Goal: Task Accomplishment & Management: Use online tool/utility

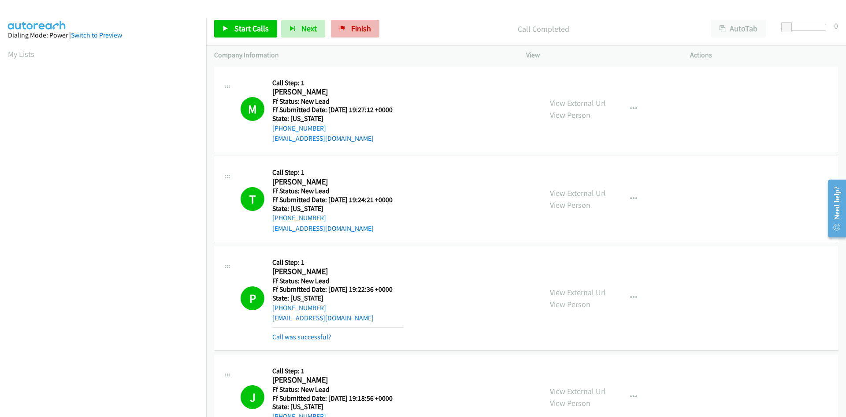
scroll to position [78, 0]
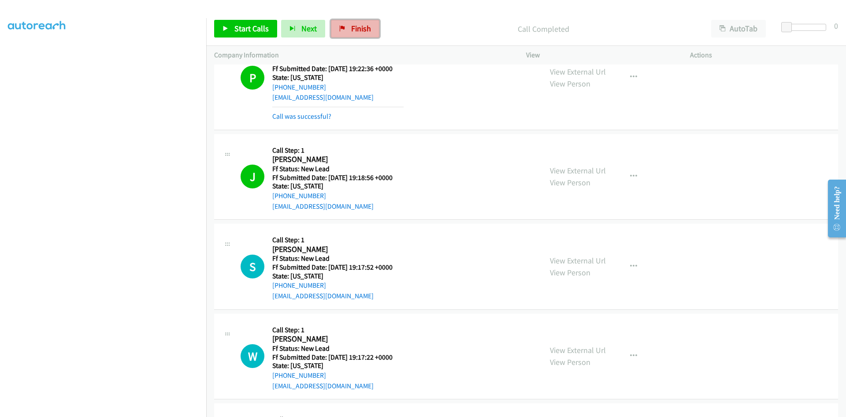
click at [344, 30] on link "Finish" at bounding box center [355, 29] width 48 height 18
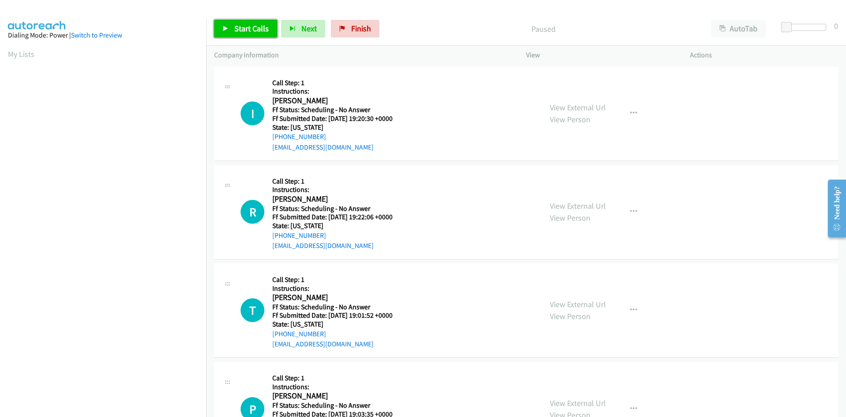
click at [234, 24] on link "Start Calls" at bounding box center [245, 29] width 63 height 18
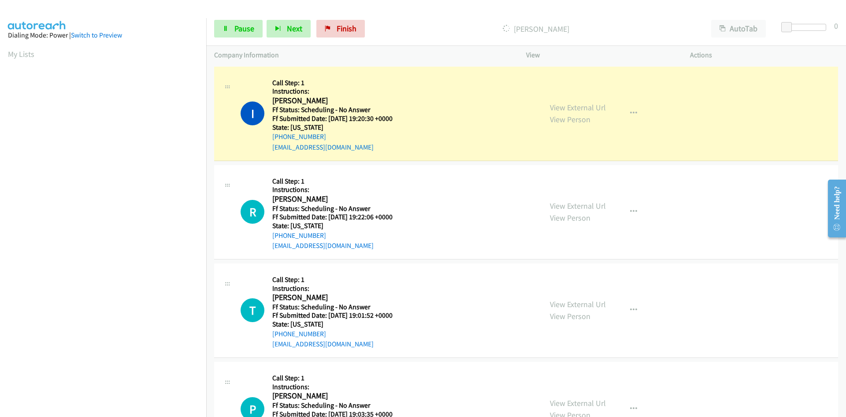
scroll to position [78, 0]
click at [600, 106] on link "View External Url" at bounding box center [578, 107] width 56 height 10
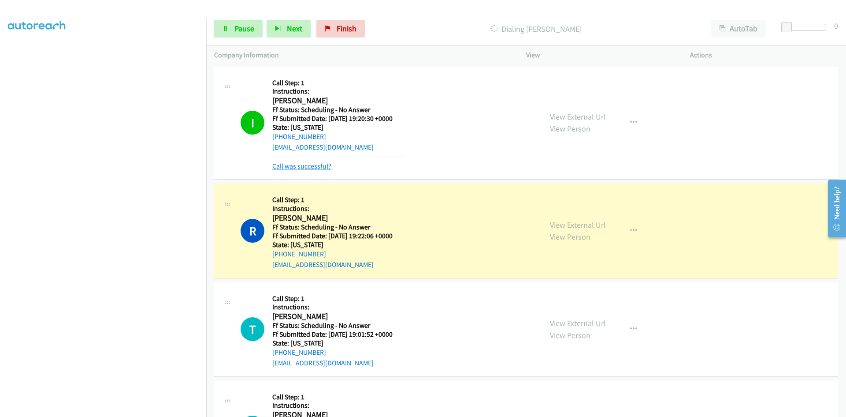
click at [325, 167] on link "Call was successful?" at bounding box center [301, 166] width 59 height 8
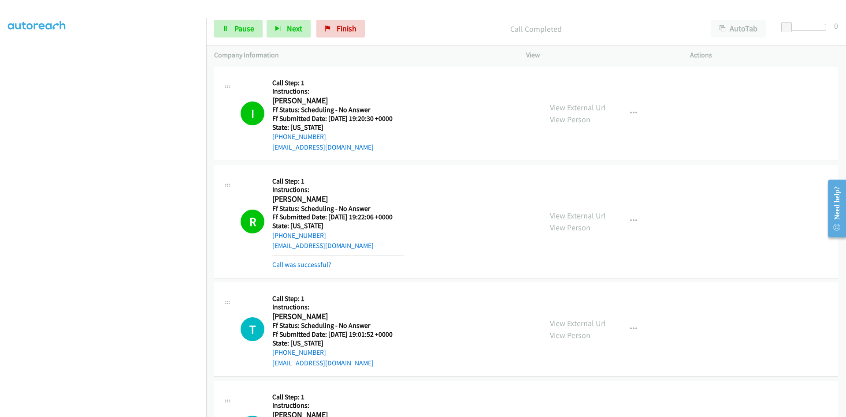
click at [577, 210] on link "View External Url" at bounding box center [578, 215] width 56 height 10
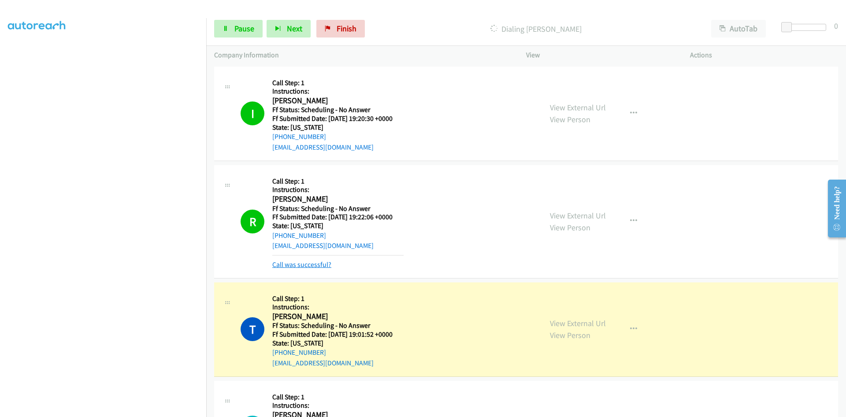
click at [297, 264] on link "Call was successful?" at bounding box center [301, 264] width 59 height 8
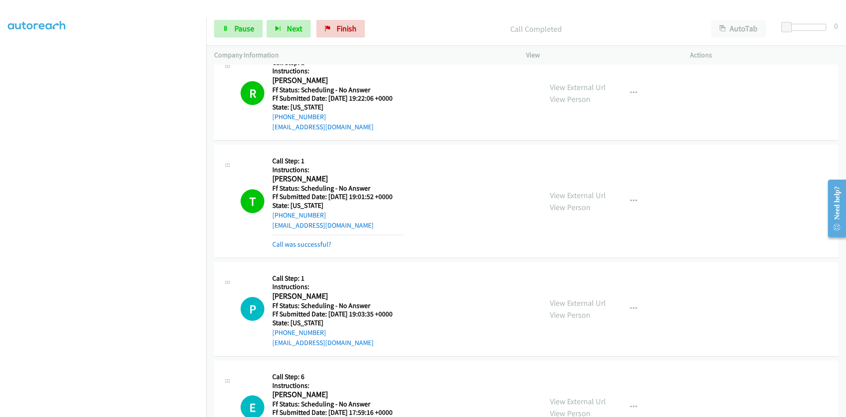
scroll to position [132, 0]
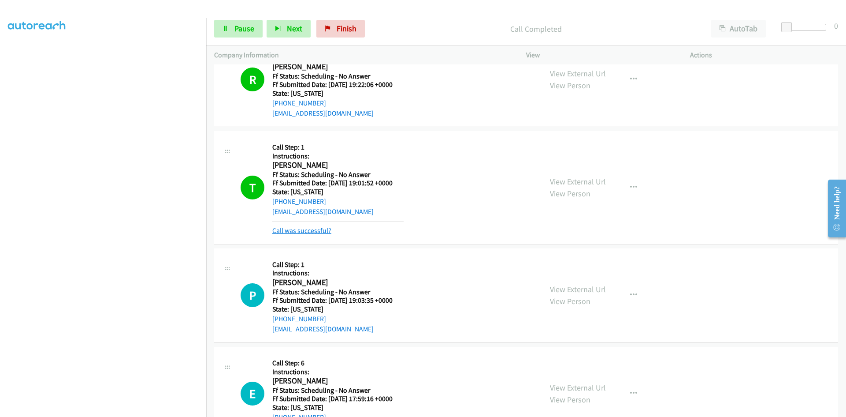
click at [315, 232] on link "Call was successful?" at bounding box center [301, 230] width 59 height 8
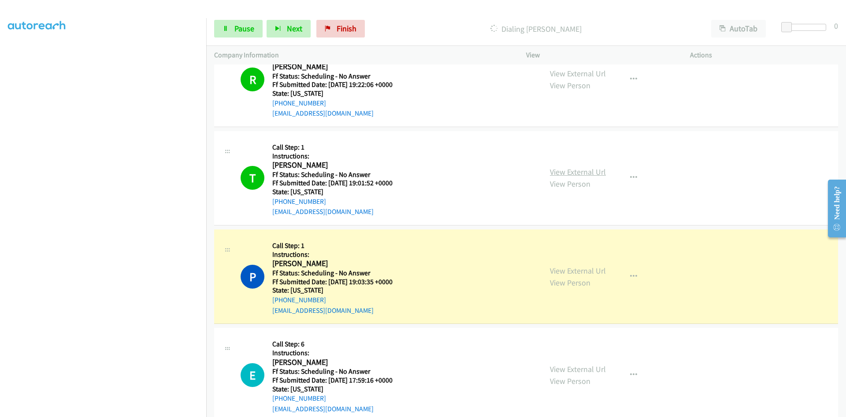
click at [591, 172] on link "View External Url" at bounding box center [578, 172] width 56 height 10
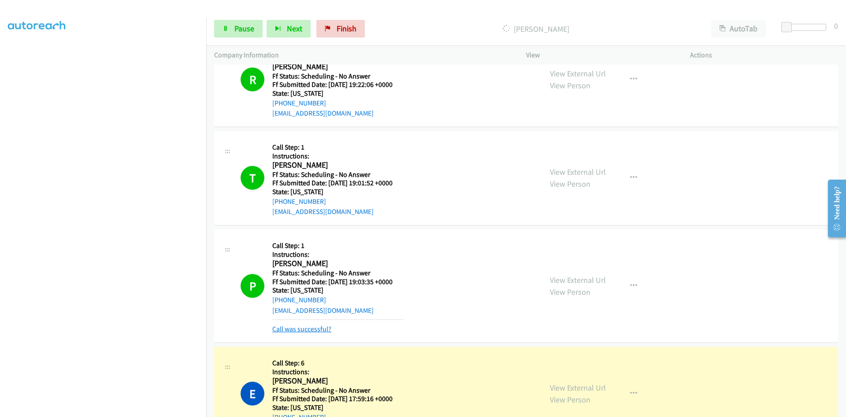
click at [308, 327] on link "Call was successful?" at bounding box center [301, 328] width 59 height 8
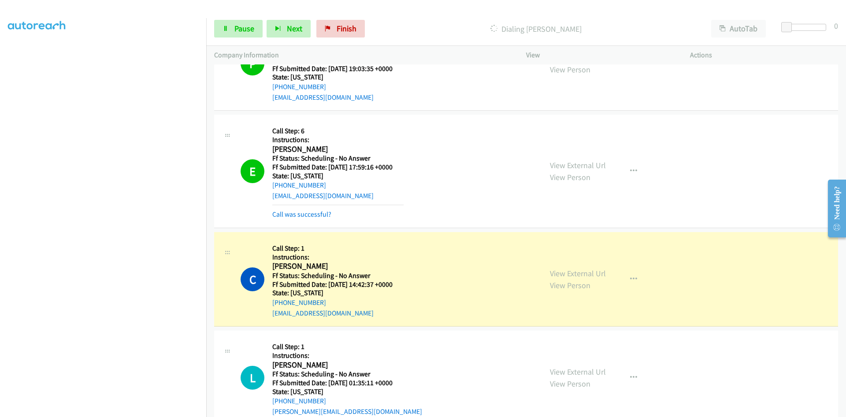
scroll to position [309, 0]
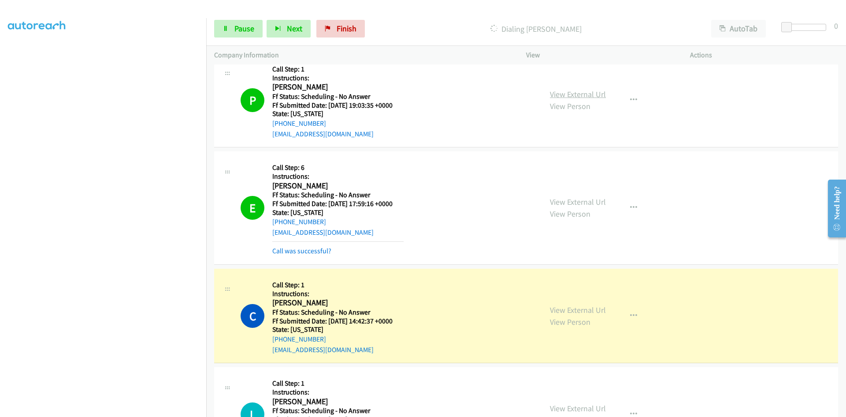
click at [595, 95] on link "View External Url" at bounding box center [578, 94] width 56 height 10
click at [588, 202] on link "View External Url" at bounding box center [578, 202] width 56 height 10
click at [563, 309] on link "View External Url" at bounding box center [578, 310] width 56 height 10
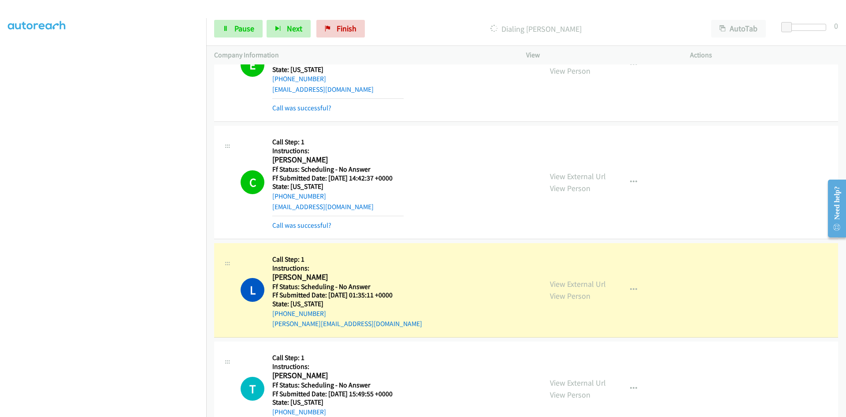
scroll to position [529, 0]
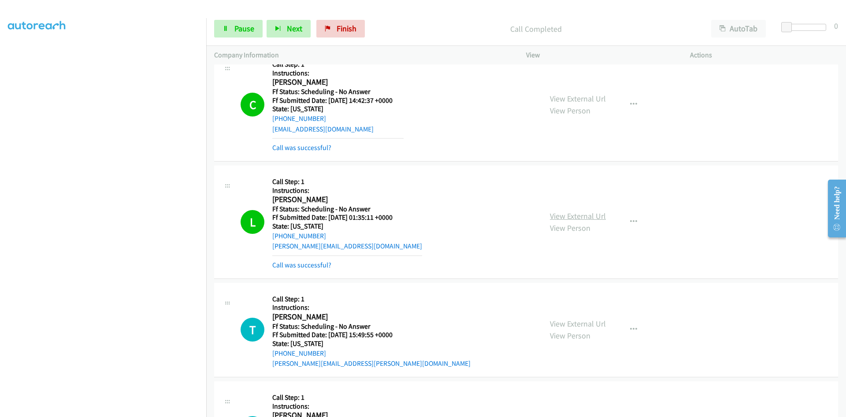
click at [580, 215] on link "View External Url" at bounding box center [578, 216] width 56 height 10
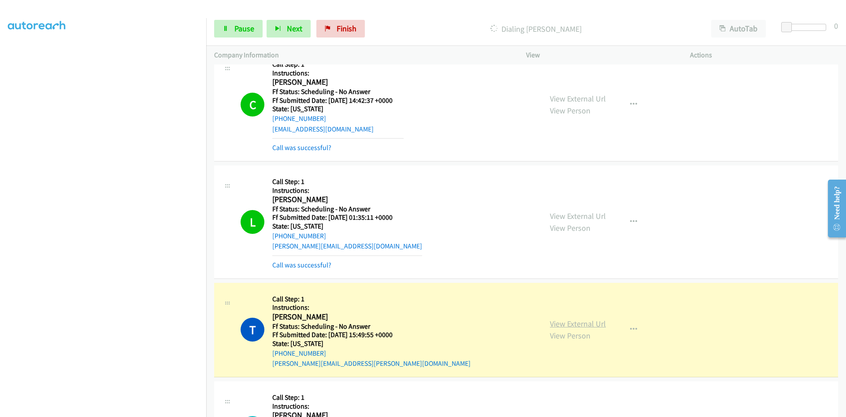
click at [585, 327] on link "View External Url" at bounding box center [578, 323] width 56 height 10
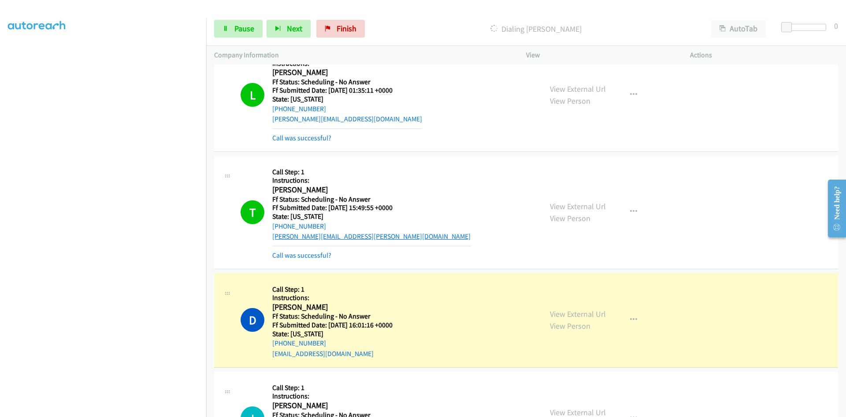
scroll to position [661, 0]
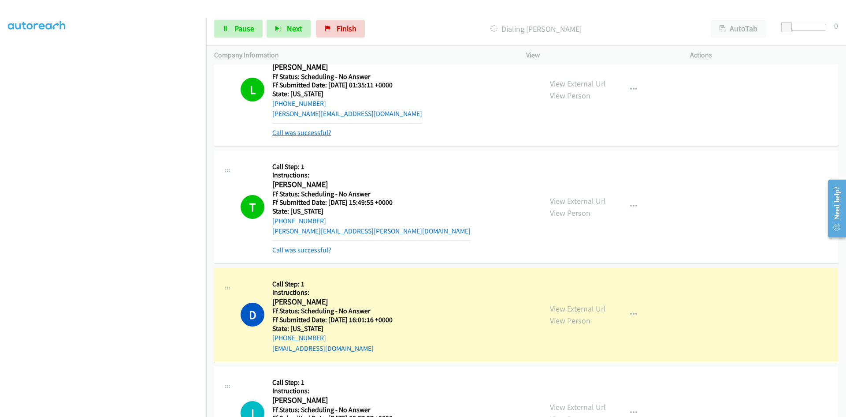
click at [321, 132] on link "Call was successful?" at bounding box center [301, 132] width 59 height 8
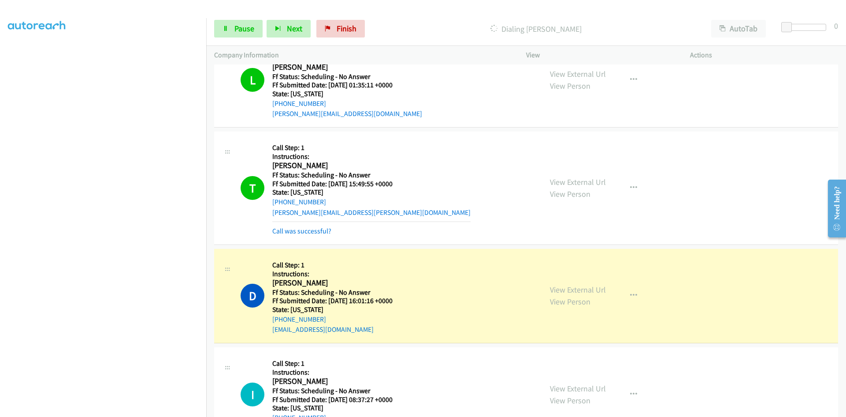
click at [294, 235] on div "Call was successful?" at bounding box center [371, 231] width 198 height 11
click at [308, 234] on link "Call was successful?" at bounding box center [301, 231] width 59 height 8
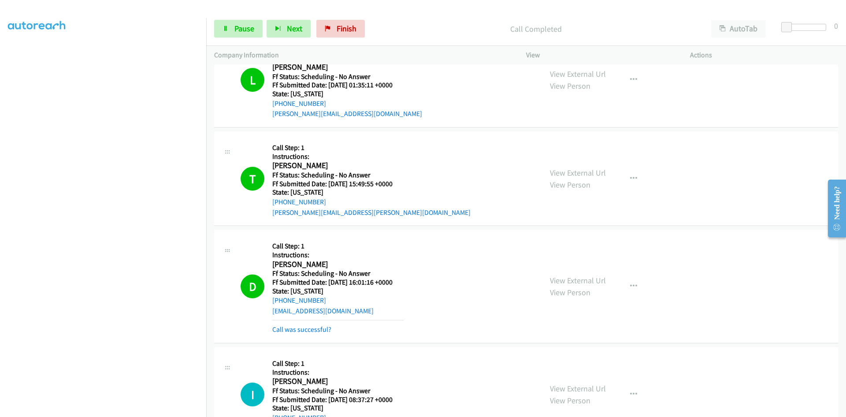
click at [577, 269] on div "View External Url View Person View External Url Email Schedule/Manage Callback …" at bounding box center [628, 286] width 172 height 97
click at [580, 280] on link "View External Url" at bounding box center [578, 280] width 56 height 10
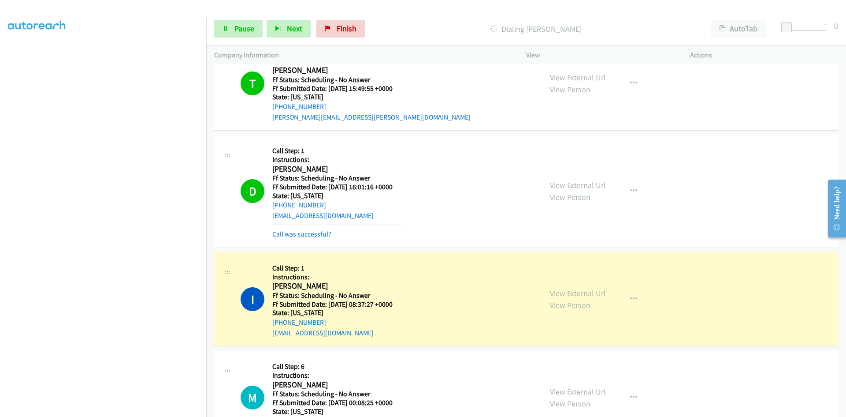
scroll to position [838, 0]
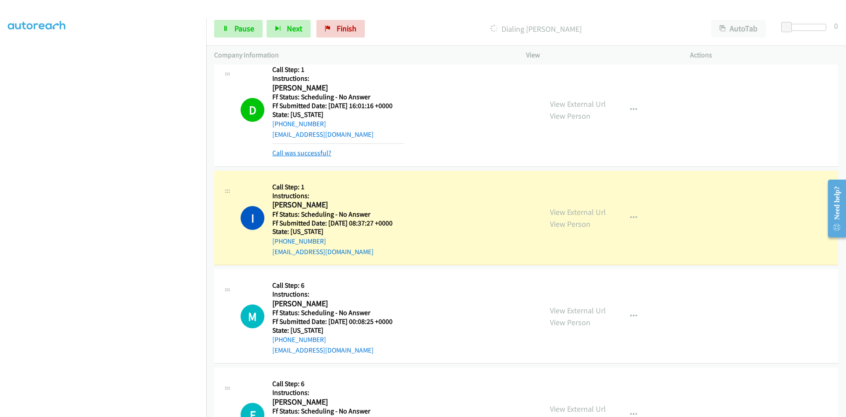
click at [323, 154] on link "Call was successful?" at bounding box center [301, 153] width 59 height 8
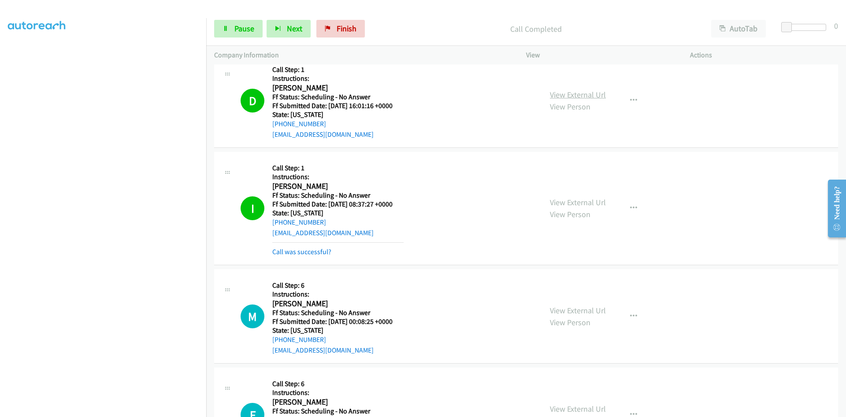
click at [597, 97] on link "View External Url" at bounding box center [578, 94] width 56 height 10
click at [581, 205] on link "View External Url" at bounding box center [578, 202] width 56 height 10
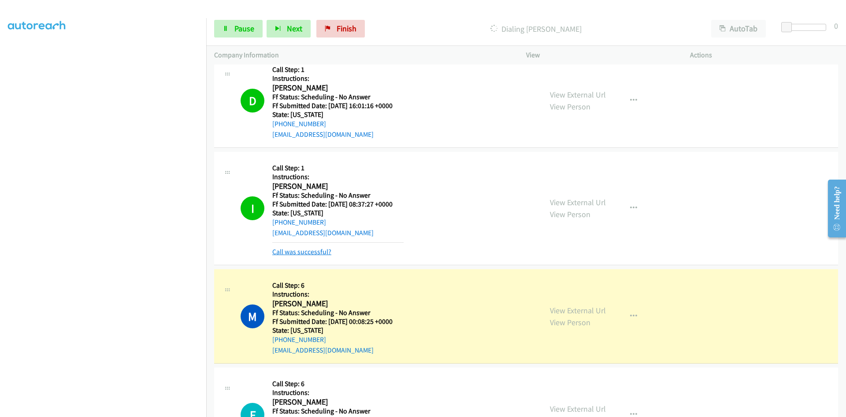
click at [274, 253] on link "Call was successful?" at bounding box center [301, 251] width 59 height 8
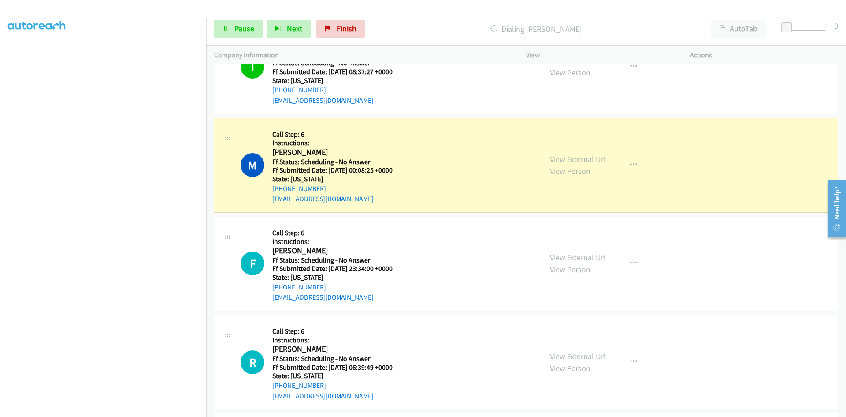
scroll to position [1014, 0]
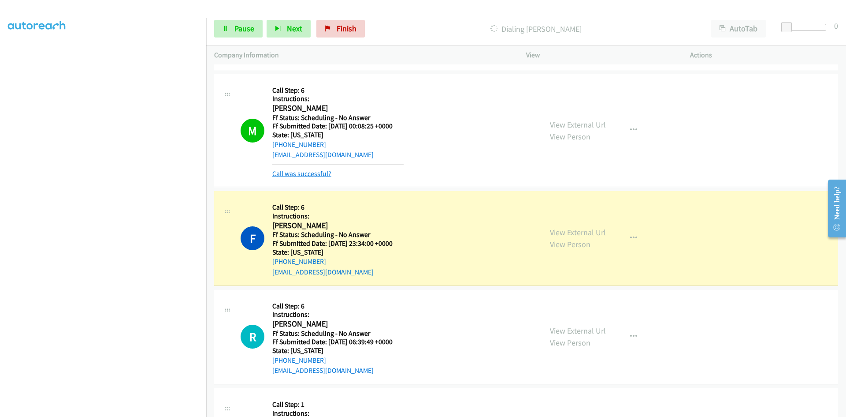
click at [295, 171] on link "Call was successful?" at bounding box center [301, 173] width 59 height 8
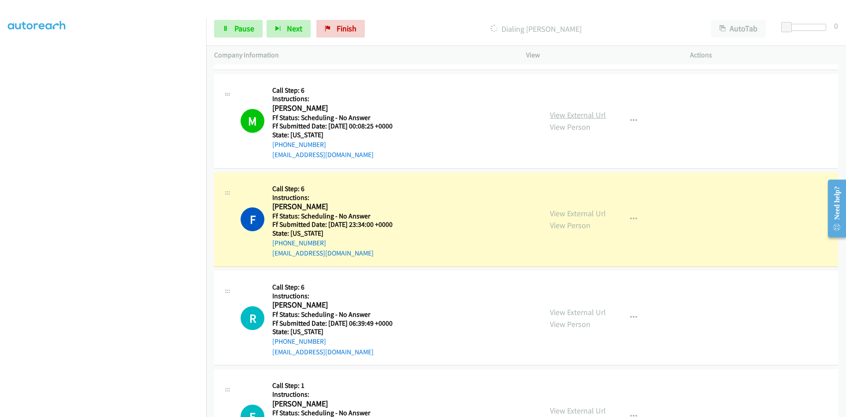
click at [595, 115] on link "View External Url" at bounding box center [578, 115] width 56 height 10
click at [583, 217] on link "View External Url" at bounding box center [578, 213] width 56 height 10
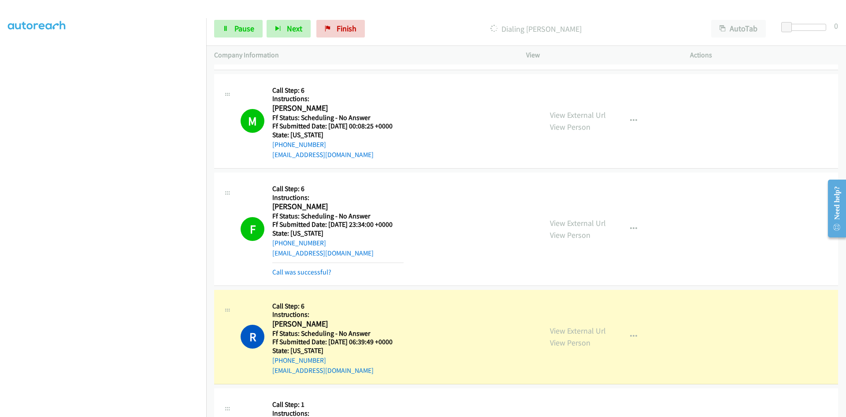
click at [275, 278] on div "F Callback Scheduled Call Step: 6 Instructions: Francheska Gabaldon America/Den…" at bounding box center [526, 228] width 624 height 113
click at [273, 276] on div "Call was successful?" at bounding box center [337, 272] width 131 height 11
click at [314, 272] on link "Call was successful?" at bounding box center [301, 272] width 59 height 8
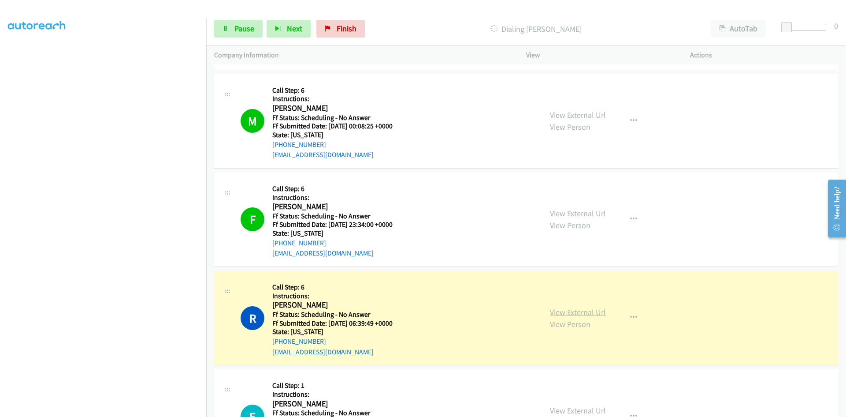
click at [567, 310] on link "View External Url" at bounding box center [578, 312] width 56 height 10
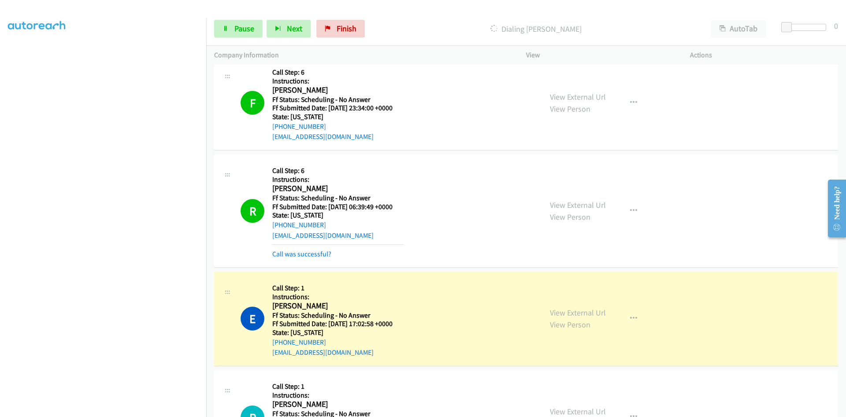
scroll to position [1146, 0]
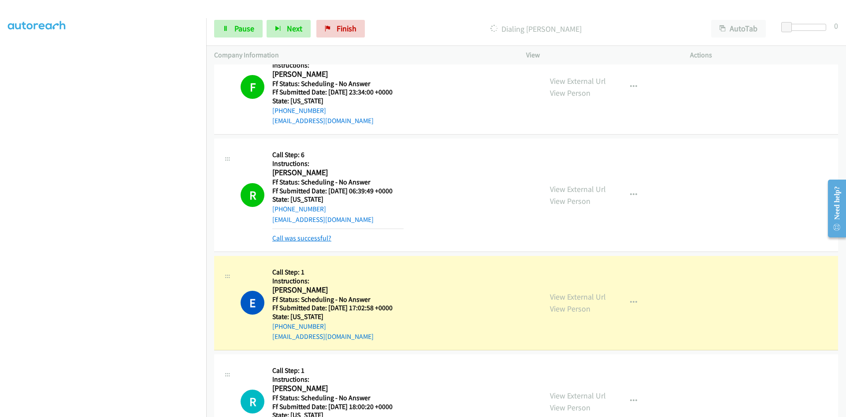
click at [284, 239] on link "Call was successful?" at bounding box center [301, 238] width 59 height 8
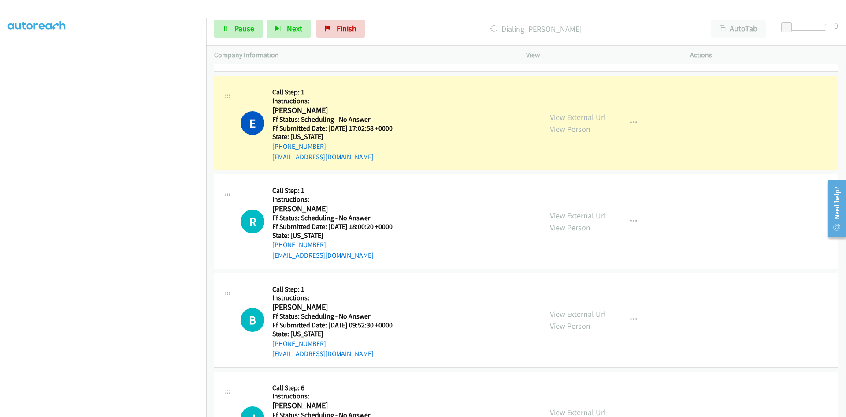
scroll to position [1322, 0]
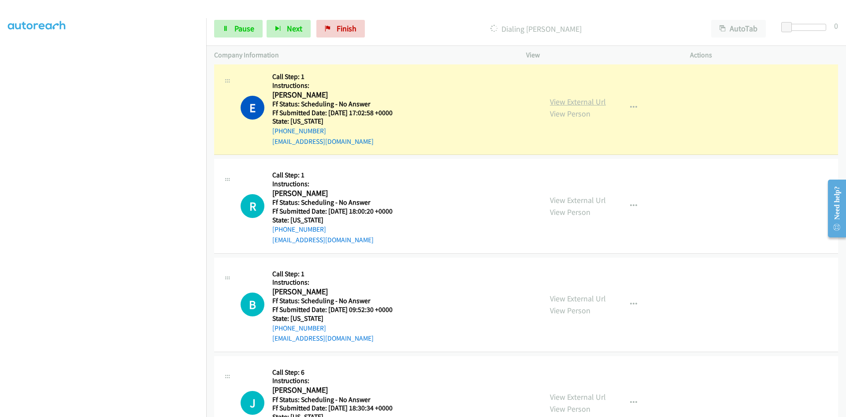
click at [586, 101] on link "View External Url" at bounding box center [578, 102] width 56 height 10
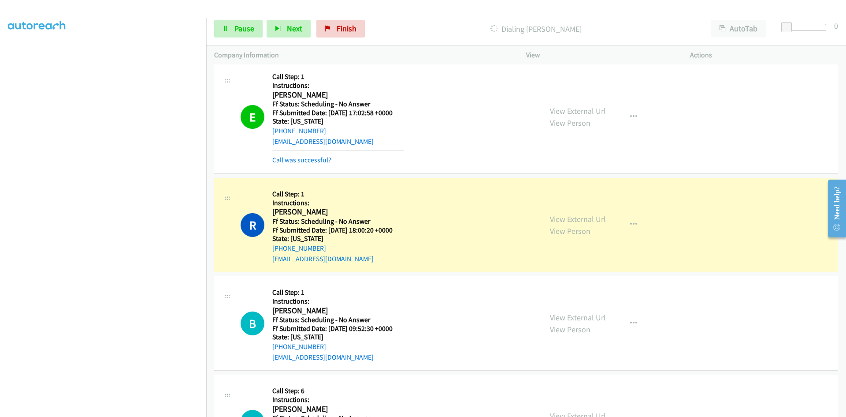
click at [301, 161] on link "Call was successful?" at bounding box center [301, 160] width 59 height 8
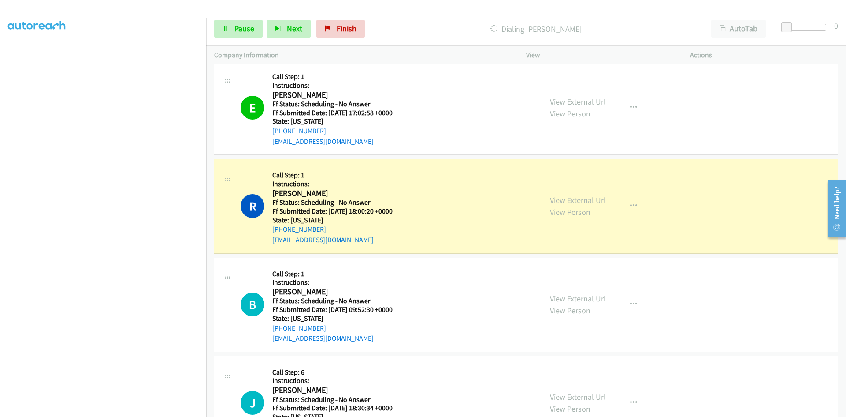
click at [565, 101] on link "View External Url" at bounding box center [578, 102] width 56 height 10
click at [581, 201] on link "View External Url" at bounding box center [578, 200] width 56 height 10
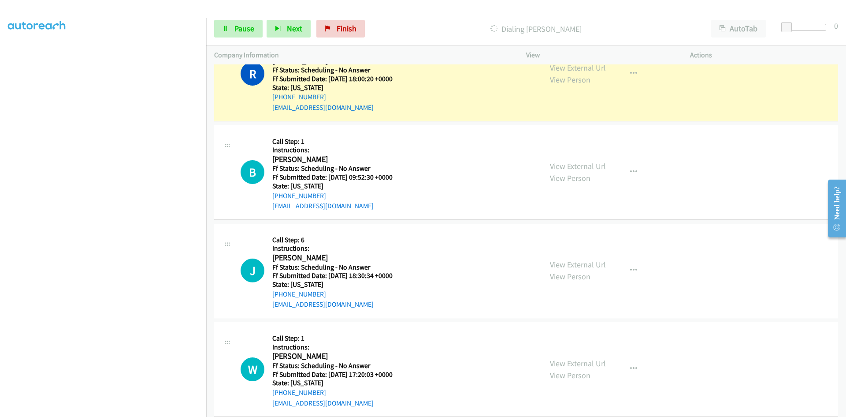
scroll to position [1411, 0]
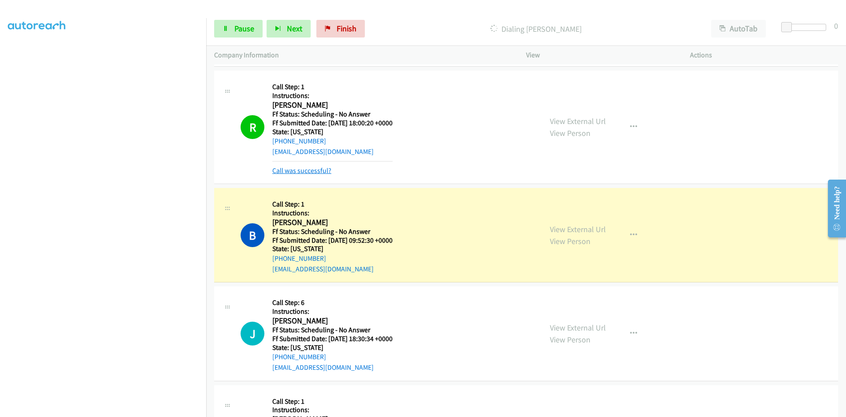
click at [326, 173] on link "Call was successful?" at bounding box center [301, 170] width 59 height 8
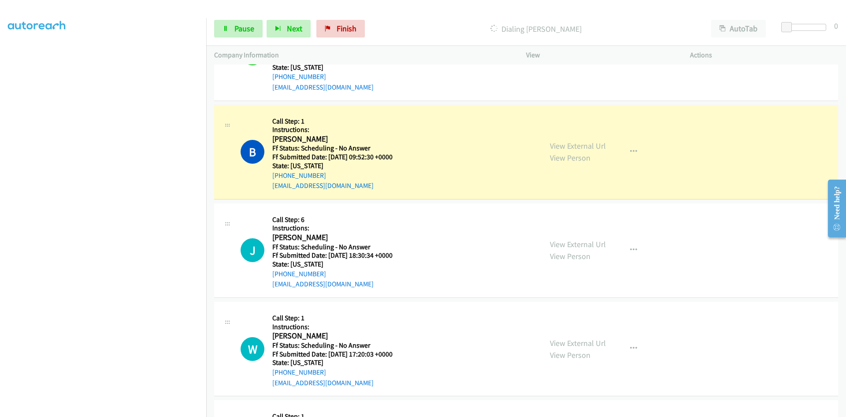
scroll to position [1499, 0]
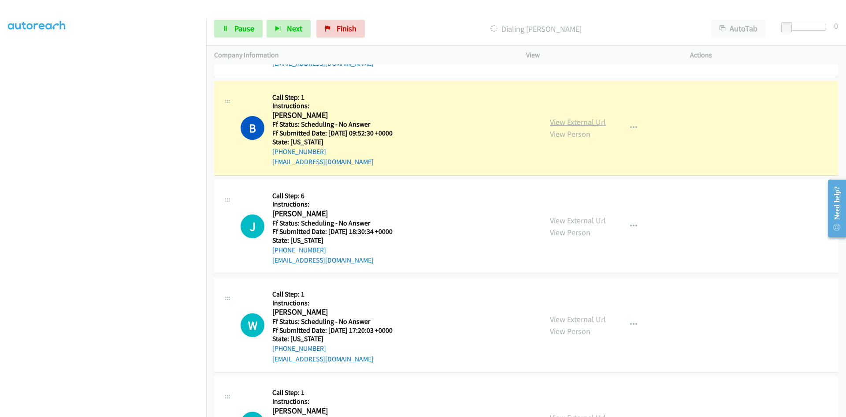
click at [563, 121] on link "View External Url" at bounding box center [578, 122] width 56 height 10
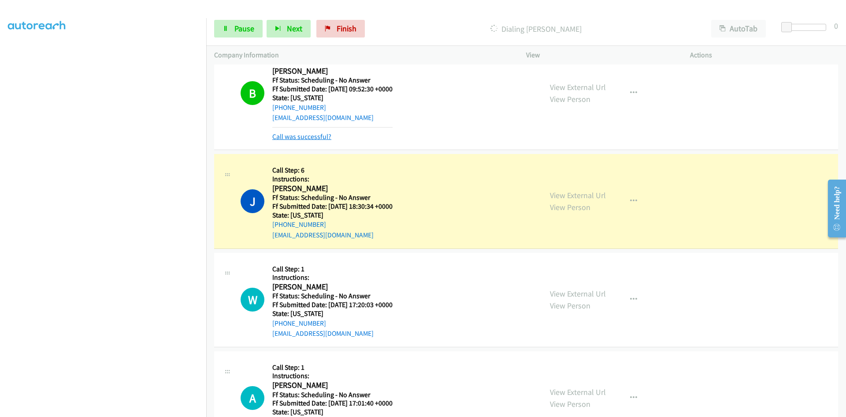
click at [314, 140] on link "Call was successful?" at bounding box center [301, 136] width 59 height 8
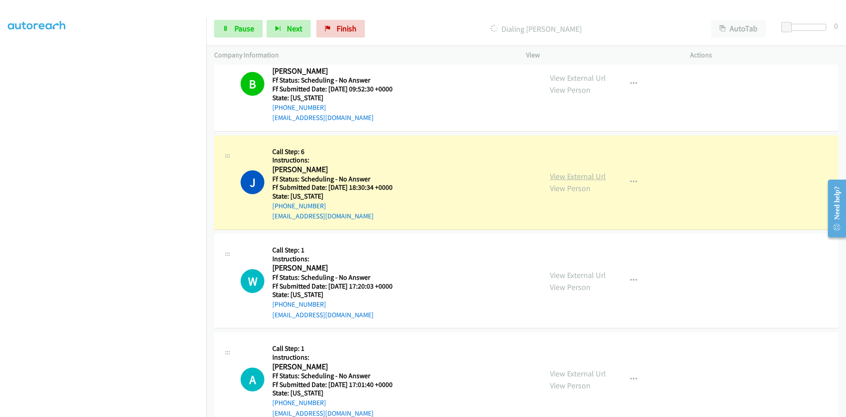
click at [568, 179] on div "View External Url View Person" at bounding box center [578, 182] width 56 height 24
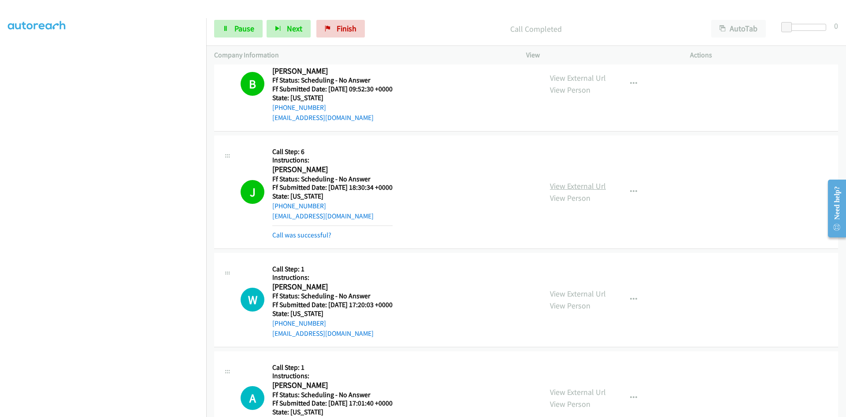
click at [569, 186] on link "View External Url" at bounding box center [578, 186] width 56 height 10
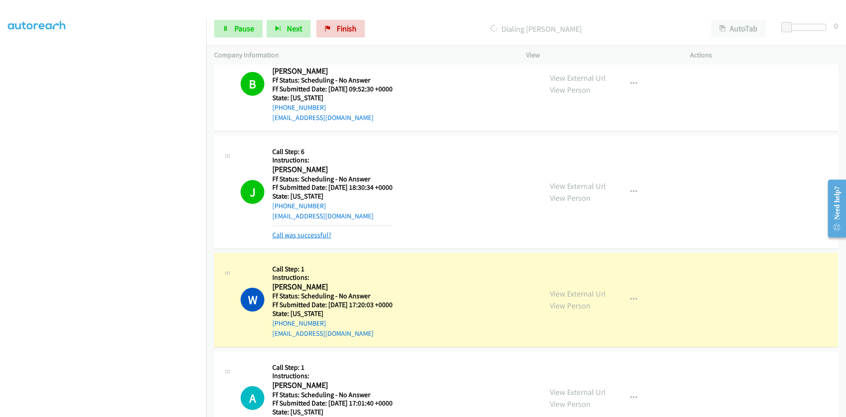
click at [284, 234] on link "Call was successful?" at bounding box center [301, 235] width 59 height 8
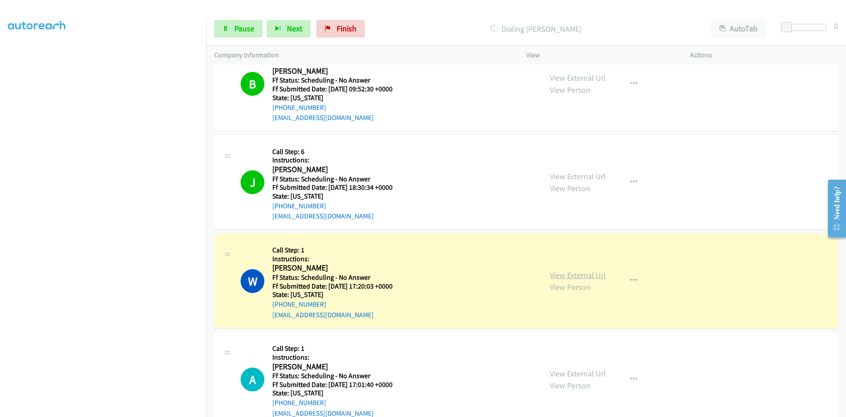
click at [583, 275] on link "View External Url" at bounding box center [578, 275] width 56 height 10
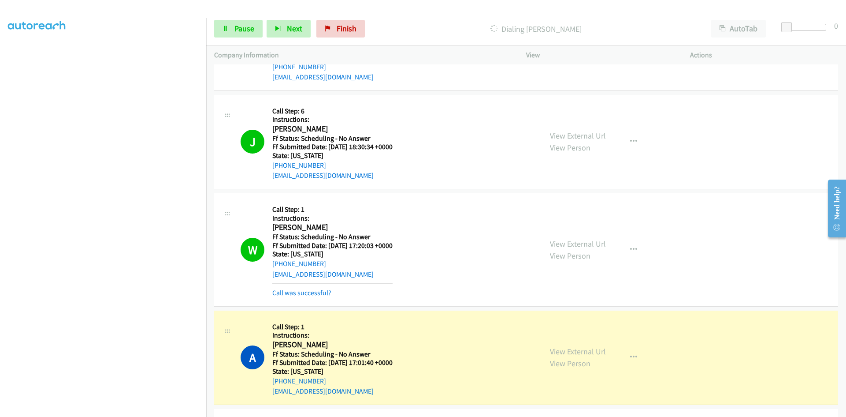
scroll to position [1675, 0]
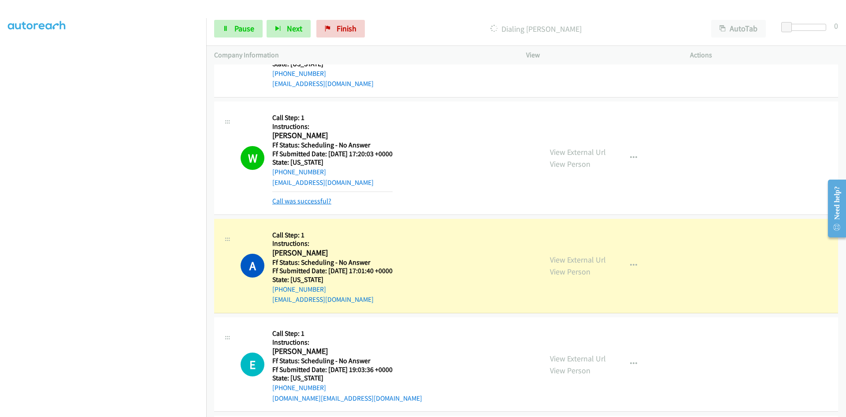
click at [318, 201] on link "Call was successful?" at bounding box center [301, 201] width 59 height 8
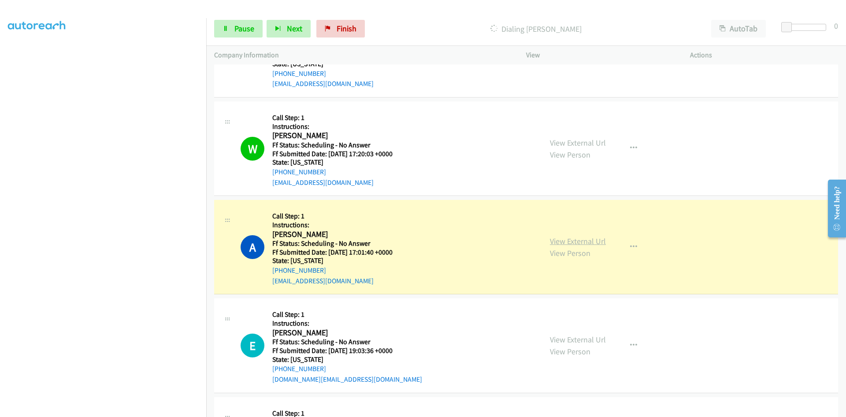
click at [595, 244] on link "View External Url" at bounding box center [578, 241] width 56 height 10
drag, startPoint x: 235, startPoint y: 30, endPoint x: 206, endPoint y: 70, distance: 48.6
click at [235, 30] on span "Pause" at bounding box center [245, 28] width 20 height 10
click at [227, 28] on icon at bounding box center [226, 29] width 6 height 6
click at [231, 28] on link "Pause" at bounding box center [238, 29] width 48 height 18
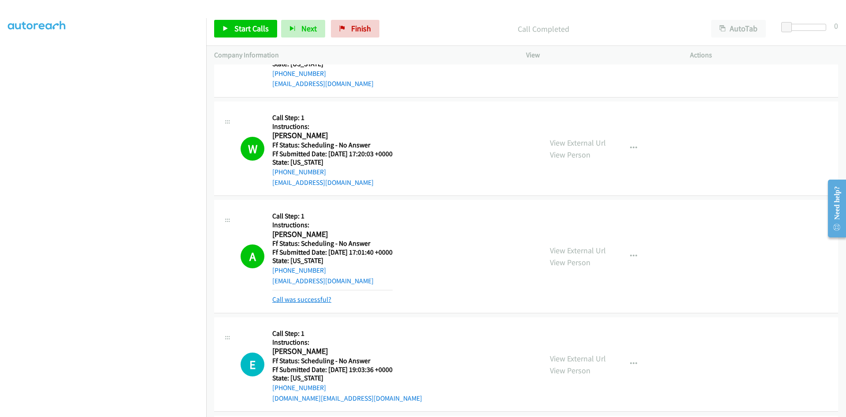
click at [318, 295] on link "Call was successful?" at bounding box center [301, 299] width 59 height 8
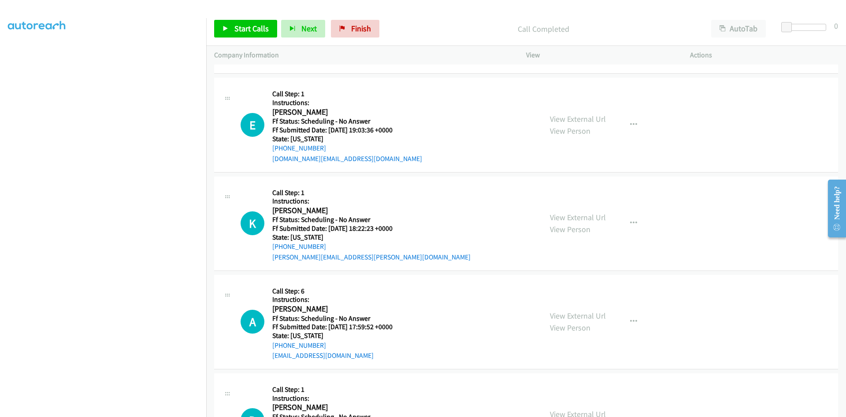
scroll to position [1940, 0]
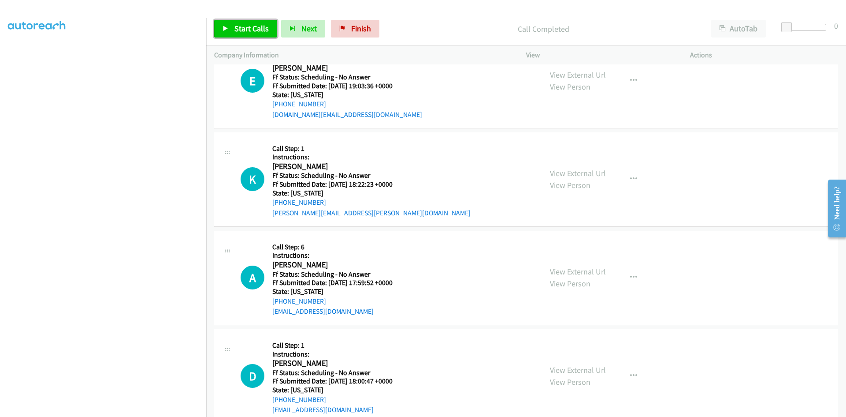
click at [236, 31] on span "Start Calls" at bounding box center [252, 28] width 34 height 10
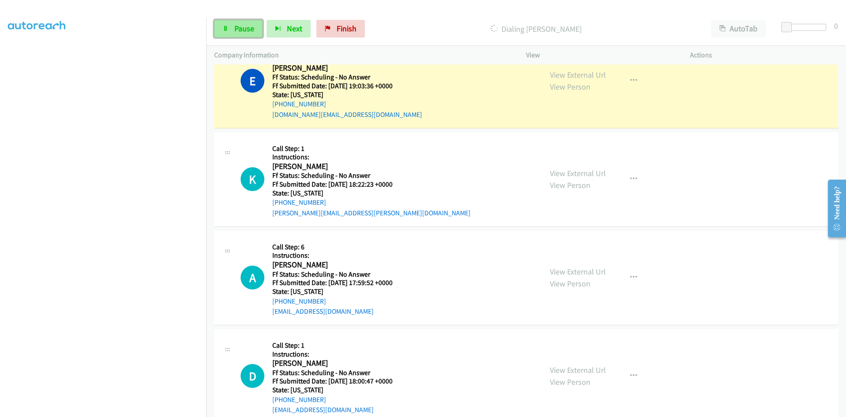
click at [250, 30] on span "Pause" at bounding box center [245, 28] width 20 height 10
click at [588, 79] on link "View External Url" at bounding box center [578, 75] width 56 height 10
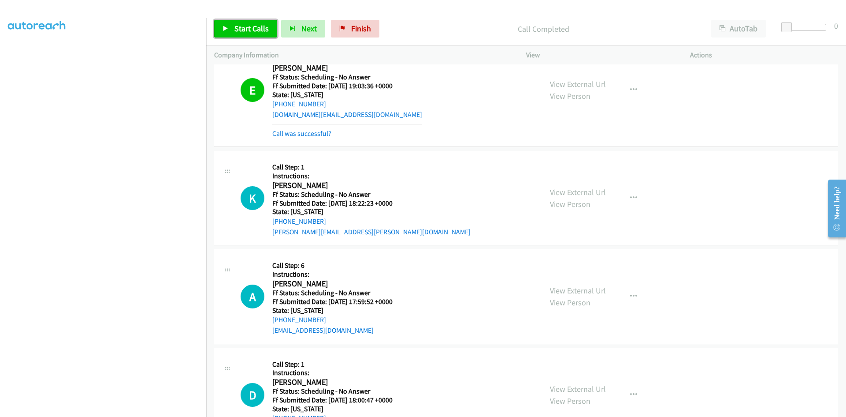
click at [257, 34] on link "Start Calls" at bounding box center [245, 29] width 63 height 18
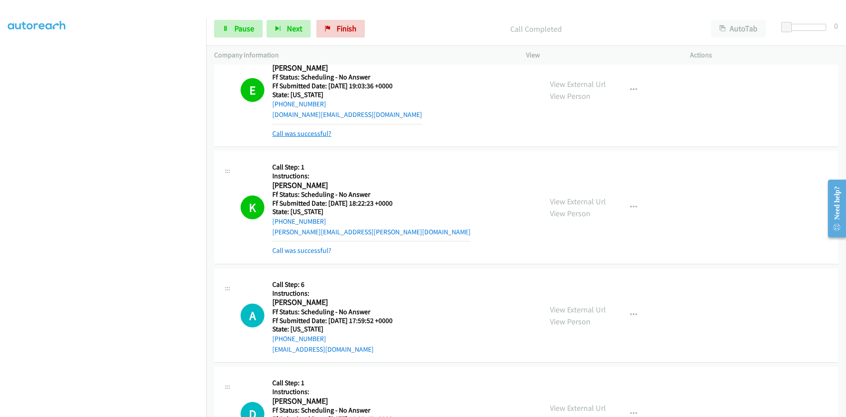
click at [322, 134] on link "Call was successful?" at bounding box center [301, 133] width 59 height 8
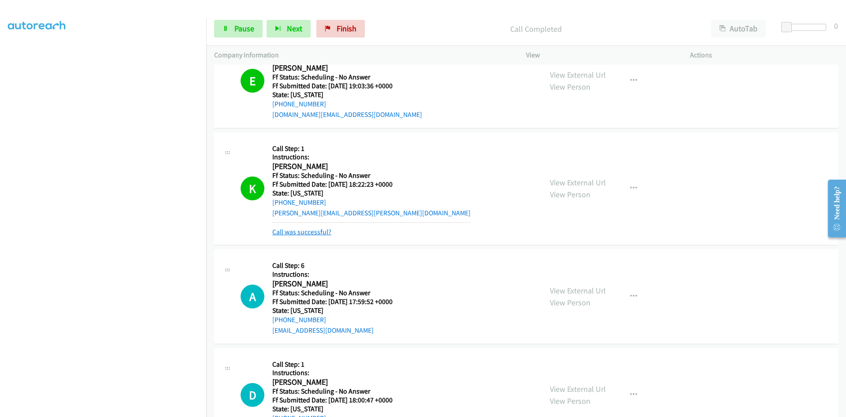
click at [297, 232] on link "Call was successful?" at bounding box center [301, 231] width 59 height 8
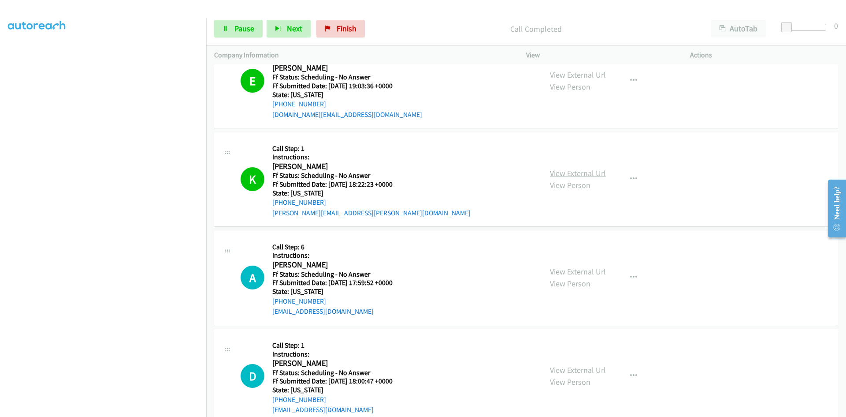
click at [563, 174] on link "View External Url" at bounding box center [578, 173] width 56 height 10
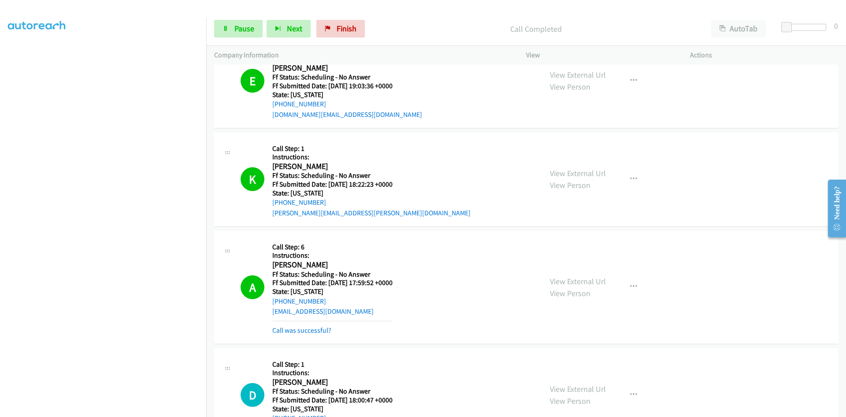
click at [592, 272] on div "View External Url View Person View External Url Email Schedule/Manage Callback …" at bounding box center [628, 286] width 172 height 97
click at [592, 281] on link "View External Url" at bounding box center [578, 281] width 56 height 10
click at [320, 330] on link "Call was successful?" at bounding box center [301, 330] width 59 height 8
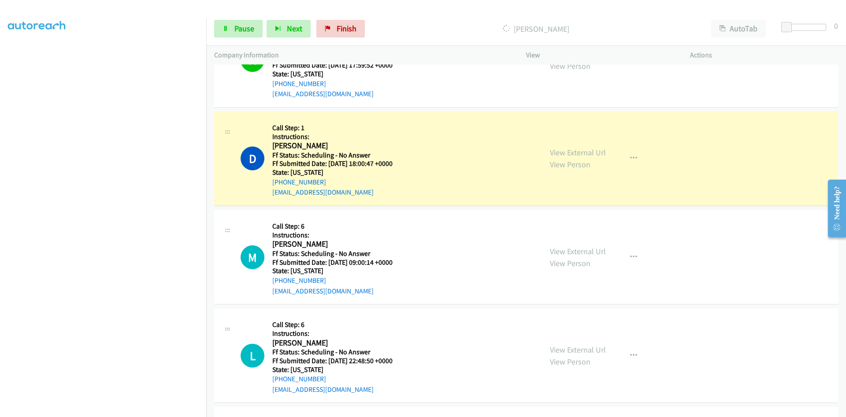
scroll to position [2160, 0]
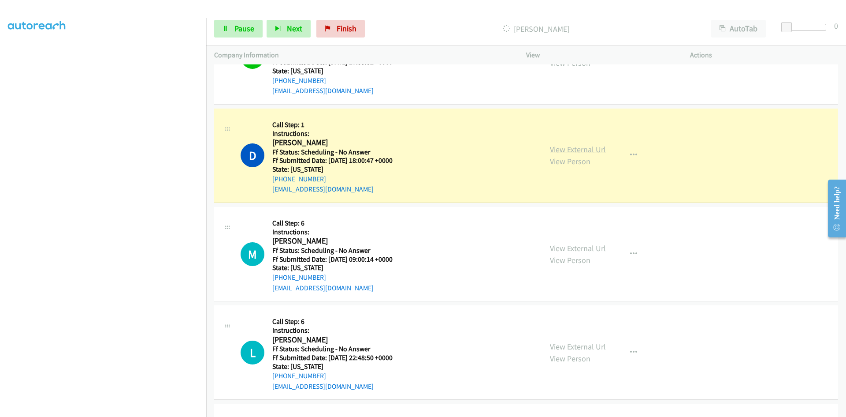
click at [598, 146] on link "View External Url" at bounding box center [578, 149] width 56 height 10
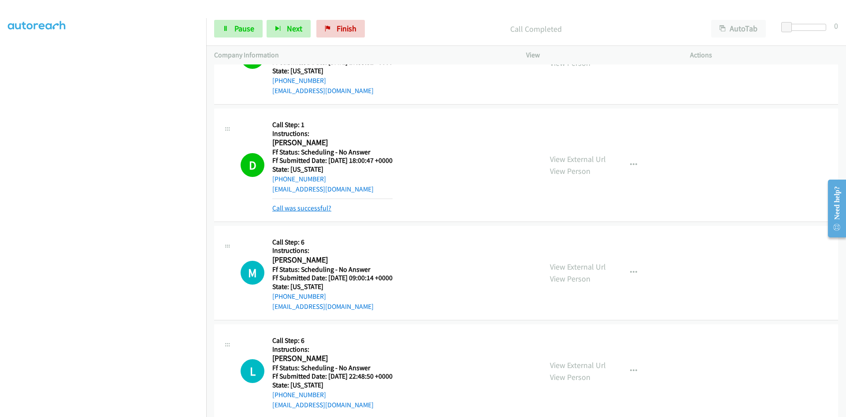
click at [287, 208] on link "Call was successful?" at bounding box center [301, 208] width 59 height 8
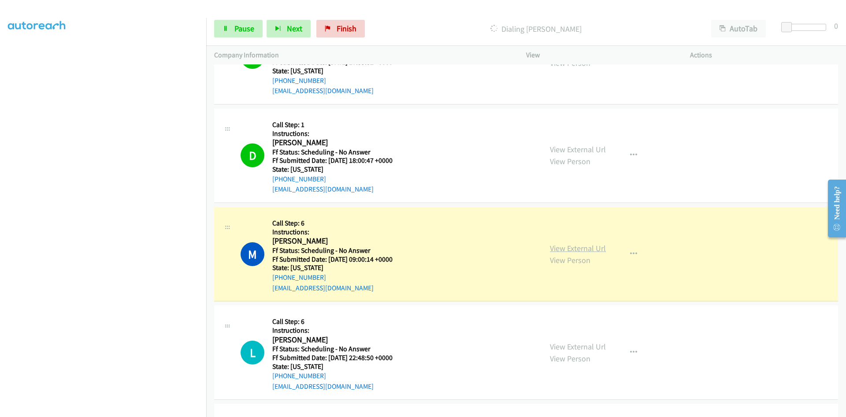
click at [586, 248] on link "View External Url" at bounding box center [578, 248] width 56 height 10
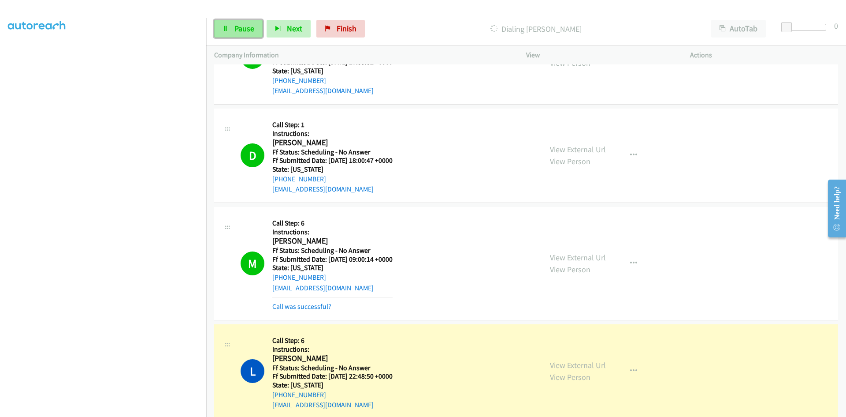
click at [229, 29] on link "Pause" at bounding box center [238, 29] width 48 height 18
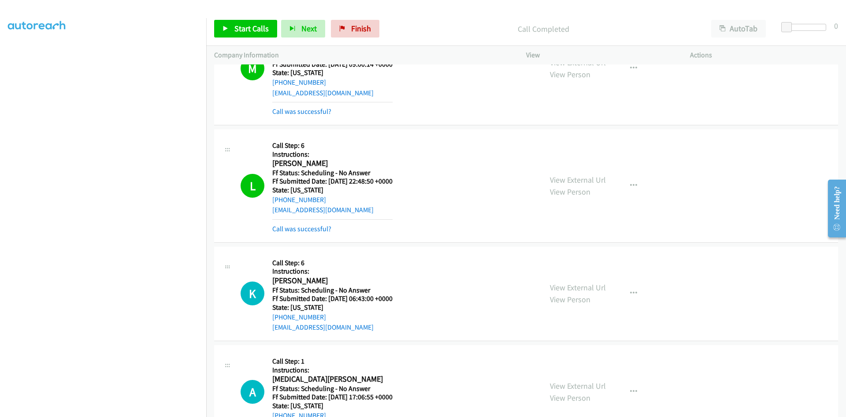
scroll to position [2380, 0]
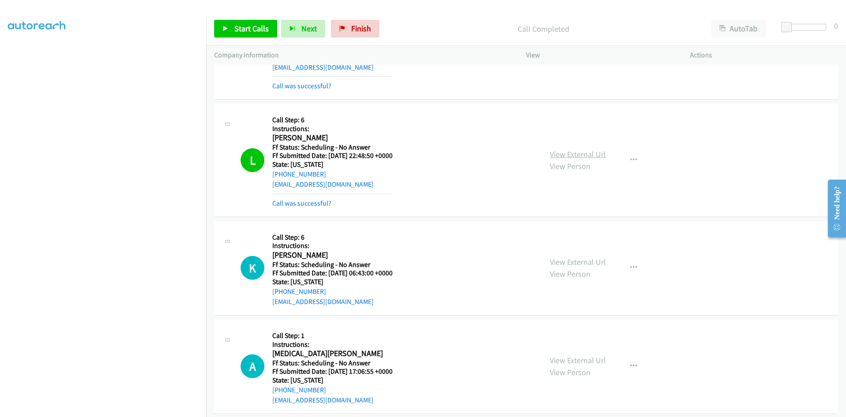
click at [592, 157] on link "View External Url" at bounding box center [578, 154] width 56 height 10
click at [242, 37] on link "Start Calls" at bounding box center [245, 29] width 63 height 18
click at [325, 82] on link "Call was successful?" at bounding box center [301, 86] width 59 height 8
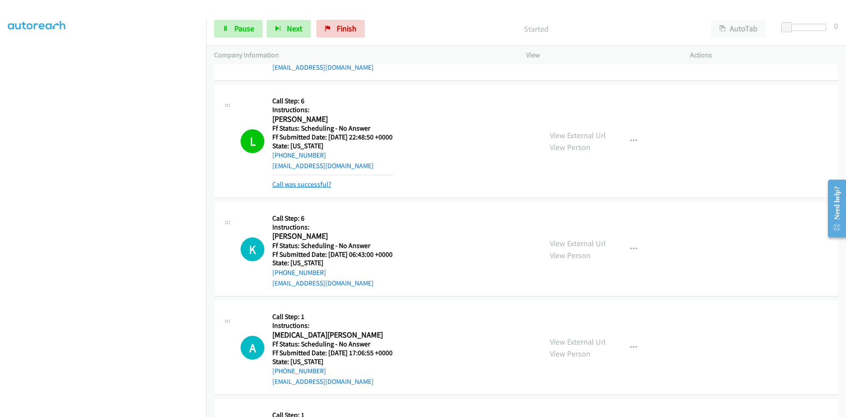
click at [298, 184] on link "Call was successful?" at bounding box center [301, 184] width 59 height 8
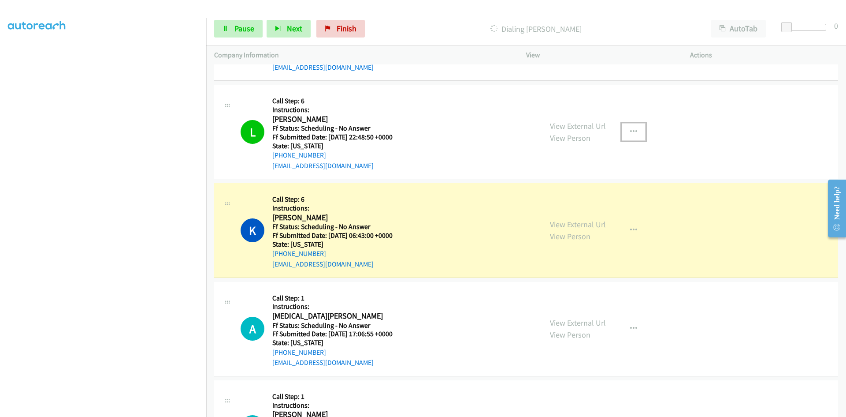
click at [630, 130] on icon "button" at bounding box center [633, 131] width 7 height 7
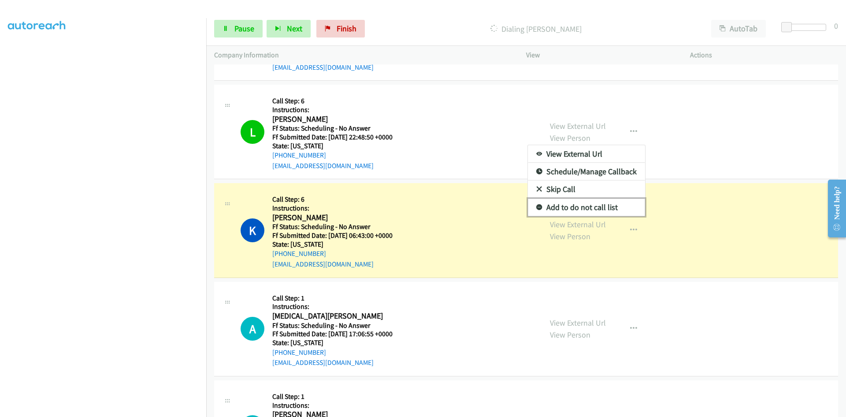
click at [571, 205] on link "Add to do not call list" at bounding box center [586, 207] width 117 height 18
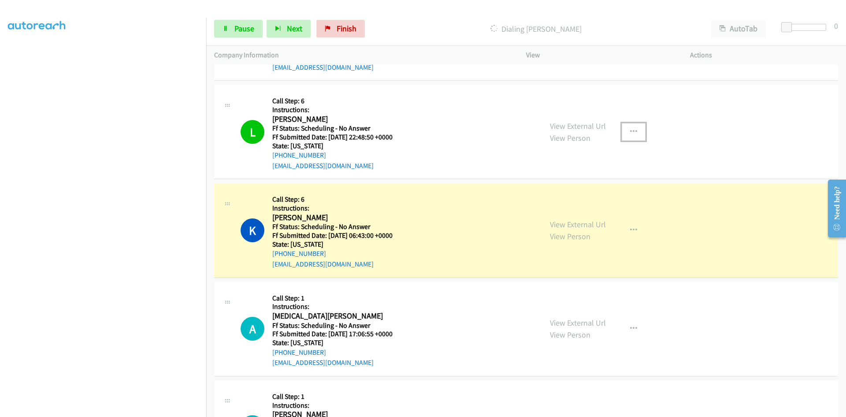
click at [632, 130] on icon "button" at bounding box center [633, 131] width 7 height 7
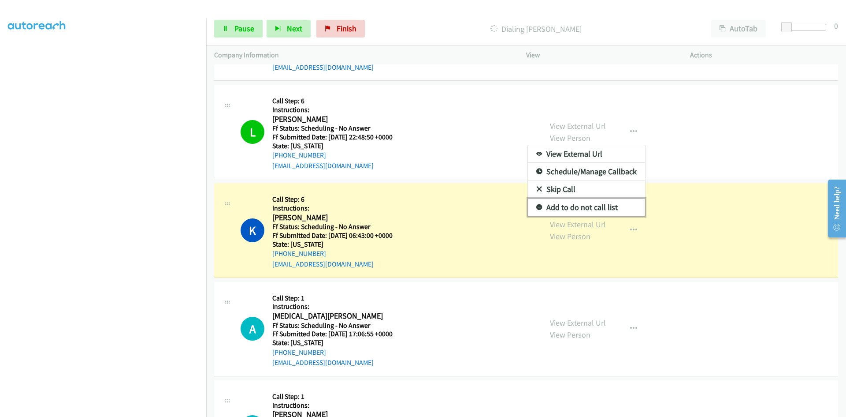
click at [562, 209] on link "Add to do not call list" at bounding box center [586, 207] width 117 height 18
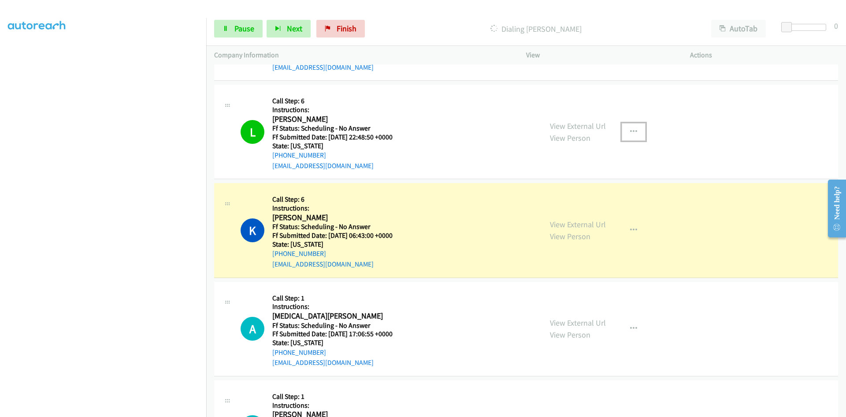
click at [630, 133] on icon "button" at bounding box center [633, 131] width 7 height 7
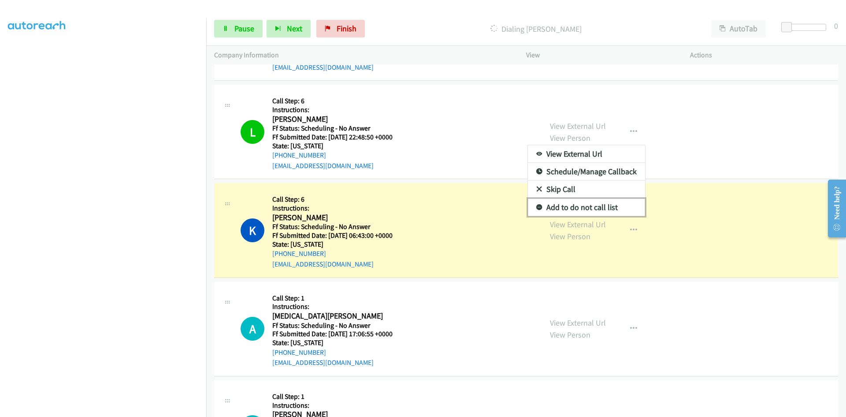
click at [536, 209] on icon at bounding box center [539, 208] width 6 height 6
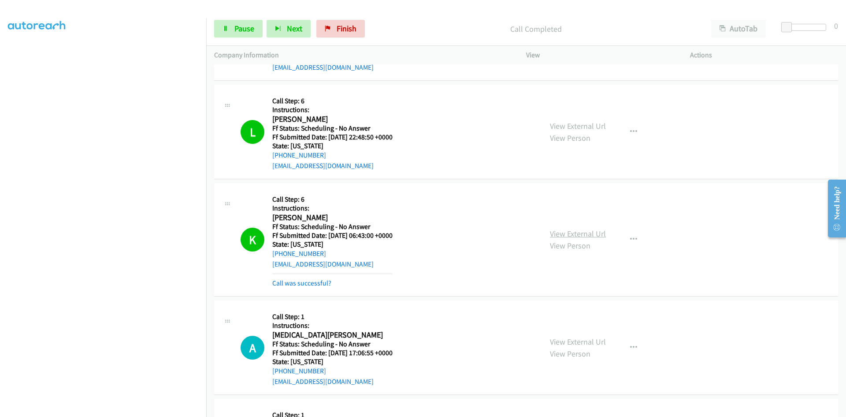
click at [600, 230] on link "View External Url" at bounding box center [578, 233] width 56 height 10
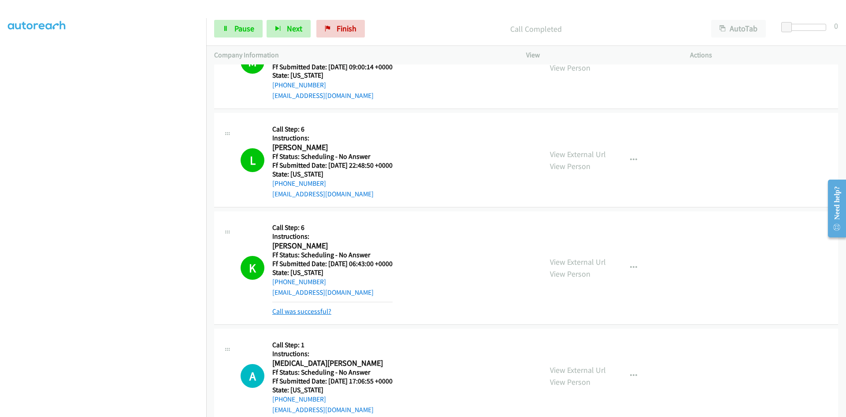
click at [324, 307] on link "Call was successful?" at bounding box center [301, 311] width 59 height 8
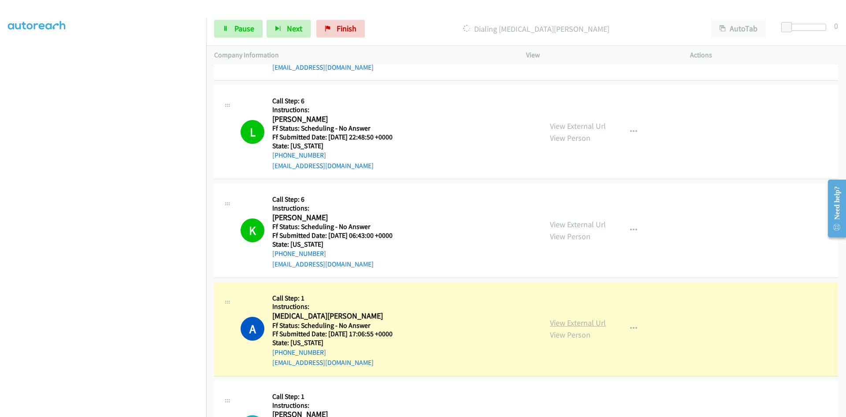
click at [582, 324] on link "View External Url" at bounding box center [578, 322] width 56 height 10
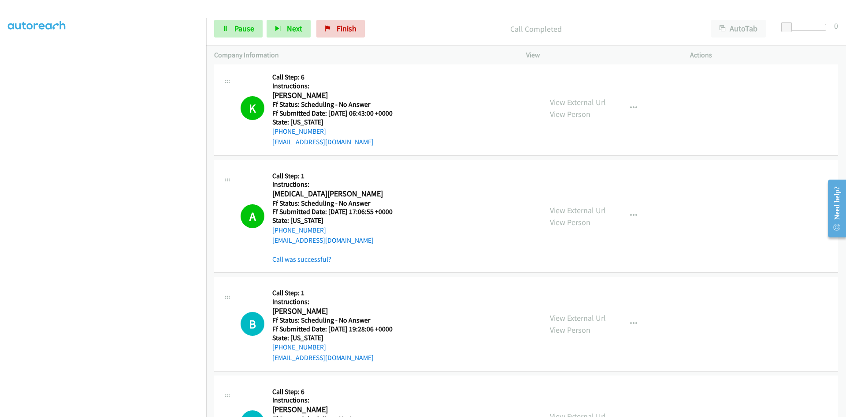
scroll to position [2513, 0]
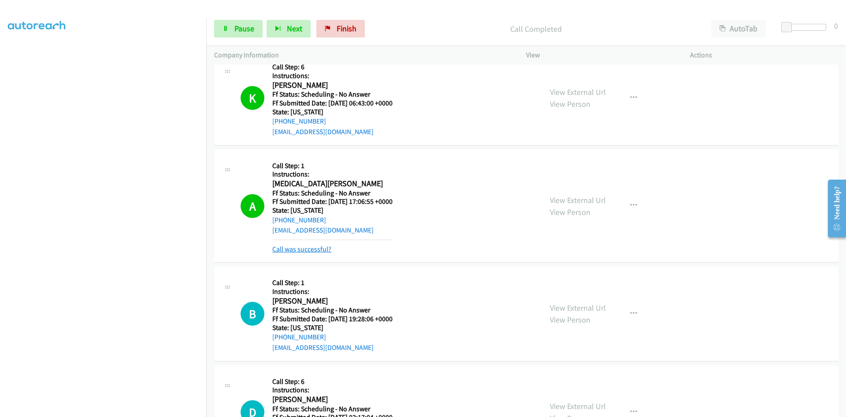
click at [315, 250] on link "Call was successful?" at bounding box center [301, 249] width 59 height 8
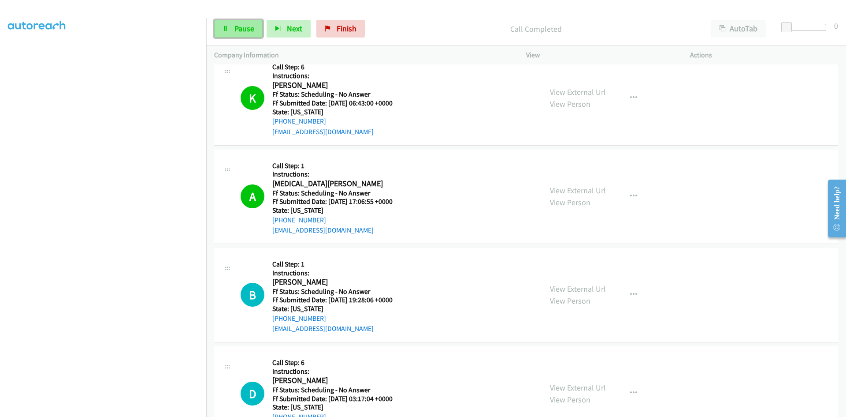
click at [245, 26] on span "Pause" at bounding box center [245, 28] width 20 height 10
click at [584, 190] on link "View External Url" at bounding box center [578, 190] width 56 height 10
click at [242, 30] on span "Start Calls" at bounding box center [252, 28] width 34 height 10
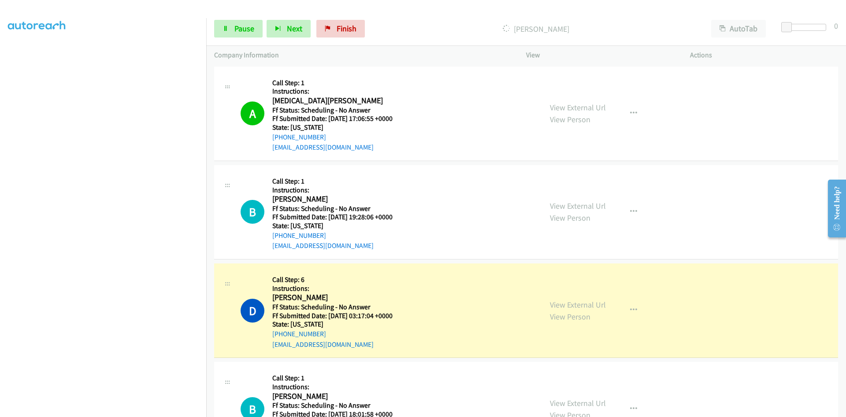
scroll to position [2689, 0]
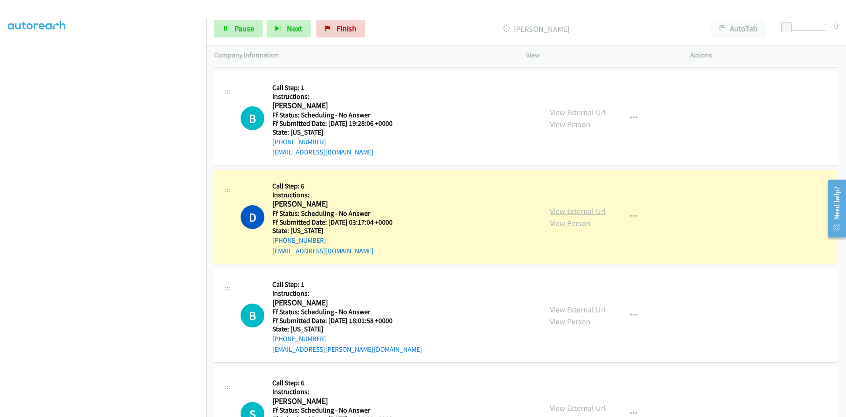
click at [571, 210] on link "View External Url" at bounding box center [578, 211] width 56 height 10
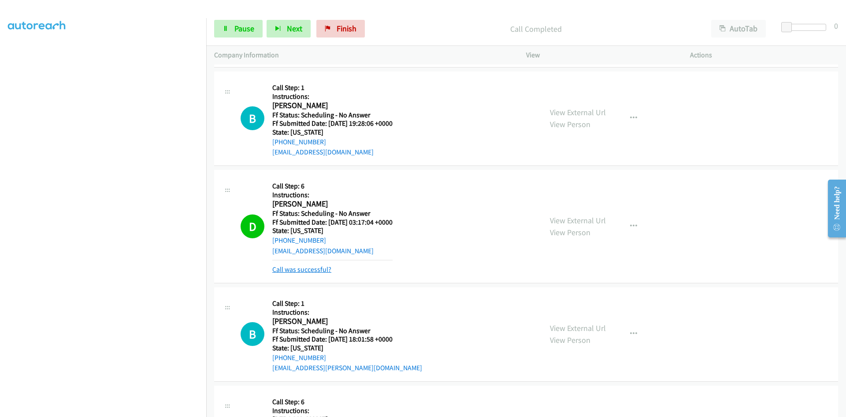
click at [301, 268] on link "Call was successful?" at bounding box center [301, 269] width 59 height 8
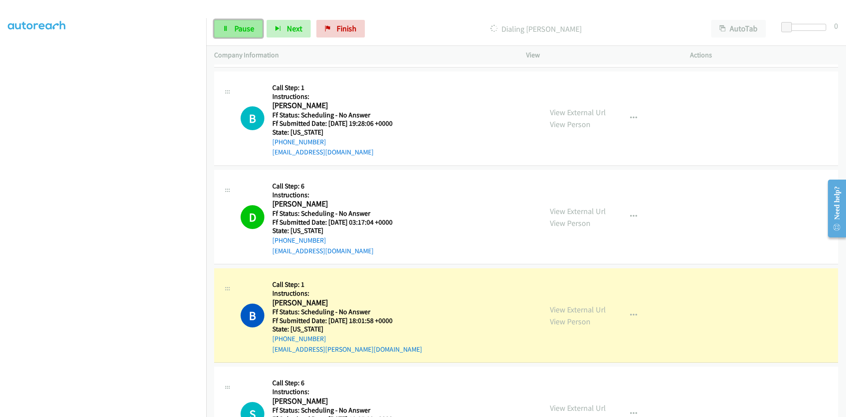
click at [240, 26] on span "Pause" at bounding box center [245, 28] width 20 height 10
click at [630, 216] on icon "button" at bounding box center [633, 216] width 7 height 7
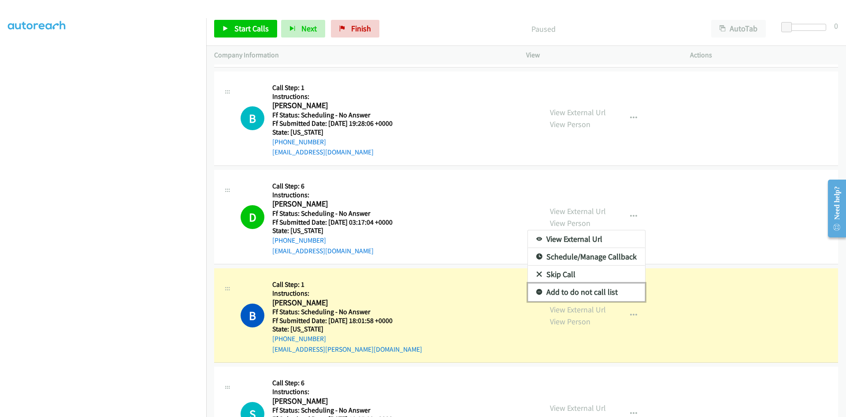
click at [583, 294] on link "Add to do not call list" at bounding box center [586, 292] width 117 height 18
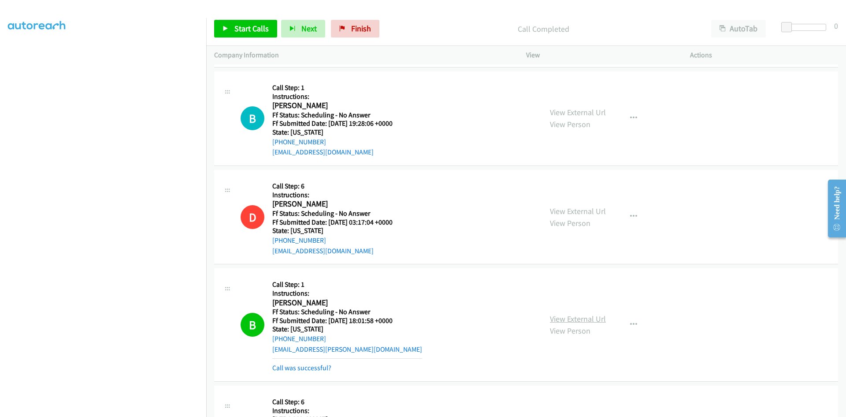
click at [587, 314] on link "View External Url" at bounding box center [578, 318] width 56 height 10
click at [320, 369] on link "Call was successful?" at bounding box center [301, 367] width 59 height 8
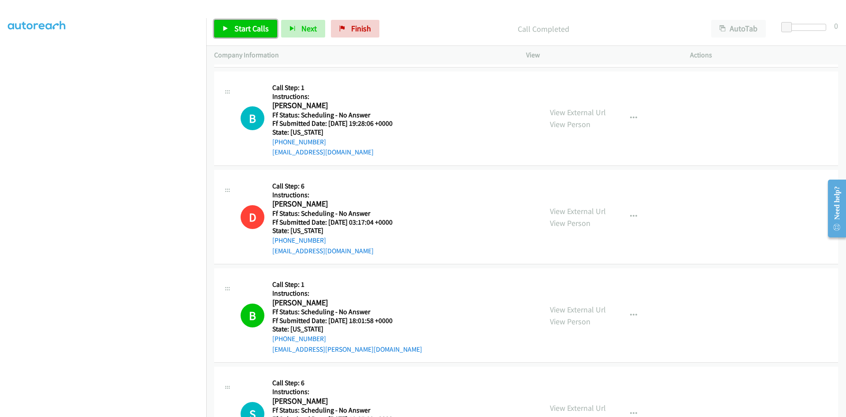
click at [268, 34] on link "Start Calls" at bounding box center [245, 29] width 63 height 18
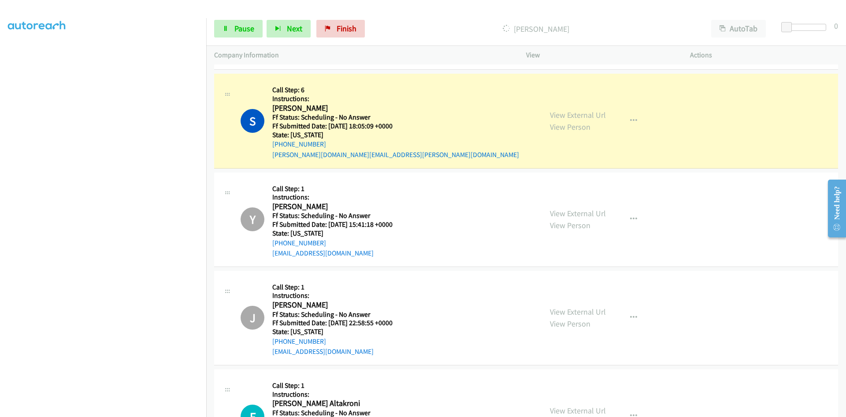
scroll to position [2998, 0]
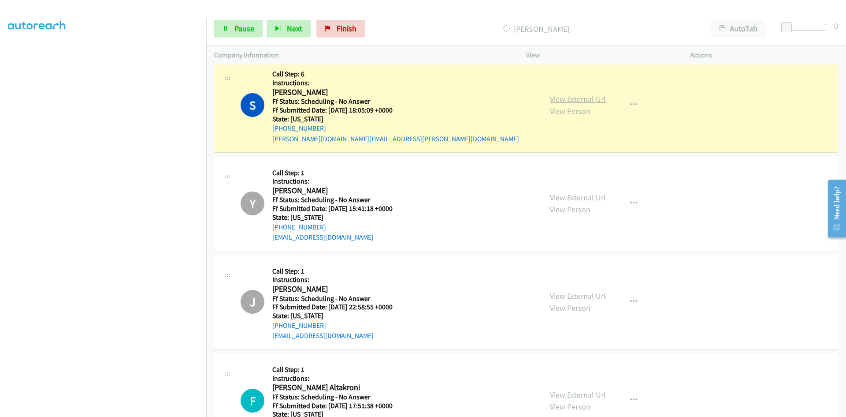
click at [567, 101] on link "View External Url" at bounding box center [578, 99] width 56 height 10
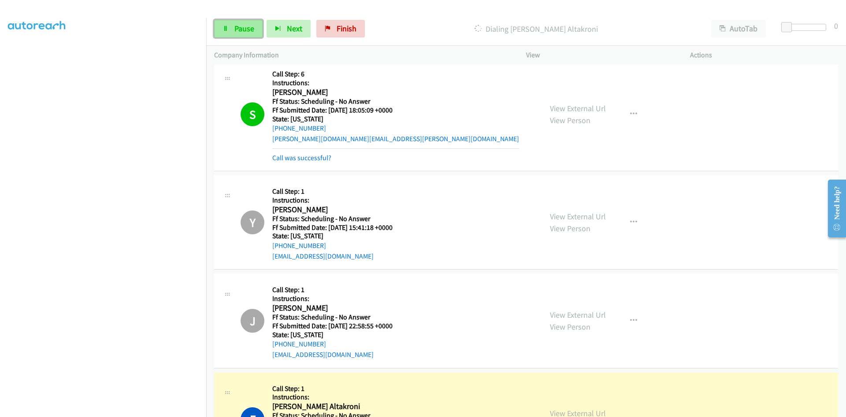
click at [236, 32] on span "Pause" at bounding box center [245, 28] width 20 height 10
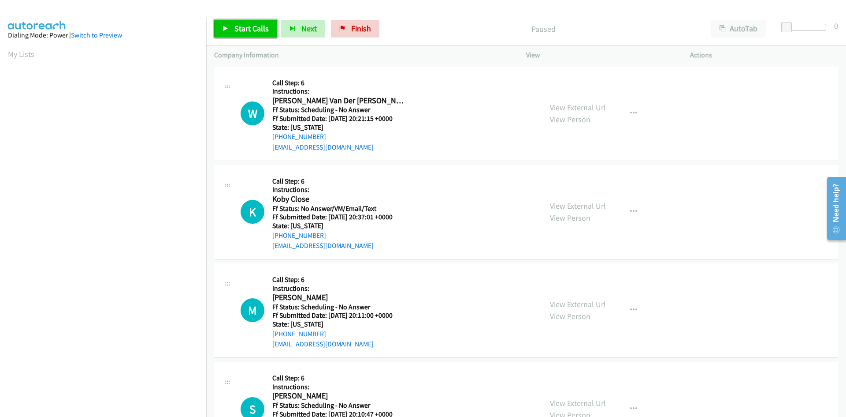
click at [242, 28] on span "Start Calls" at bounding box center [252, 28] width 34 height 10
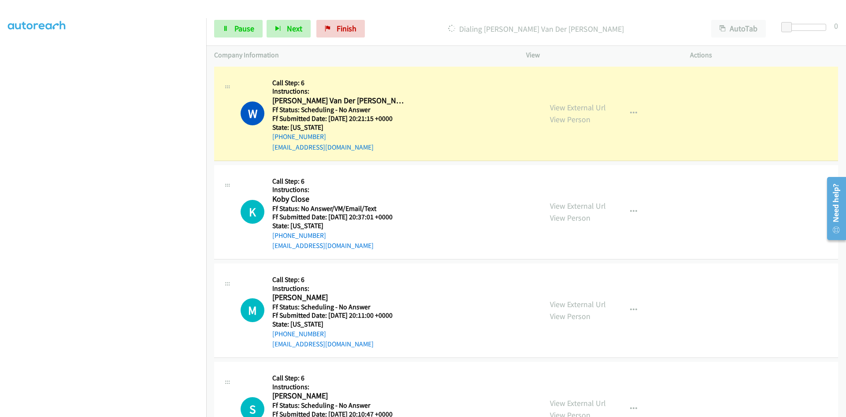
scroll to position [78, 0]
click at [597, 109] on link "View External Url" at bounding box center [578, 107] width 56 height 10
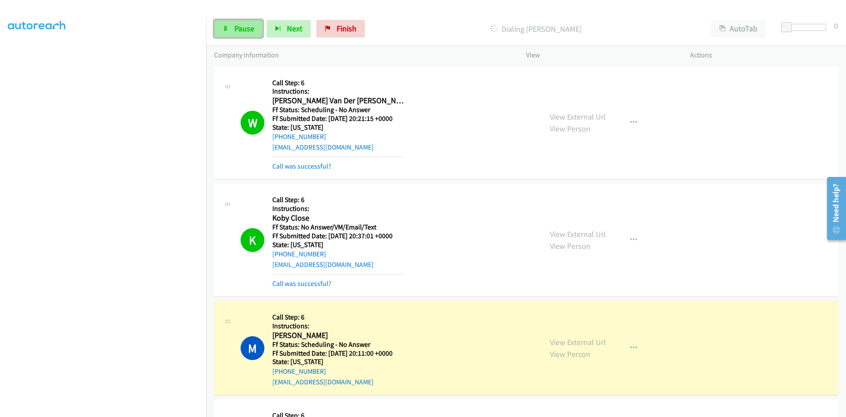
click at [253, 35] on link "Pause" at bounding box center [238, 29] width 48 height 18
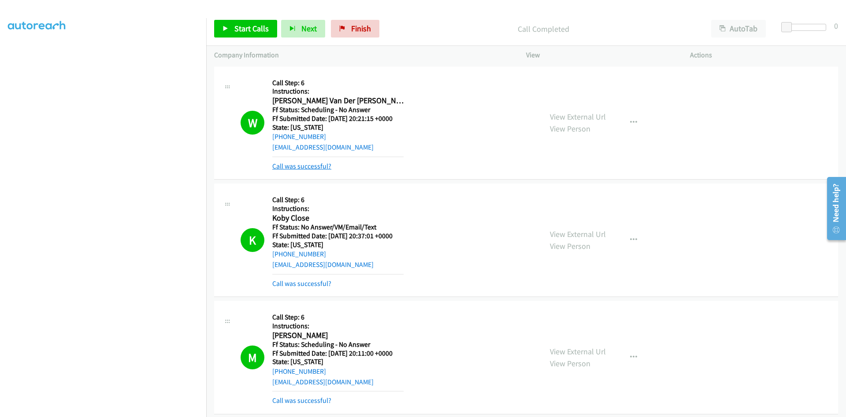
click at [312, 163] on link "Call was successful?" at bounding box center [301, 166] width 59 height 8
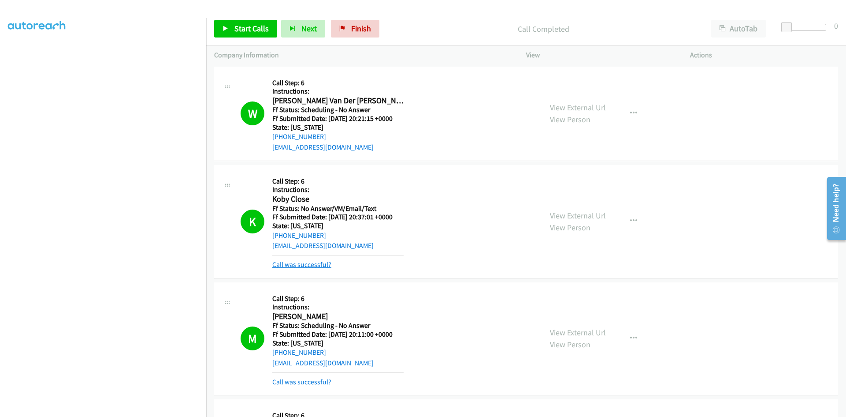
click at [306, 265] on link "Call was successful?" at bounding box center [301, 264] width 59 height 8
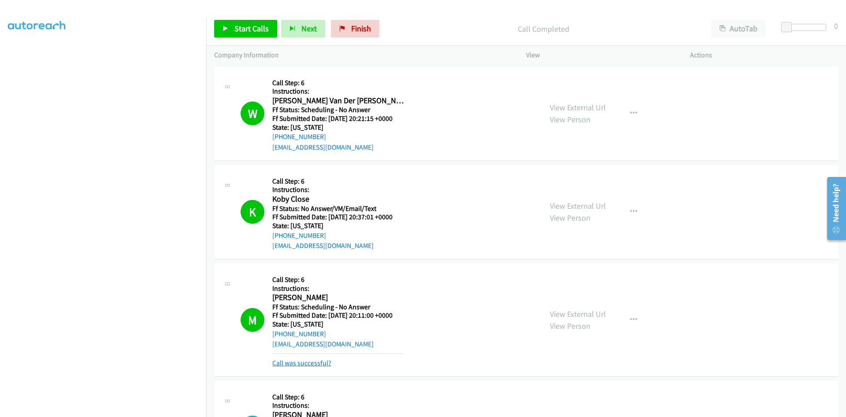
click at [326, 360] on link "Call was successful?" at bounding box center [301, 362] width 59 height 8
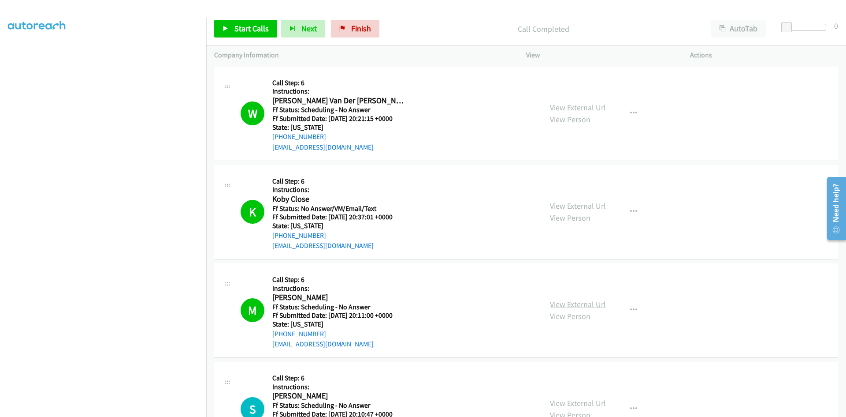
click at [568, 303] on link "View External Url" at bounding box center [578, 304] width 56 height 10
click at [244, 29] on span "Start Calls" at bounding box center [252, 28] width 34 height 10
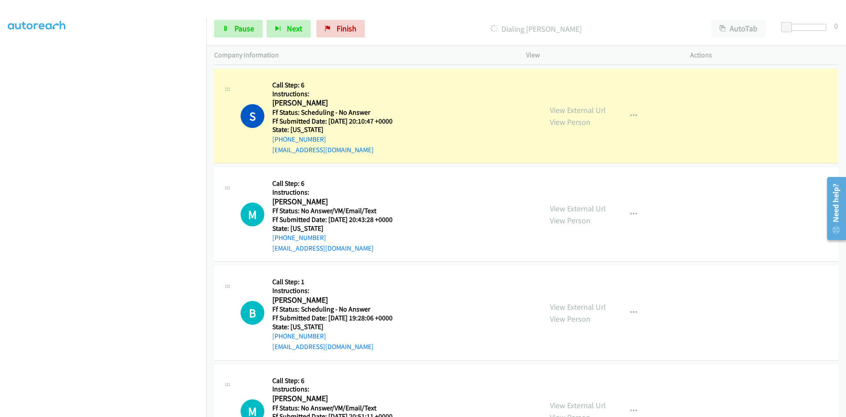
scroll to position [309, 0]
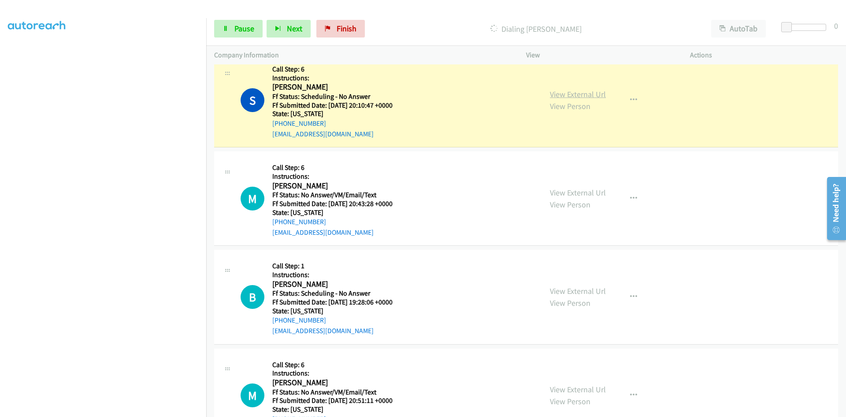
click at [574, 93] on link "View External Url" at bounding box center [578, 94] width 56 height 10
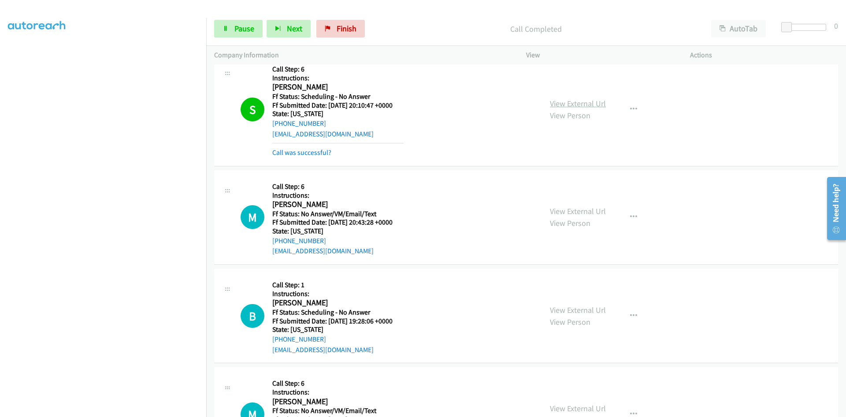
click at [591, 105] on link "View External Url" at bounding box center [578, 103] width 56 height 10
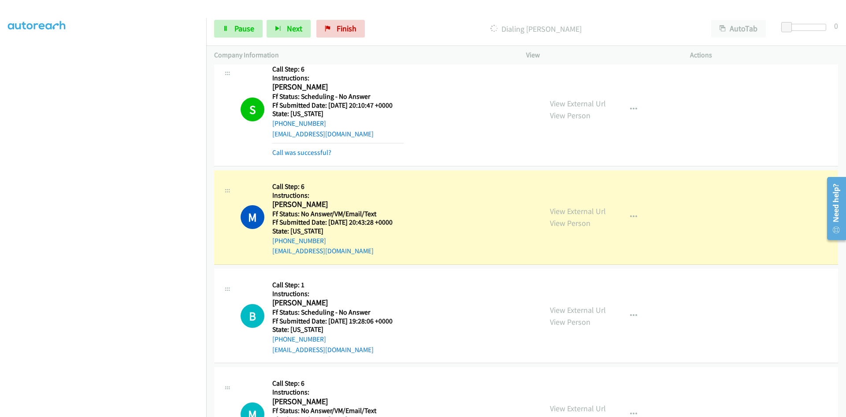
click at [327, 157] on div "Call was successful?" at bounding box center [337, 152] width 131 height 11
click at [326, 153] on link "Call was successful?" at bounding box center [301, 152] width 59 height 8
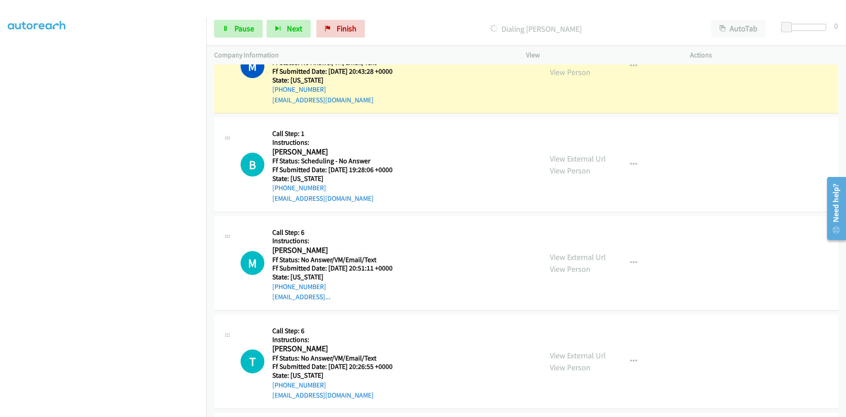
scroll to position [397, 0]
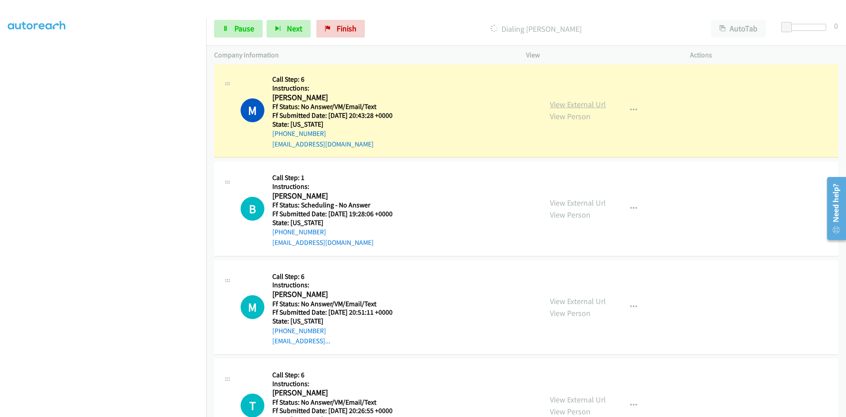
click at [567, 107] on link "View External Url" at bounding box center [578, 104] width 56 height 10
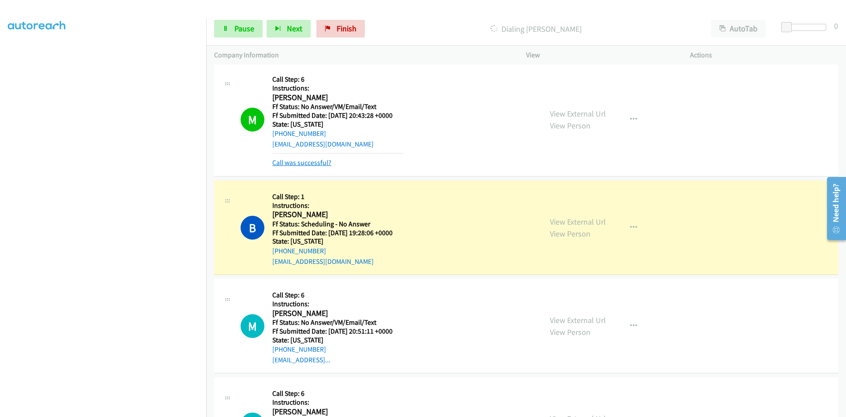
click at [313, 161] on link "Call was successful?" at bounding box center [301, 162] width 59 height 8
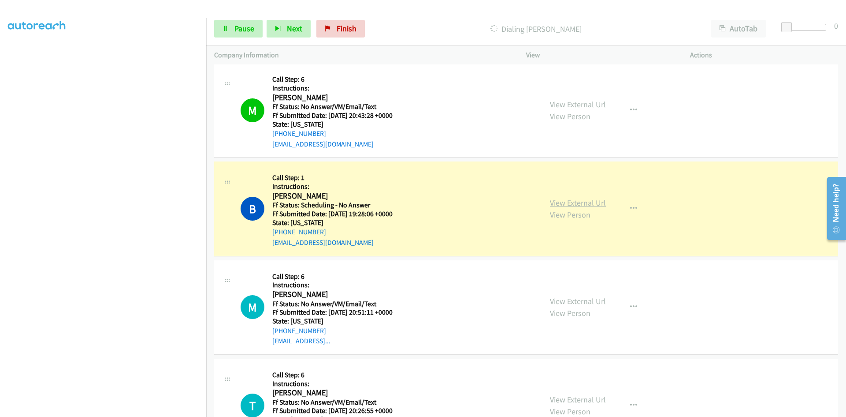
click at [575, 202] on link "View External Url" at bounding box center [578, 202] width 56 height 10
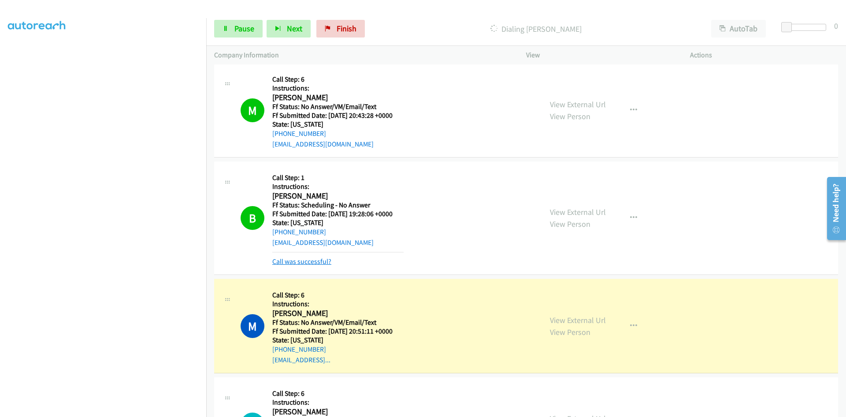
click at [302, 261] on link "Call was successful?" at bounding box center [301, 261] width 59 height 8
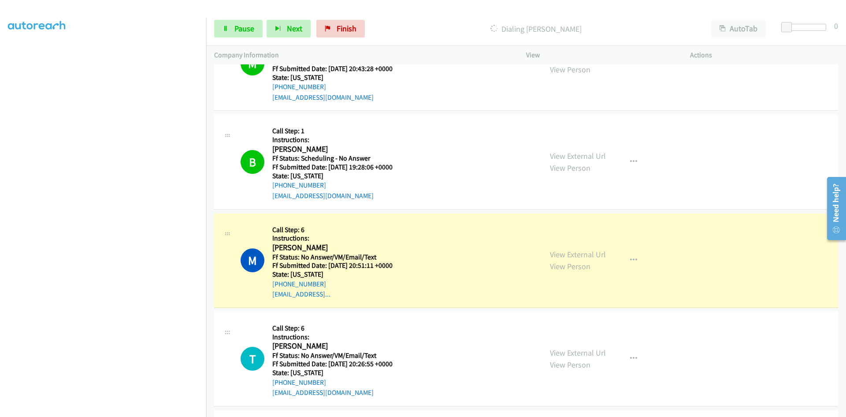
scroll to position [485, 0]
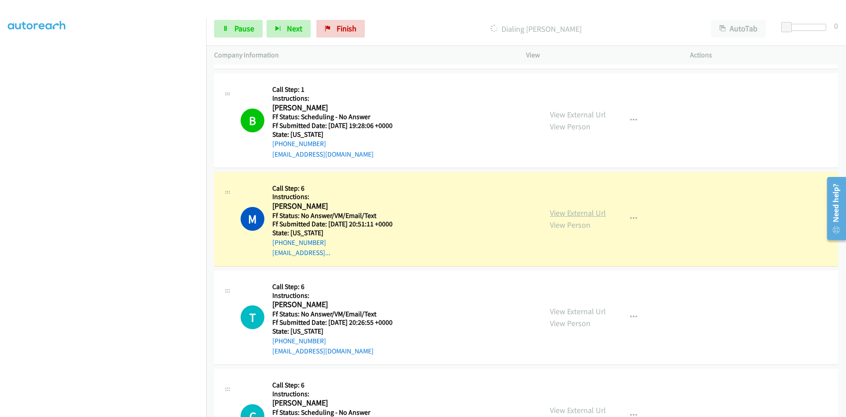
click at [585, 216] on link "View External Url" at bounding box center [578, 213] width 56 height 10
click at [580, 213] on link "View External Url" at bounding box center [578, 213] width 56 height 10
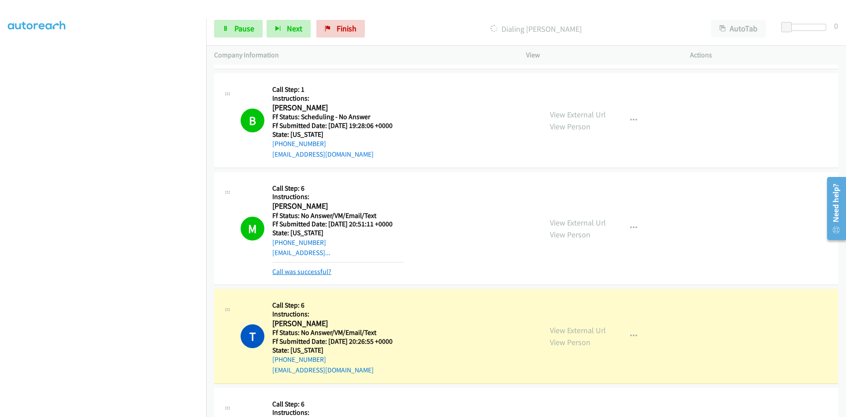
click at [324, 273] on link "Call was successful?" at bounding box center [301, 271] width 59 height 8
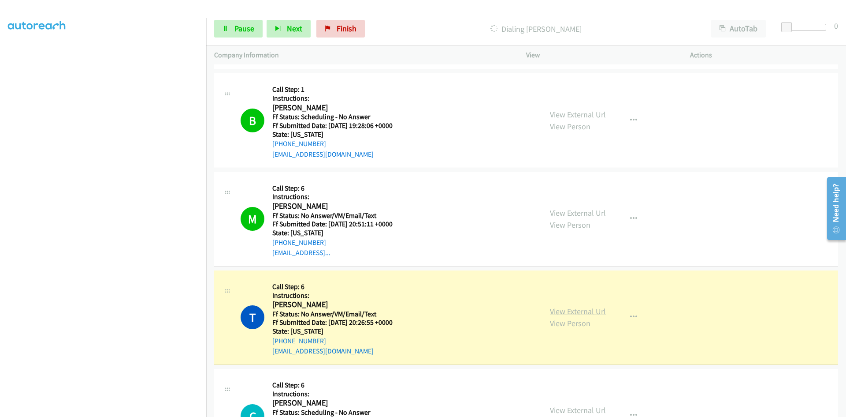
click at [562, 314] on link "View External Url" at bounding box center [578, 311] width 56 height 10
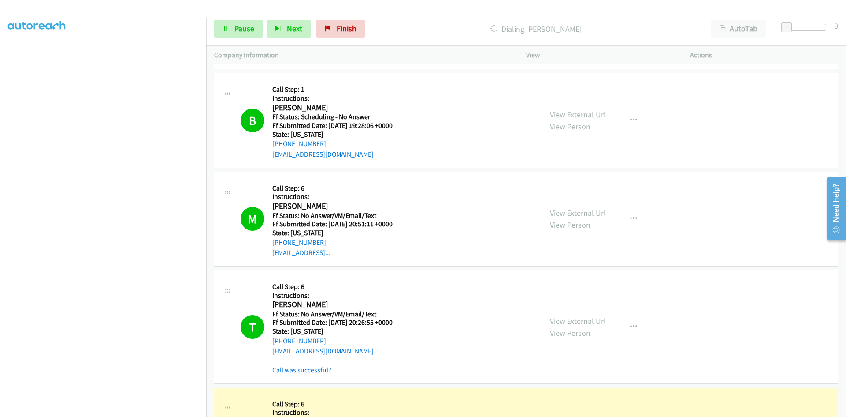
click at [320, 369] on link "Call was successful?" at bounding box center [301, 369] width 59 height 8
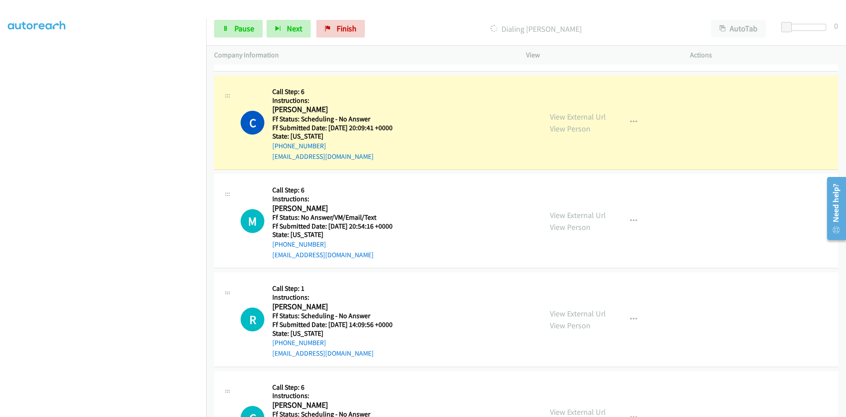
scroll to position [793, 0]
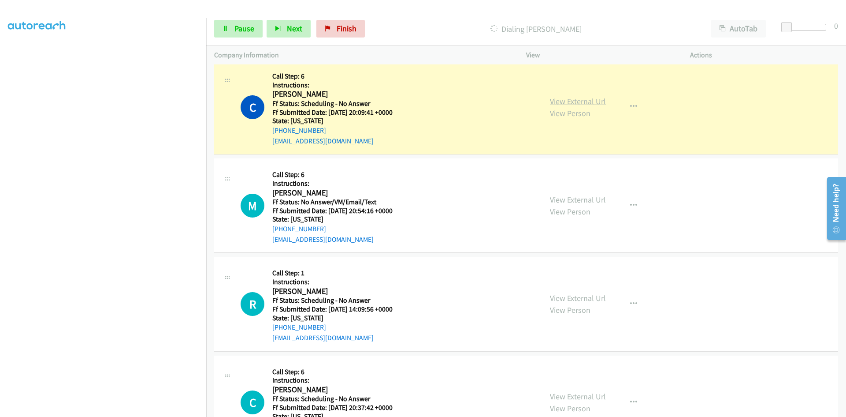
click at [592, 103] on link "View External Url" at bounding box center [578, 101] width 56 height 10
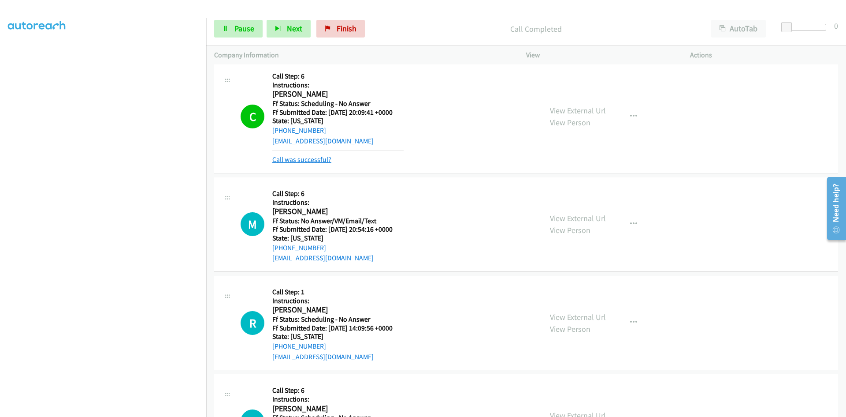
click at [311, 162] on link "Call was successful?" at bounding box center [301, 159] width 59 height 8
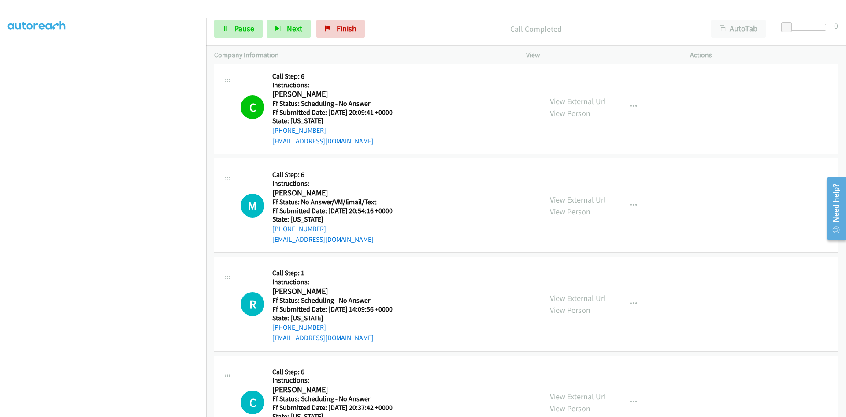
click at [579, 201] on link "View External Url" at bounding box center [578, 199] width 56 height 10
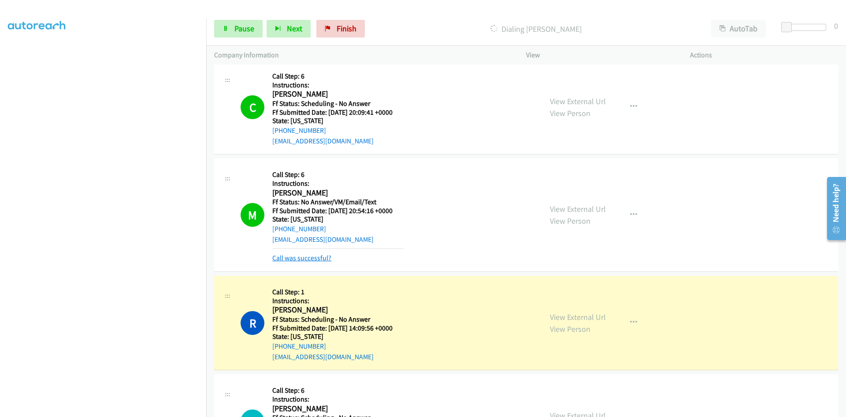
click at [309, 261] on link "Call was successful?" at bounding box center [301, 257] width 59 height 8
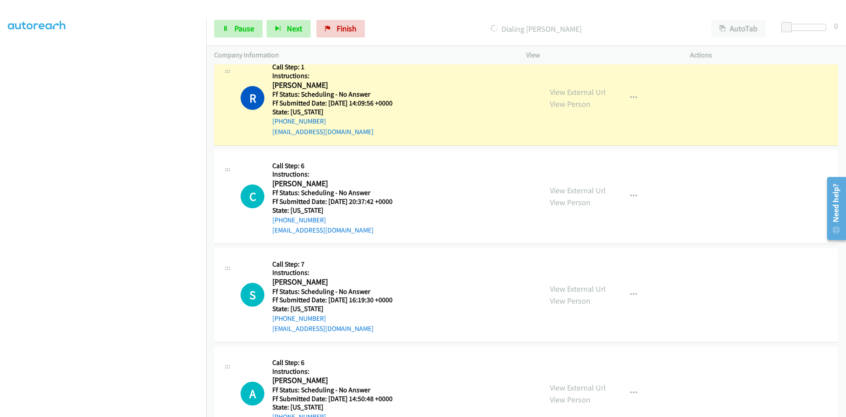
scroll to position [1014, 0]
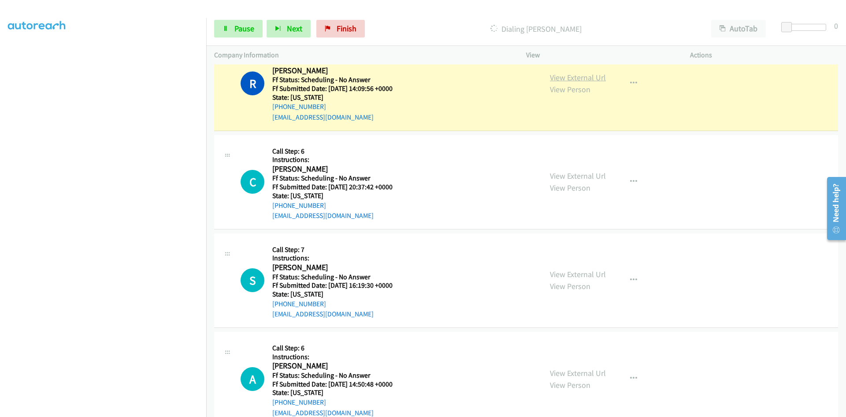
click at [594, 79] on link "View External Url" at bounding box center [578, 77] width 56 height 10
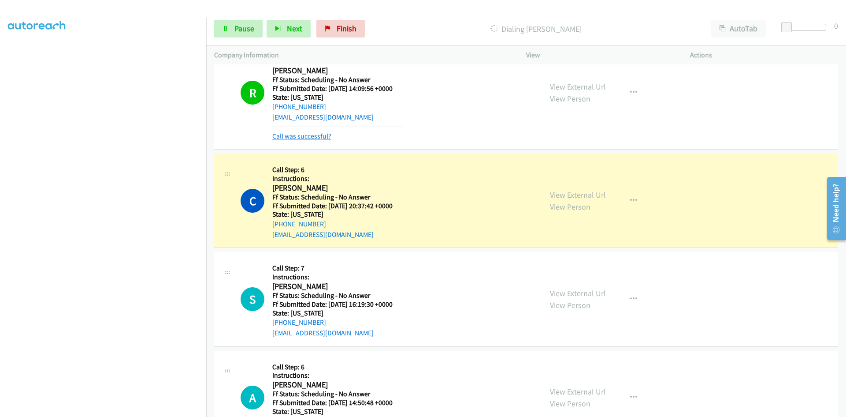
click at [323, 137] on link "Call was successful?" at bounding box center [301, 136] width 59 height 8
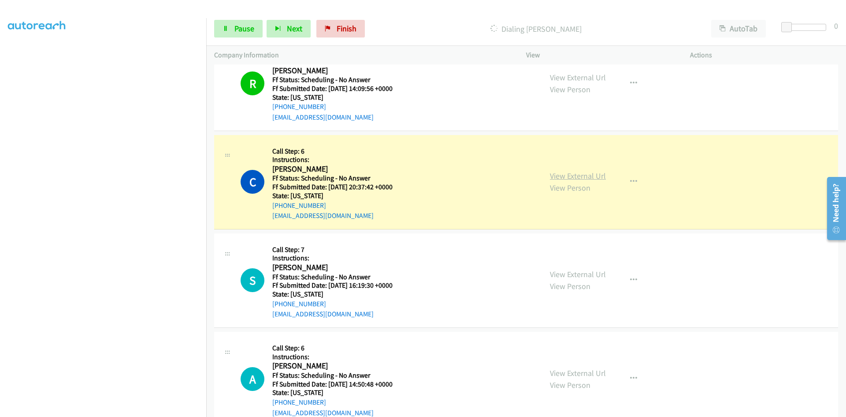
click at [593, 177] on link "View External Url" at bounding box center [578, 176] width 56 height 10
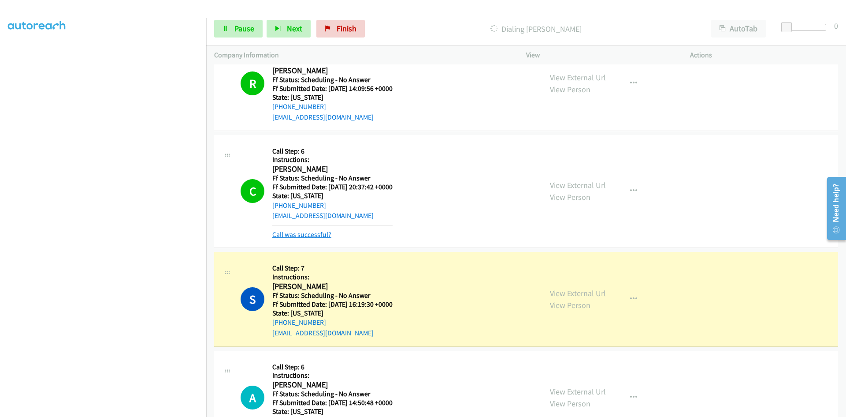
click at [278, 234] on link "Call was successful?" at bounding box center [301, 234] width 59 height 8
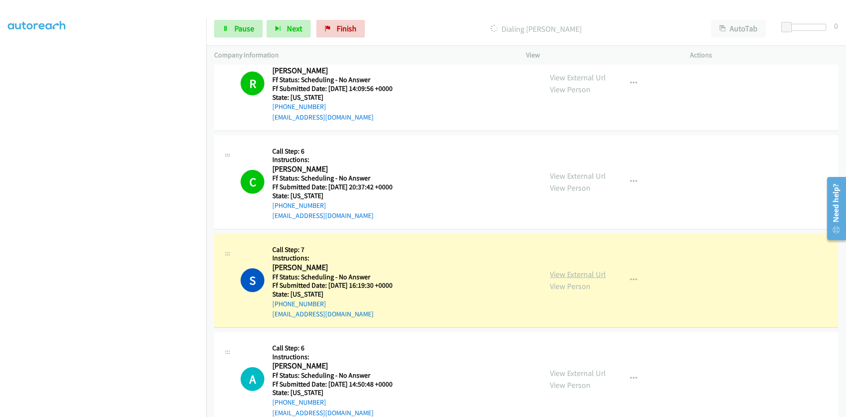
click at [565, 273] on link "View External Url" at bounding box center [578, 274] width 56 height 10
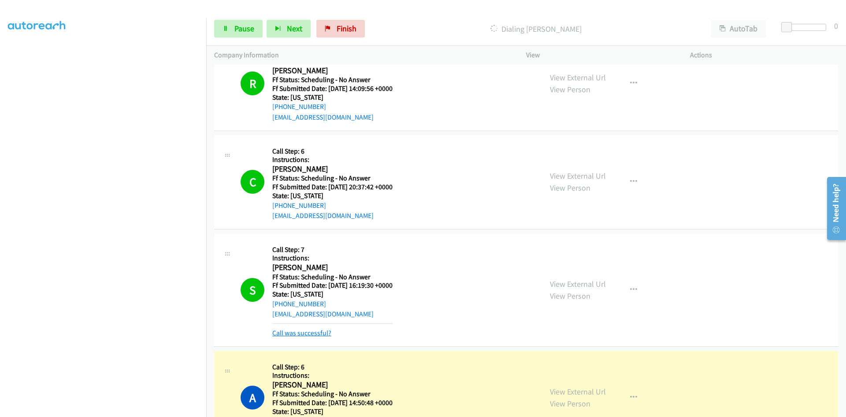
click at [317, 332] on link "Call was successful?" at bounding box center [301, 332] width 59 height 8
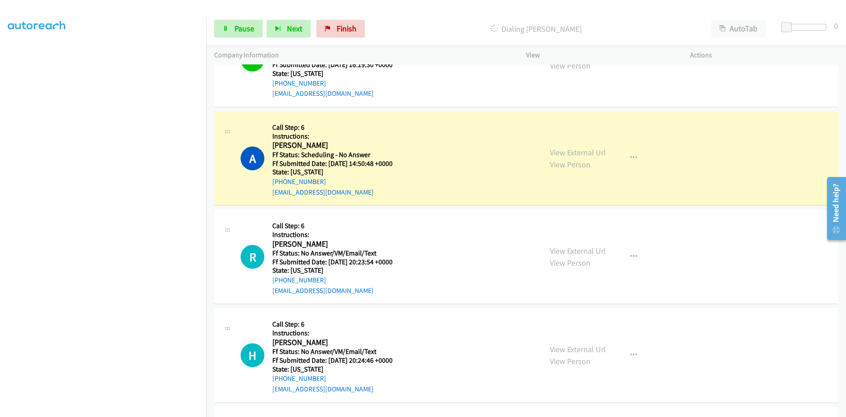
scroll to position [1278, 0]
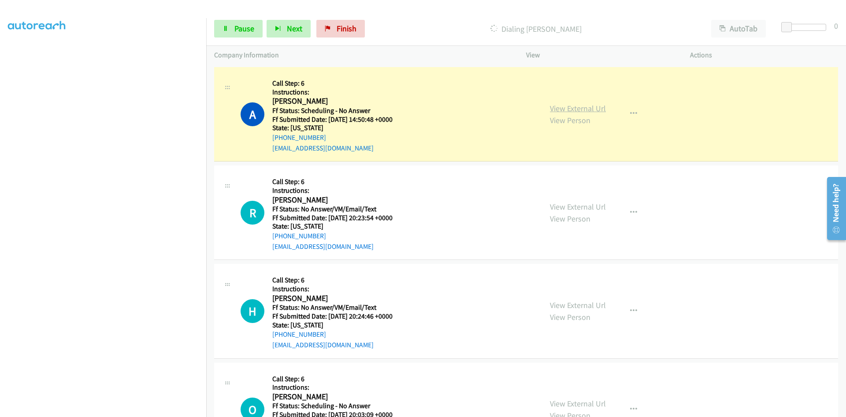
click at [600, 108] on link "View External Url" at bounding box center [578, 108] width 56 height 10
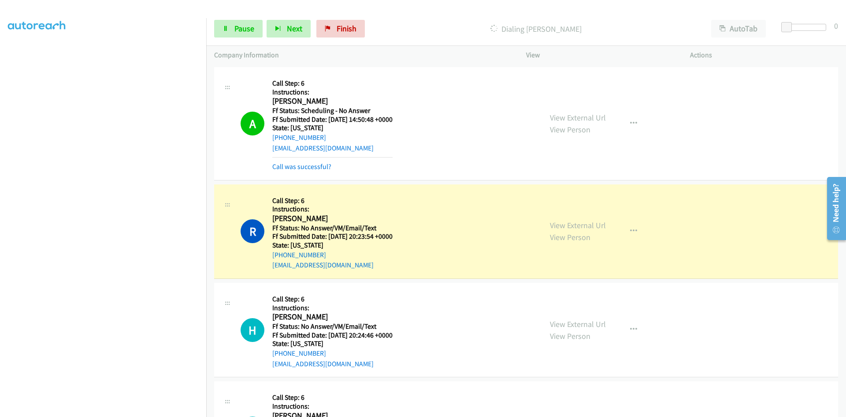
click at [708, 123] on div "View External Url View Person View External Url Email Schedule/Manage Callback …" at bounding box center [628, 123] width 172 height 97
click at [301, 166] on link "Call was successful?" at bounding box center [301, 166] width 59 height 8
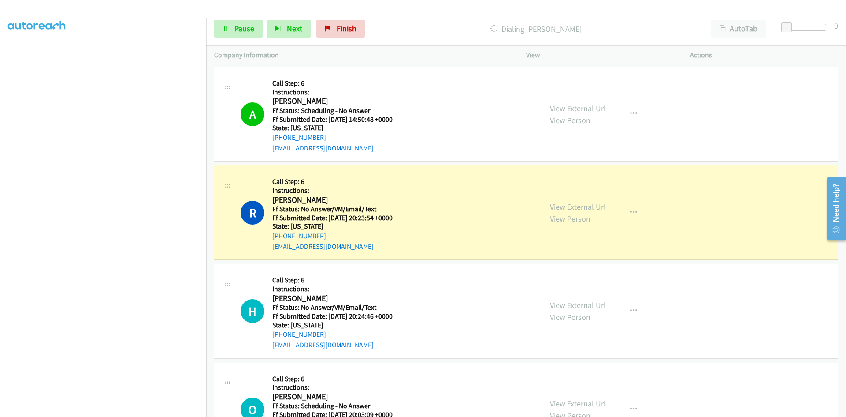
click at [585, 209] on link "View External Url" at bounding box center [578, 206] width 56 height 10
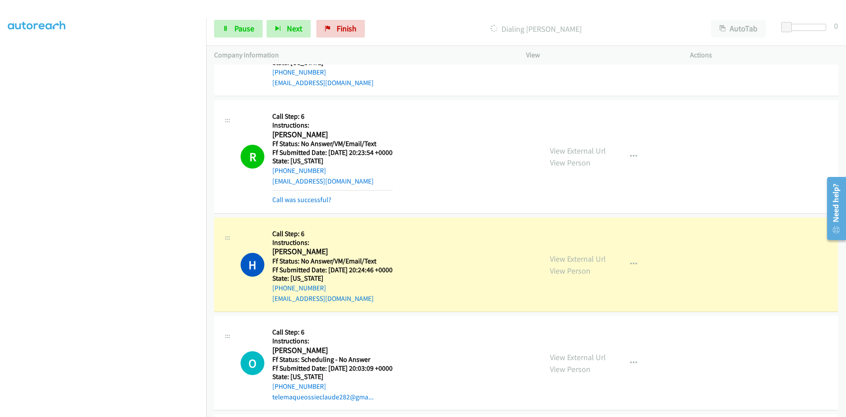
scroll to position [1367, 0]
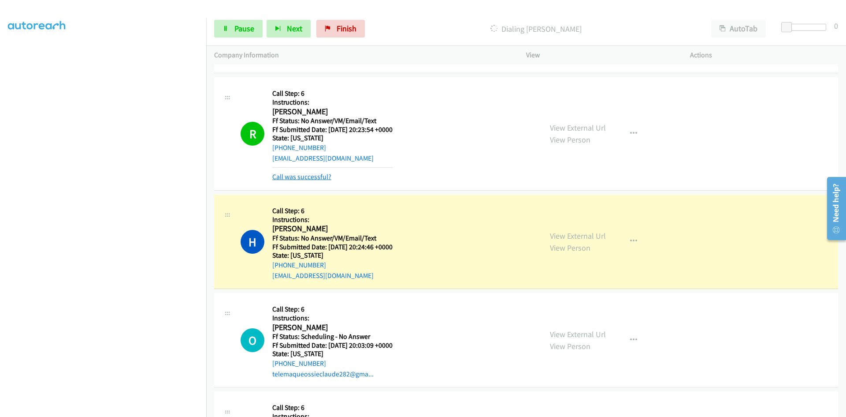
click at [327, 180] on link "Call was successful?" at bounding box center [301, 176] width 59 height 8
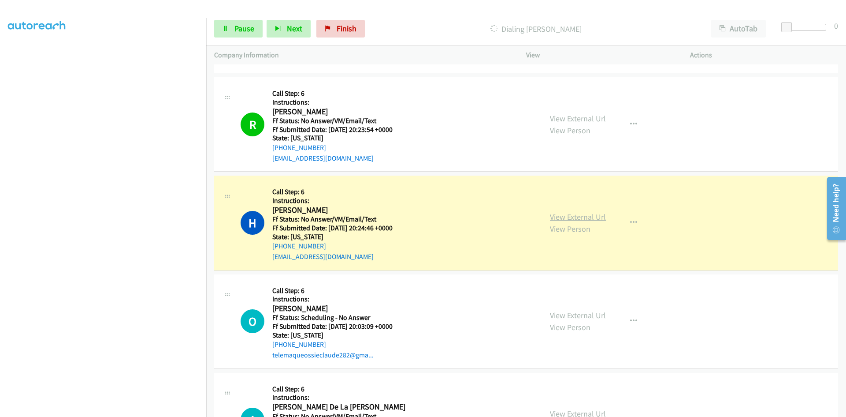
click at [583, 217] on link "View External Url" at bounding box center [578, 217] width 56 height 10
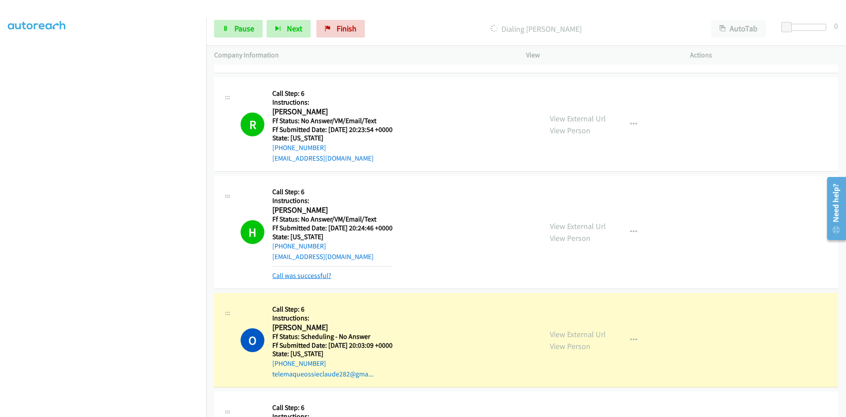
click at [309, 276] on link "Call was successful?" at bounding box center [301, 275] width 59 height 8
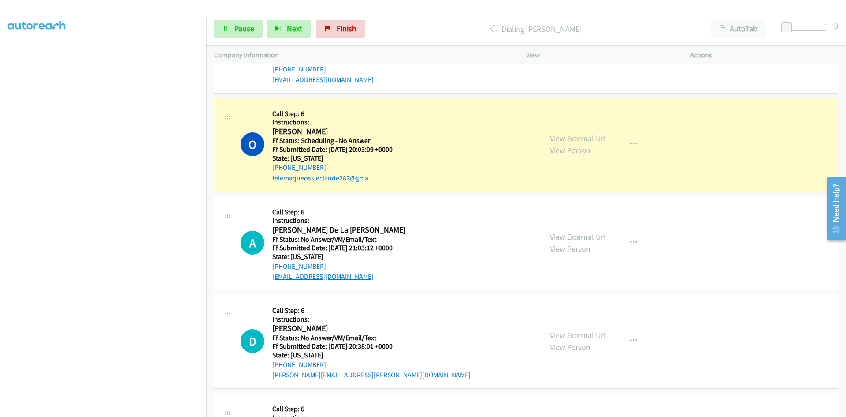
scroll to position [1587, 0]
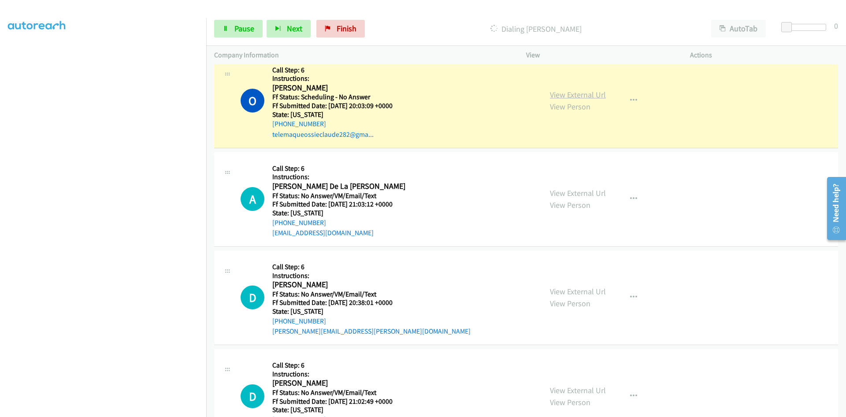
click at [577, 98] on link "View External Url" at bounding box center [578, 94] width 56 height 10
click at [579, 197] on link "View External Url" at bounding box center [578, 193] width 56 height 10
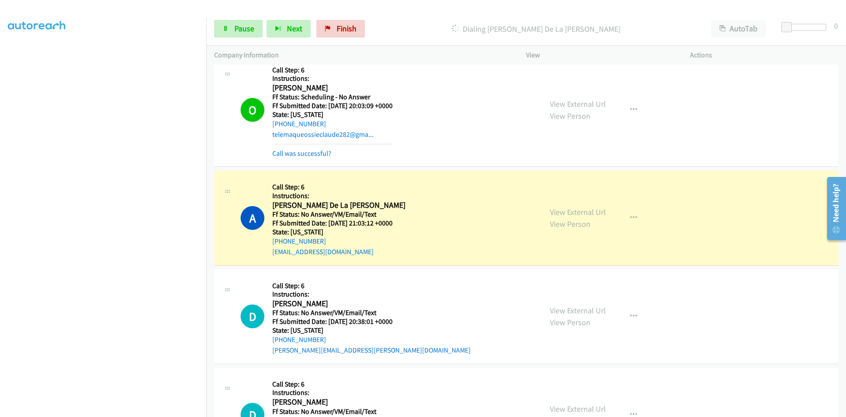
scroll to position [78, 0]
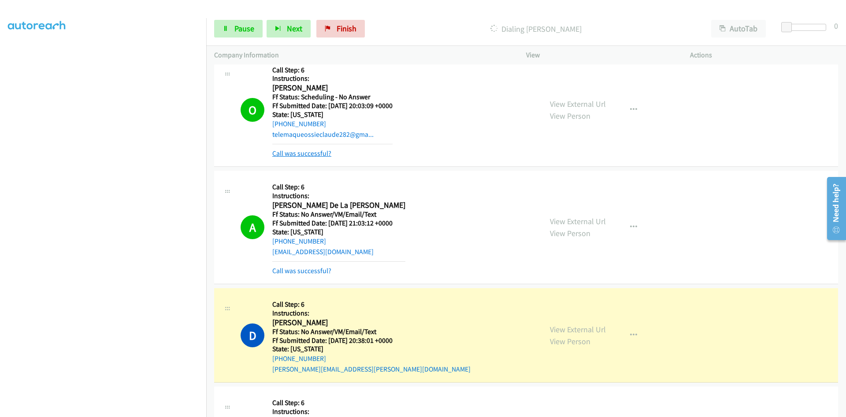
click at [324, 155] on link "Call was successful?" at bounding box center [301, 153] width 59 height 8
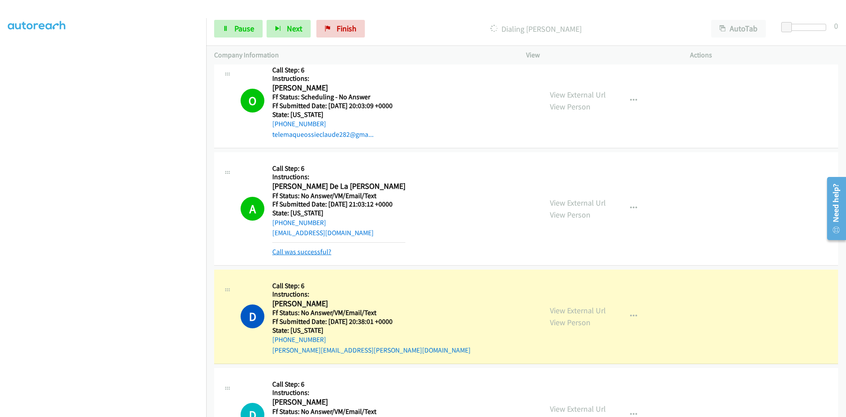
click at [315, 253] on link "Call was successful?" at bounding box center [301, 251] width 59 height 8
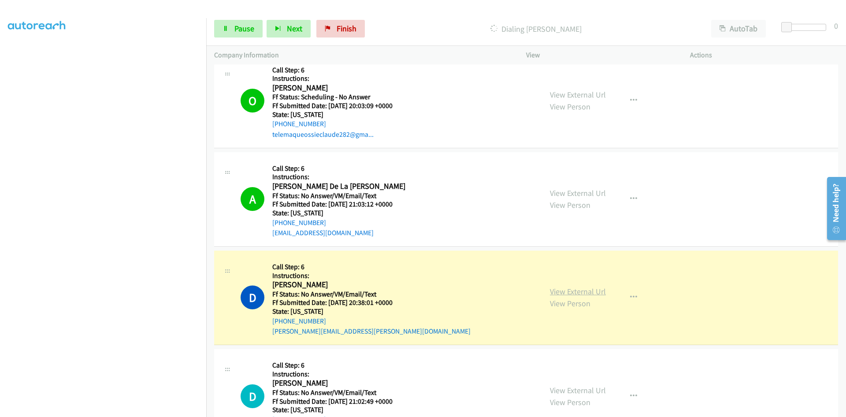
click at [559, 293] on link "View External Url" at bounding box center [578, 291] width 56 height 10
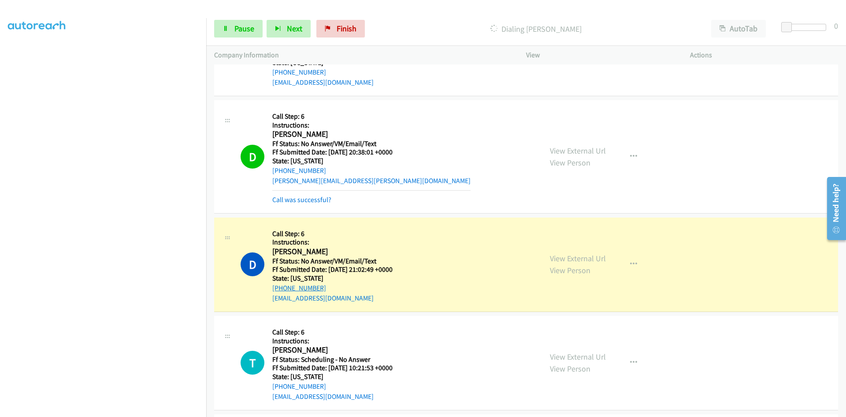
scroll to position [1763, 0]
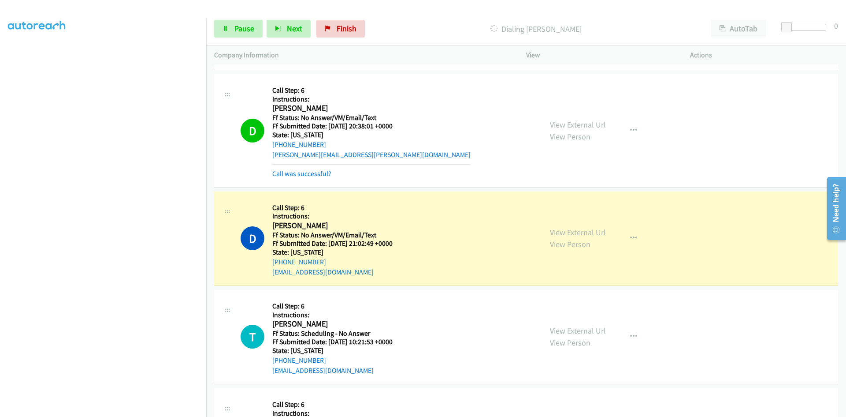
click at [324, 168] on mb0 "Call was successful?" at bounding box center [371, 171] width 198 height 15
click at [322, 172] on link "Call was successful?" at bounding box center [301, 173] width 59 height 8
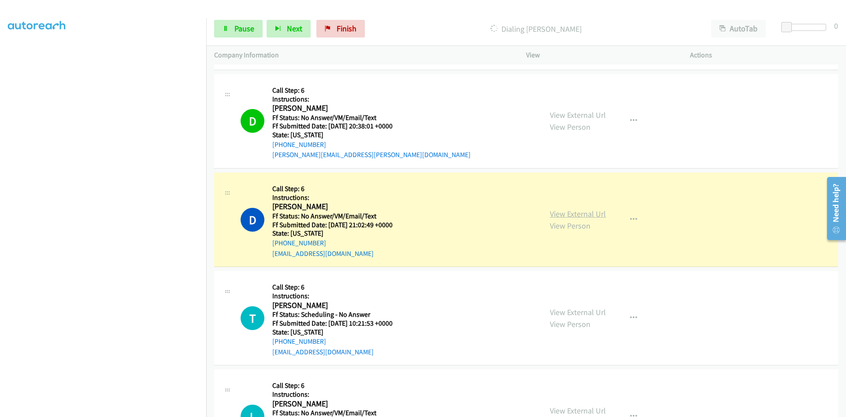
click at [578, 213] on link "View External Url" at bounding box center [578, 214] width 56 height 10
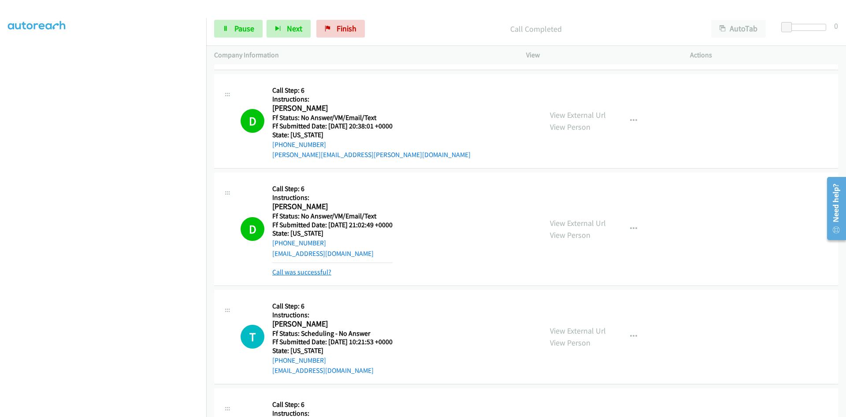
click at [320, 274] on link "Call was successful?" at bounding box center [301, 272] width 59 height 8
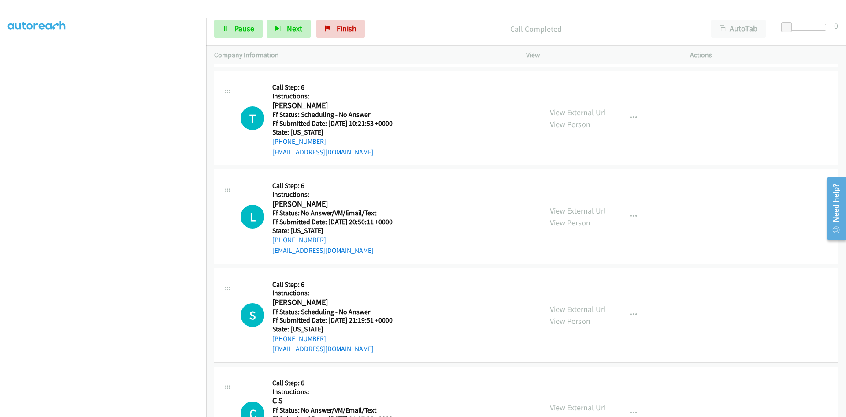
scroll to position [1984, 0]
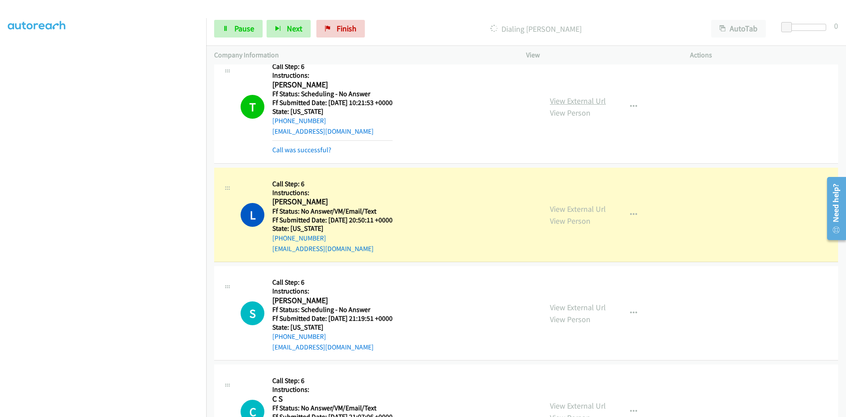
click at [572, 101] on link "View External Url" at bounding box center [578, 101] width 56 height 10
click at [244, 22] on link "Pause" at bounding box center [238, 29] width 48 height 18
click at [587, 209] on link "View External Url" at bounding box center [578, 209] width 56 height 10
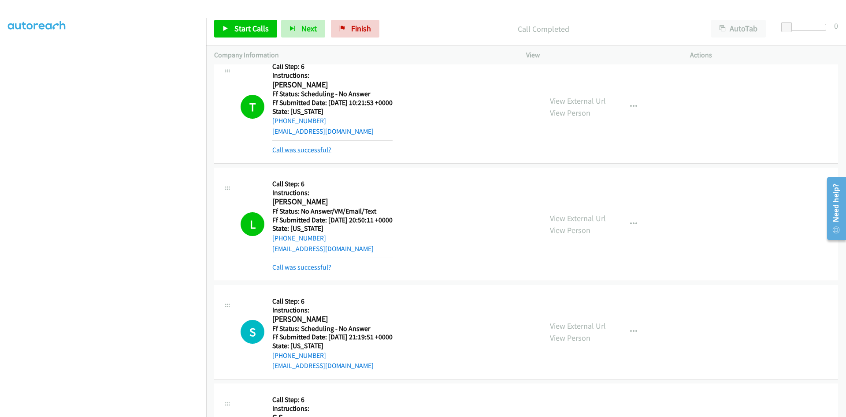
click at [307, 149] on link "Call was successful?" at bounding box center [301, 149] width 59 height 8
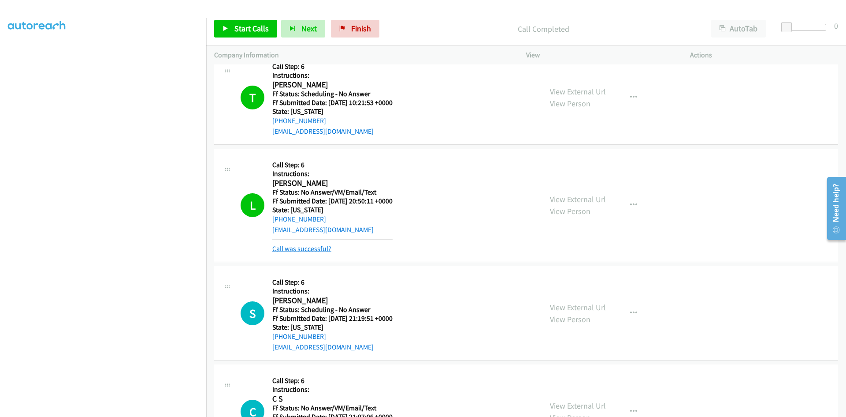
click at [282, 250] on link "Call was successful?" at bounding box center [301, 248] width 59 height 8
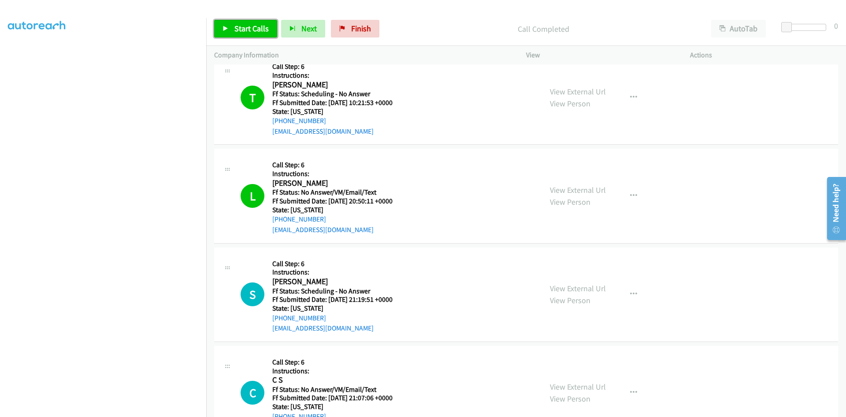
click at [238, 34] on link "Start Calls" at bounding box center [245, 29] width 63 height 18
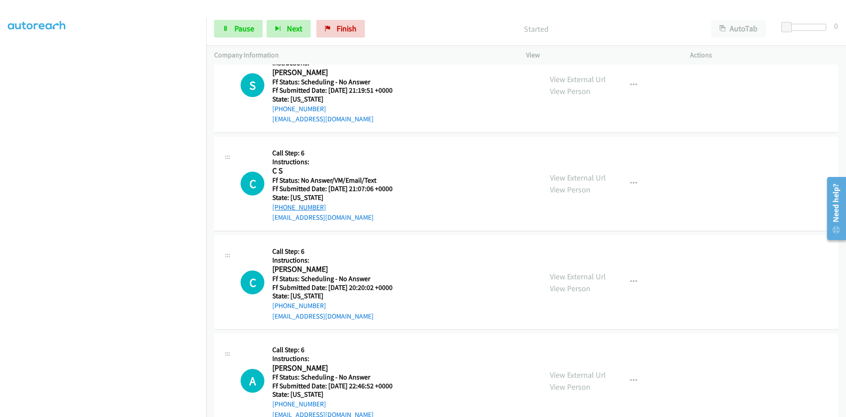
scroll to position [2160, 0]
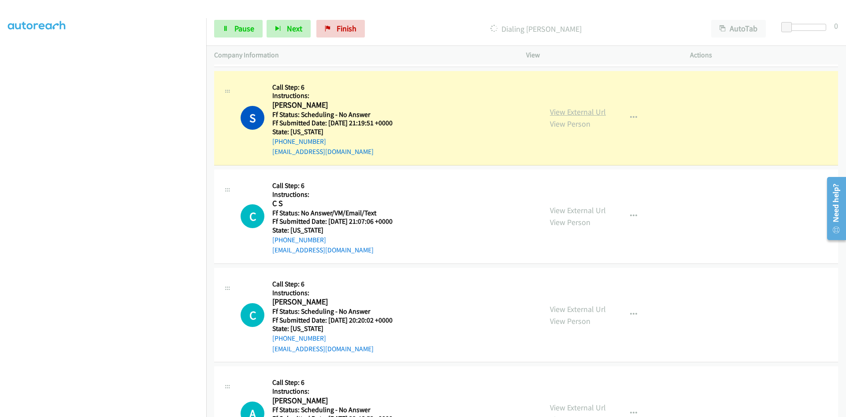
click at [587, 108] on link "View External Url" at bounding box center [578, 112] width 56 height 10
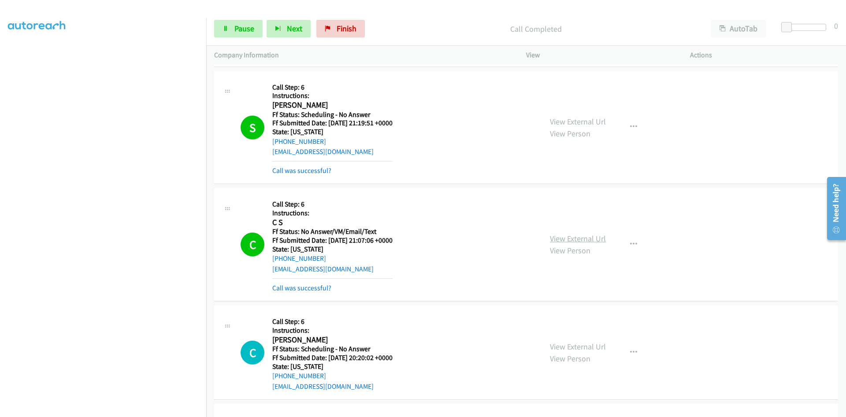
click at [574, 239] on link "View External Url" at bounding box center [578, 238] width 56 height 10
click at [317, 170] on link "Call was successful?" at bounding box center [301, 170] width 59 height 8
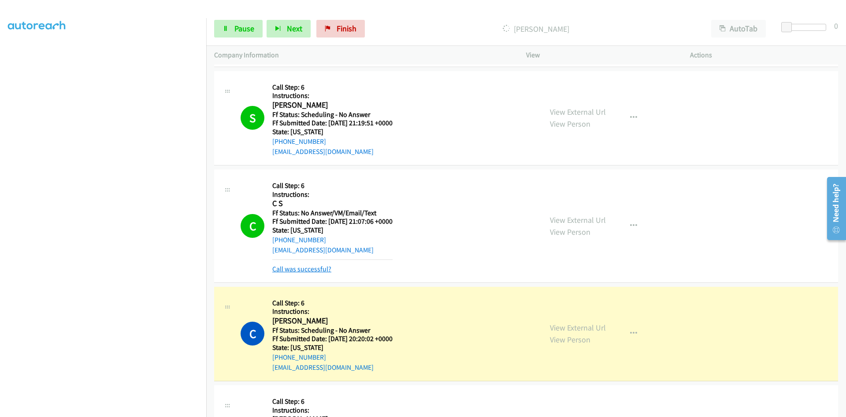
click at [315, 267] on link "Call was successful?" at bounding box center [301, 268] width 59 height 8
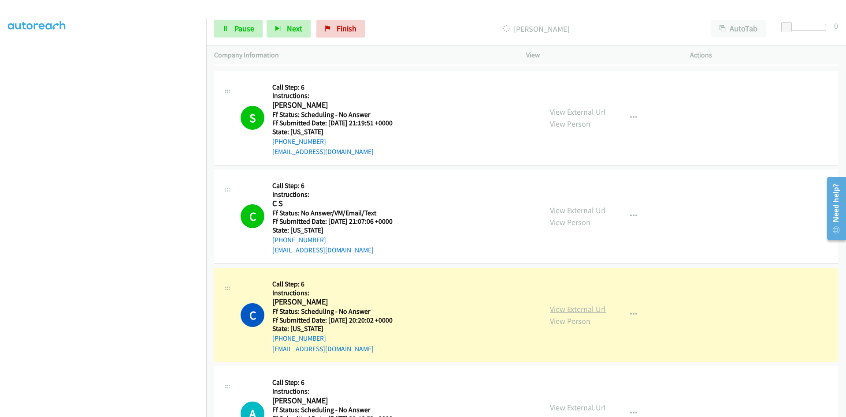
click at [575, 308] on link "View External Url" at bounding box center [578, 309] width 56 height 10
click at [237, 29] on span "Pause" at bounding box center [245, 28] width 20 height 10
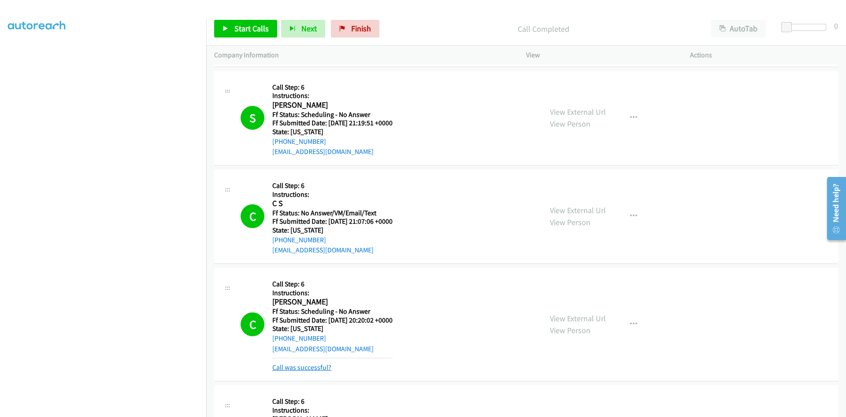
click at [330, 369] on link "Call was successful?" at bounding box center [301, 367] width 59 height 8
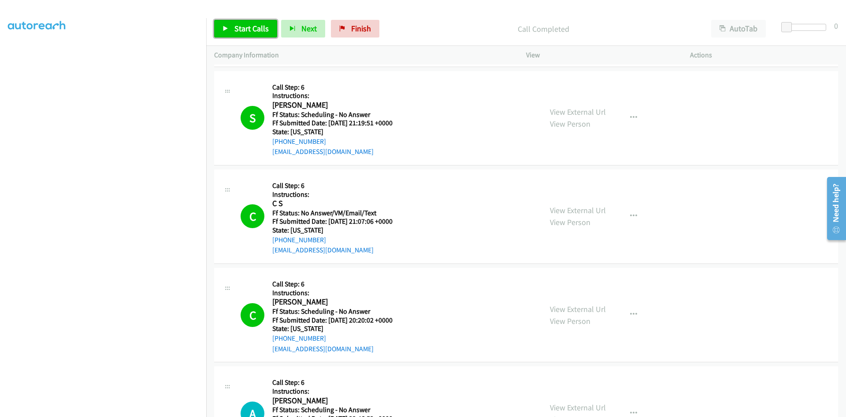
click at [251, 22] on link "Start Calls" at bounding box center [245, 29] width 63 height 18
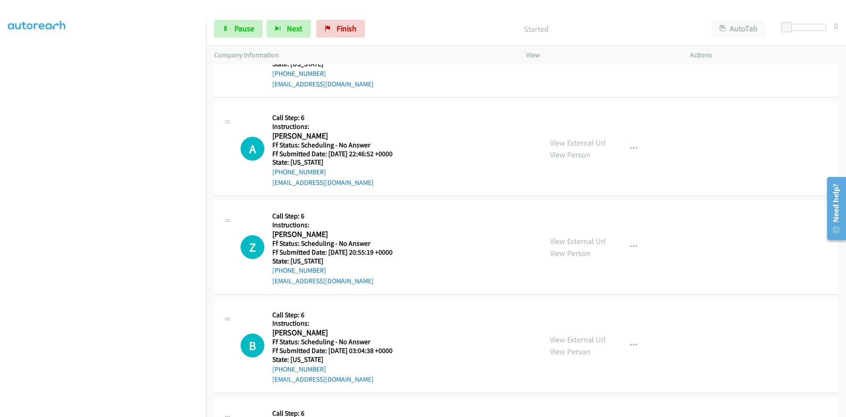
scroll to position [2469, 0]
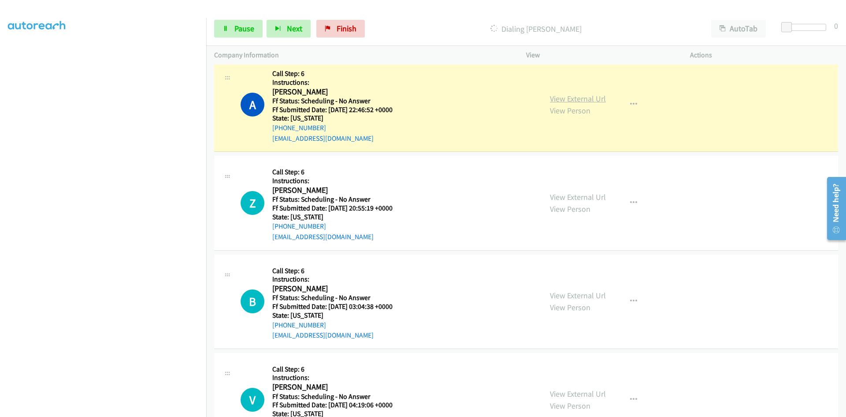
click at [570, 101] on link "View External Url" at bounding box center [578, 98] width 56 height 10
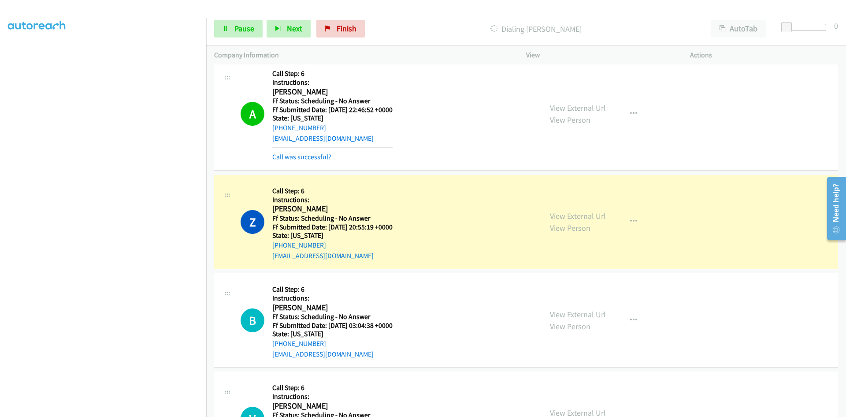
click at [324, 158] on link "Call was successful?" at bounding box center [301, 157] width 59 height 8
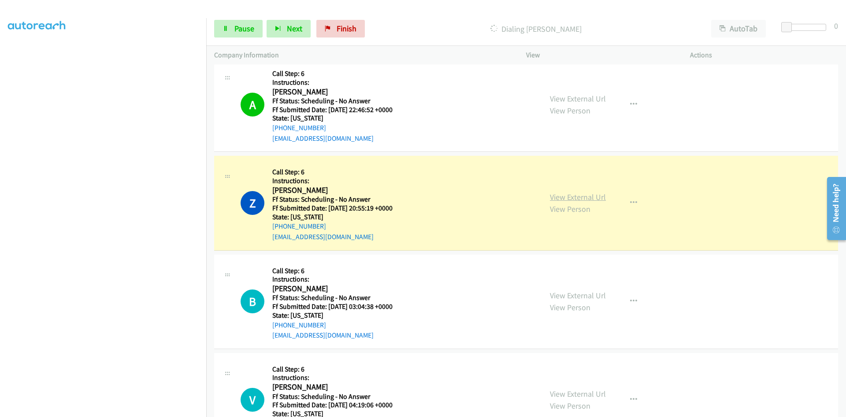
click at [572, 198] on link "View External Url" at bounding box center [578, 197] width 56 height 10
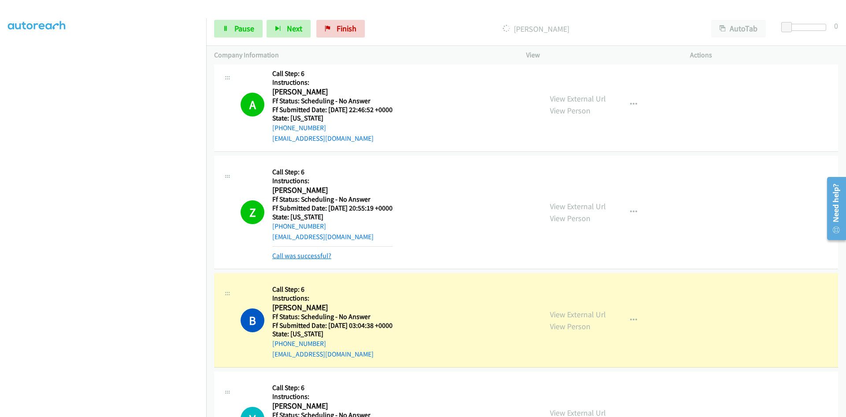
click at [320, 254] on link "Call was successful?" at bounding box center [301, 255] width 59 height 8
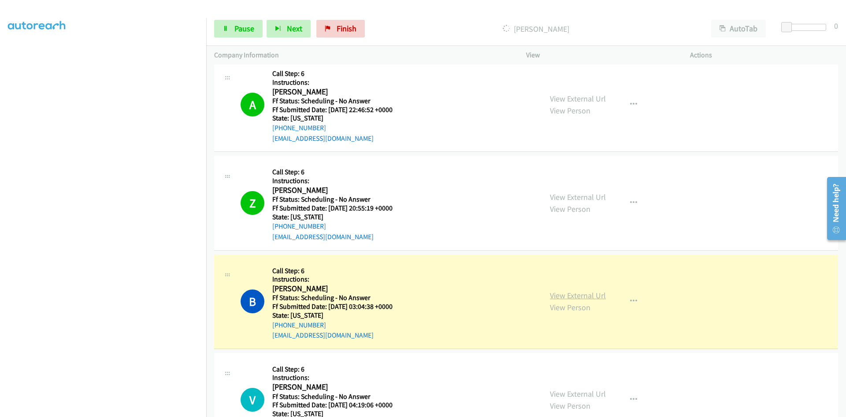
click at [575, 294] on link "View External Url" at bounding box center [578, 295] width 56 height 10
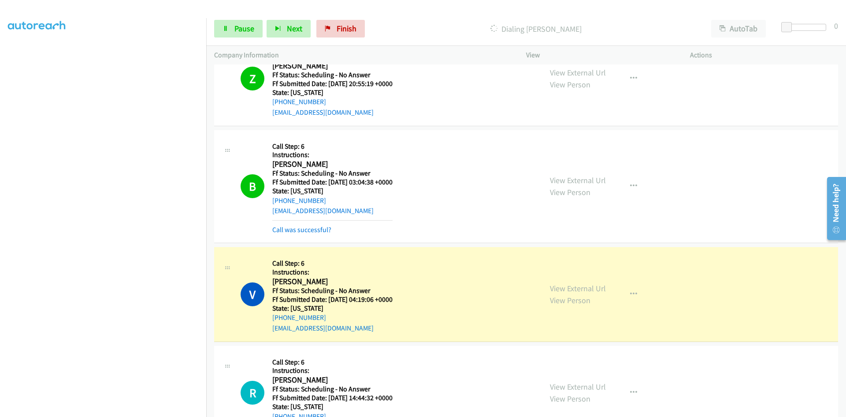
scroll to position [2601, 0]
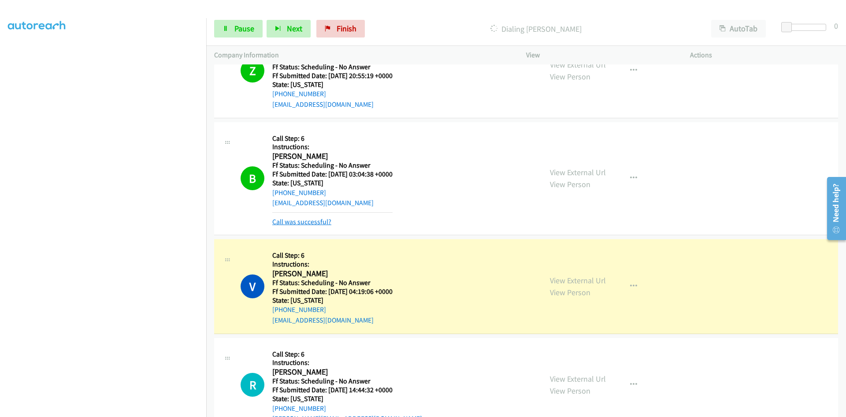
click at [323, 224] on link "Call was successful?" at bounding box center [301, 221] width 59 height 8
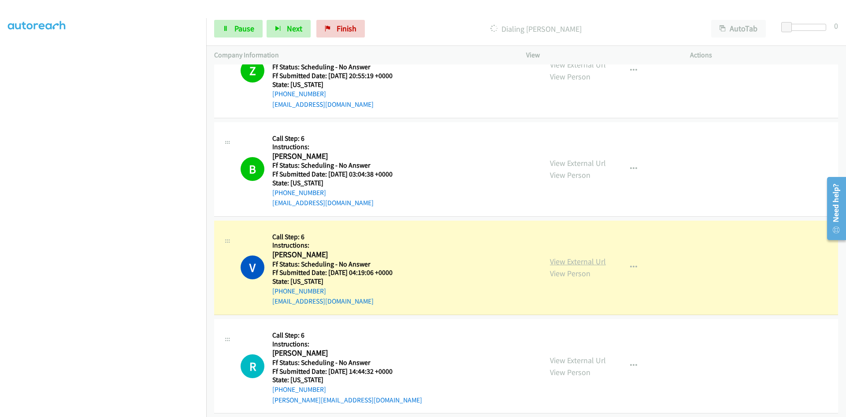
click at [599, 261] on link "View External Url" at bounding box center [578, 261] width 56 height 10
drag, startPoint x: 251, startPoint y: 27, endPoint x: 242, endPoint y: 36, distance: 12.5
click at [251, 27] on span "Pause" at bounding box center [245, 28] width 20 height 10
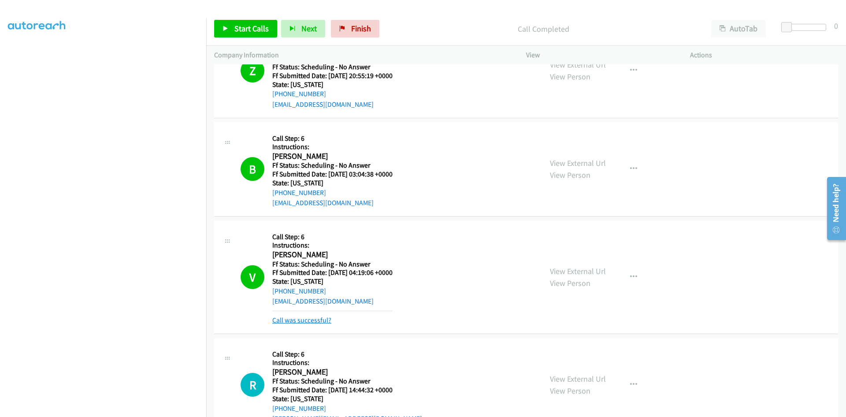
click at [301, 322] on link "Call was successful?" at bounding box center [301, 320] width 59 height 8
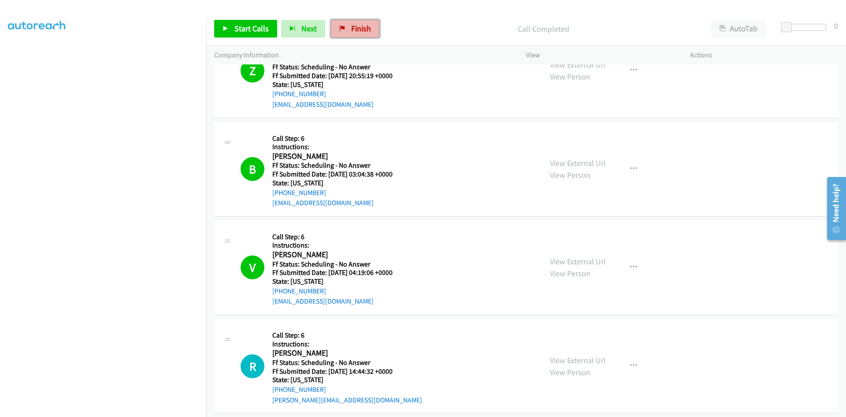
click at [375, 33] on link "Finish" at bounding box center [355, 29] width 48 height 18
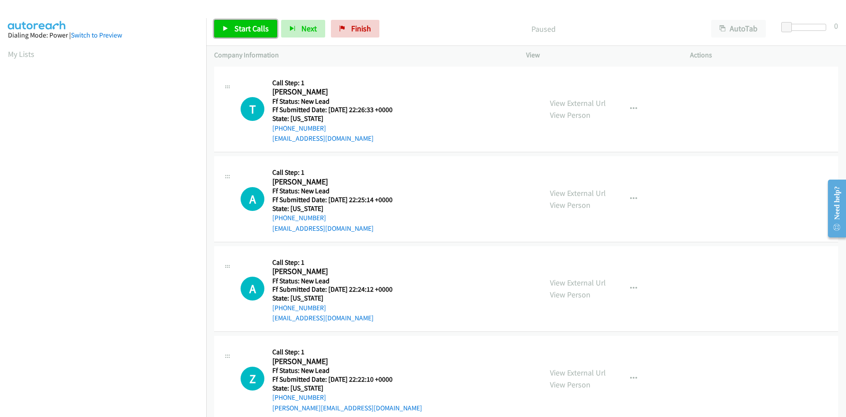
click at [245, 27] on span "Start Calls" at bounding box center [252, 28] width 34 height 10
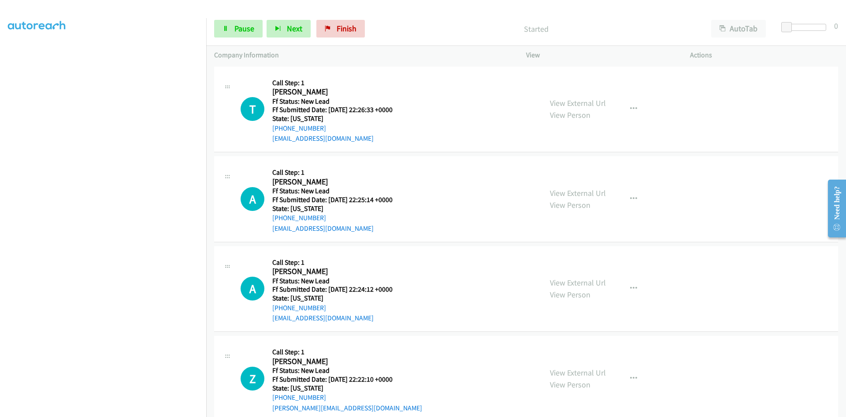
scroll to position [78, 0]
click at [570, 99] on link "View External Url" at bounding box center [578, 103] width 56 height 10
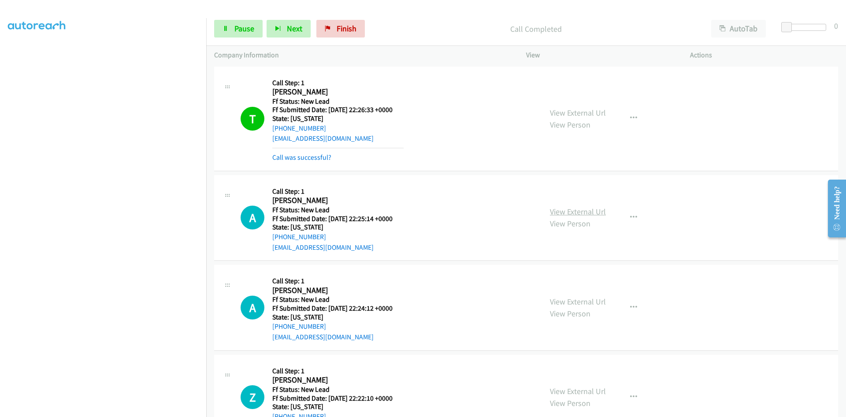
click at [585, 212] on link "View External Url" at bounding box center [578, 211] width 56 height 10
click at [314, 158] on link "Call was successful?" at bounding box center [301, 157] width 59 height 8
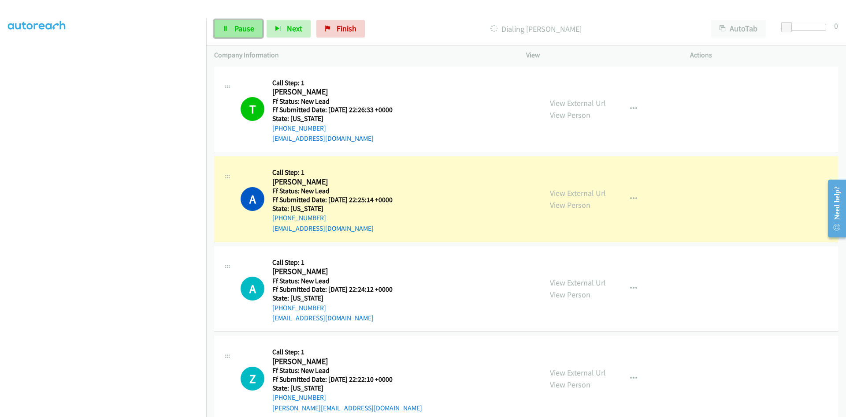
click at [233, 30] on link "Pause" at bounding box center [238, 29] width 48 height 18
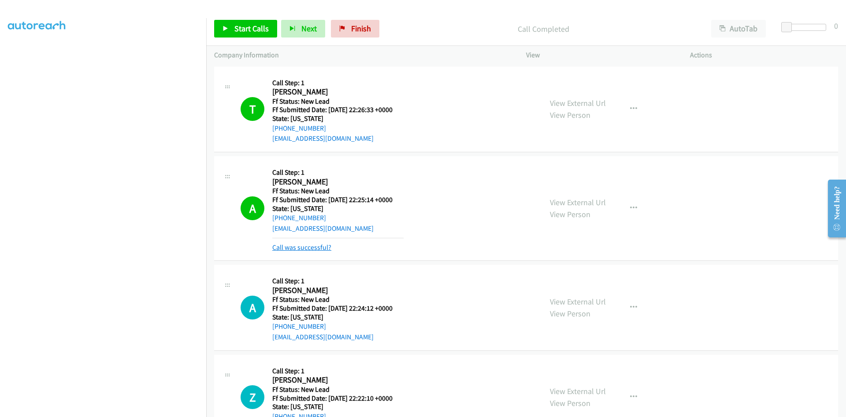
click at [284, 248] on link "Call was successful?" at bounding box center [301, 247] width 59 height 8
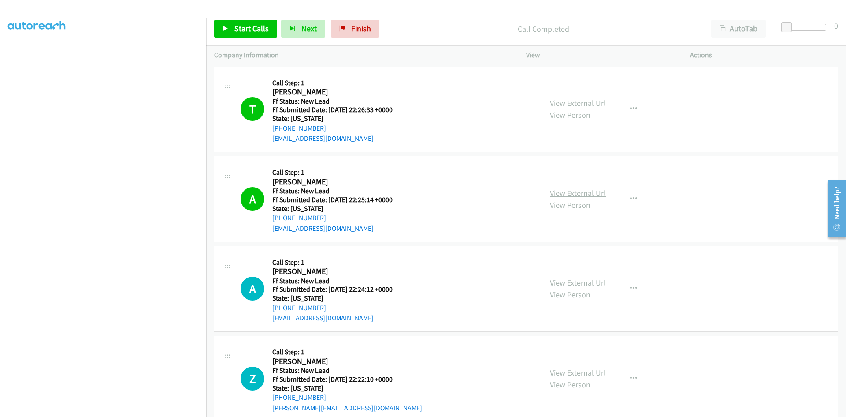
click at [582, 195] on link "View External Url" at bounding box center [578, 193] width 56 height 10
click at [252, 25] on span "Start Calls" at bounding box center [252, 28] width 34 height 10
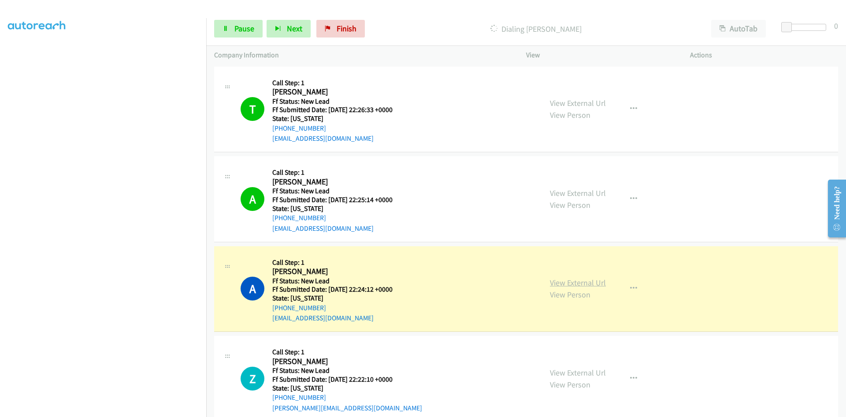
click at [574, 280] on link "View External Url" at bounding box center [578, 282] width 56 height 10
click at [235, 27] on span "Pause" at bounding box center [245, 28] width 20 height 10
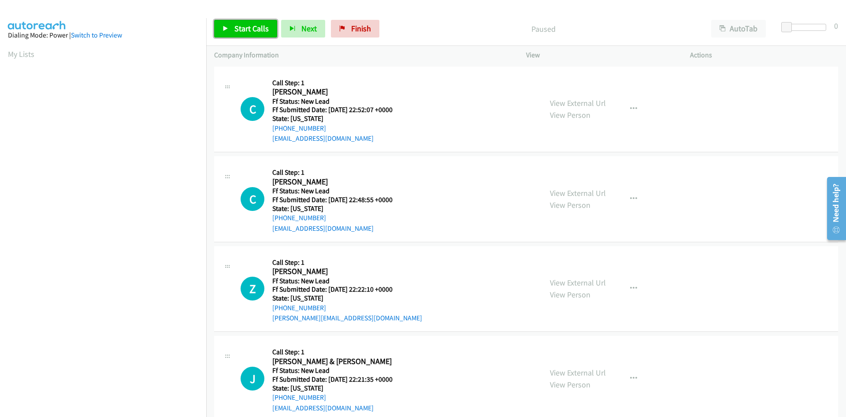
click at [263, 26] on span "Start Calls" at bounding box center [252, 28] width 34 height 10
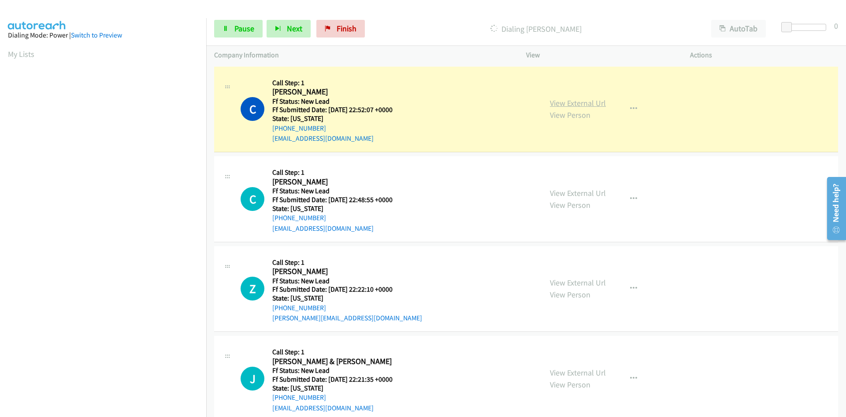
click at [570, 102] on link "View External Url" at bounding box center [578, 103] width 56 height 10
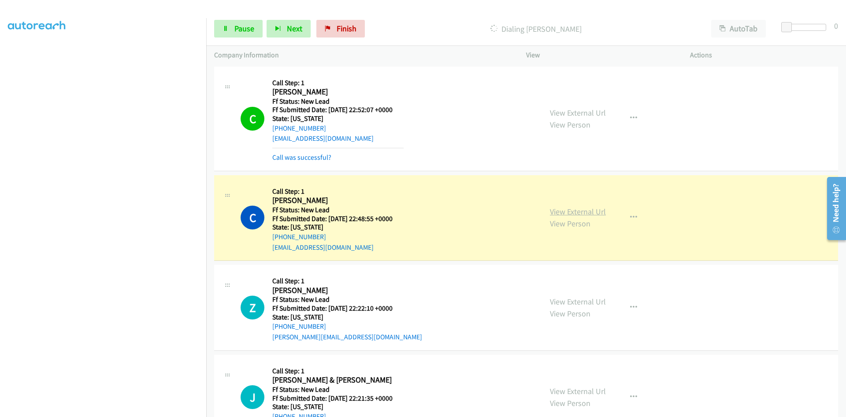
click at [553, 212] on link "View External Url" at bounding box center [578, 211] width 56 height 10
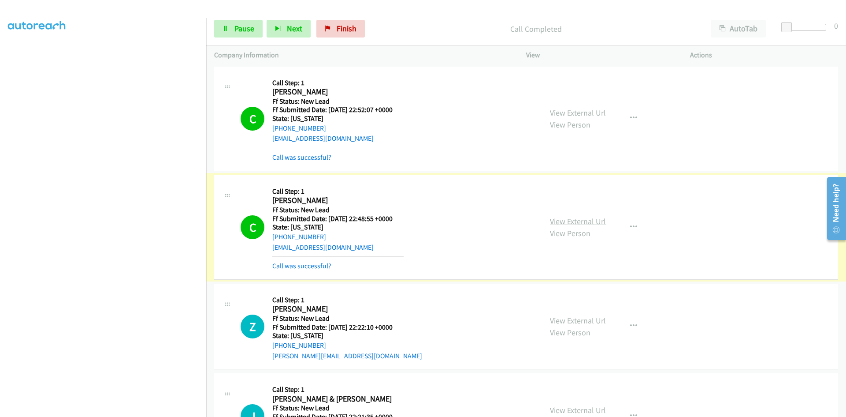
click at [587, 214] on div "View External Url View Person View External Url Email Schedule/Manage Callback …" at bounding box center [628, 227] width 172 height 88
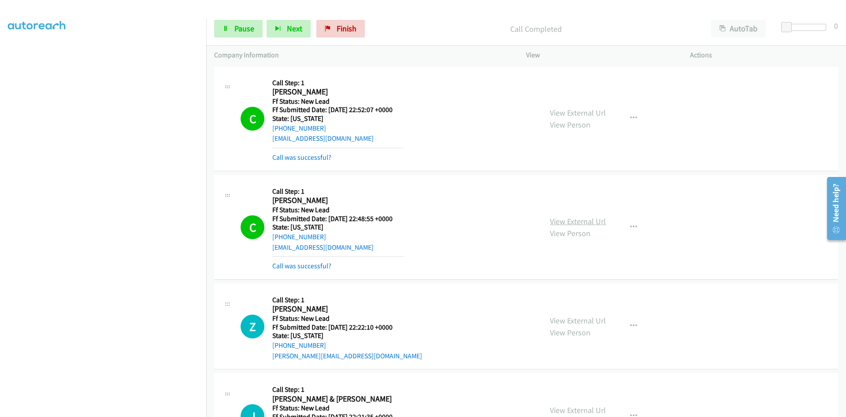
click at [585, 220] on link "View External Url" at bounding box center [578, 221] width 56 height 10
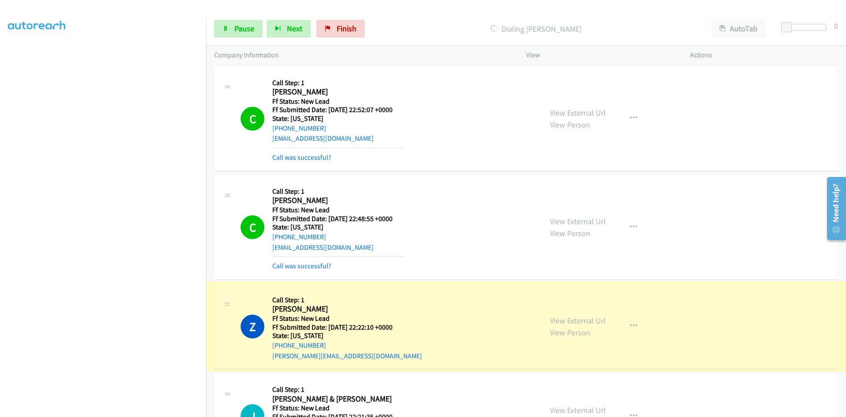
click at [584, 320] on link "View External Url" at bounding box center [578, 320] width 56 height 10
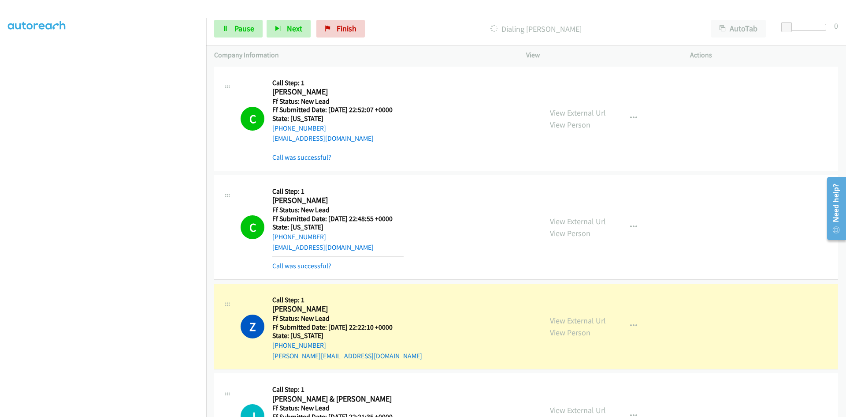
click at [313, 266] on link "Call was successful?" at bounding box center [301, 265] width 59 height 8
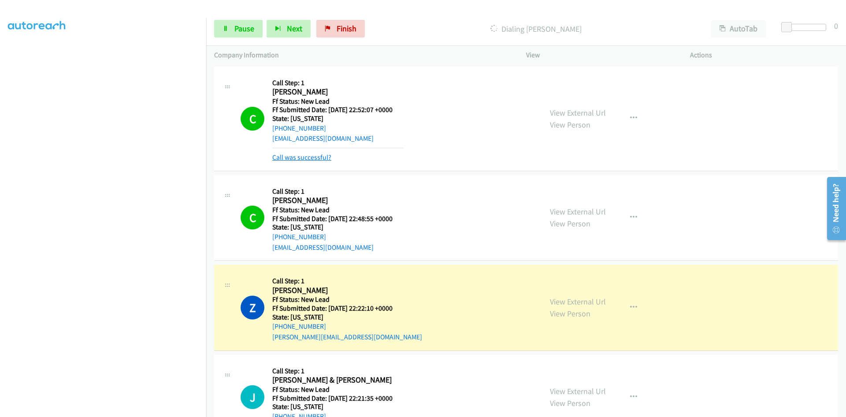
click at [313, 160] on link "Call was successful?" at bounding box center [301, 157] width 59 height 8
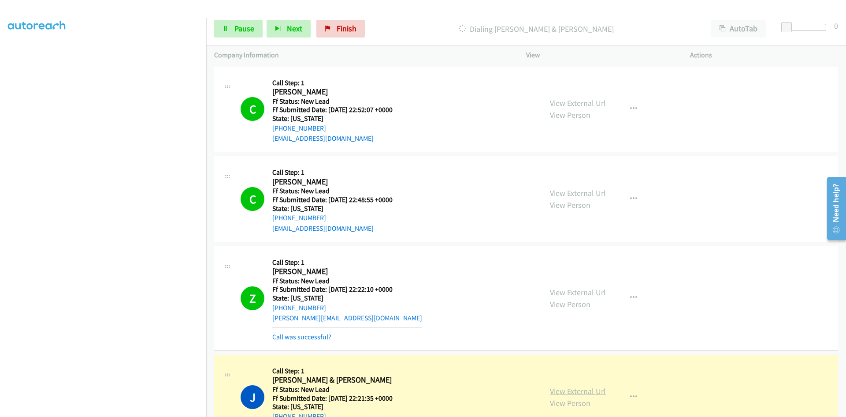
click at [585, 389] on link "View External Url" at bounding box center [578, 391] width 56 height 10
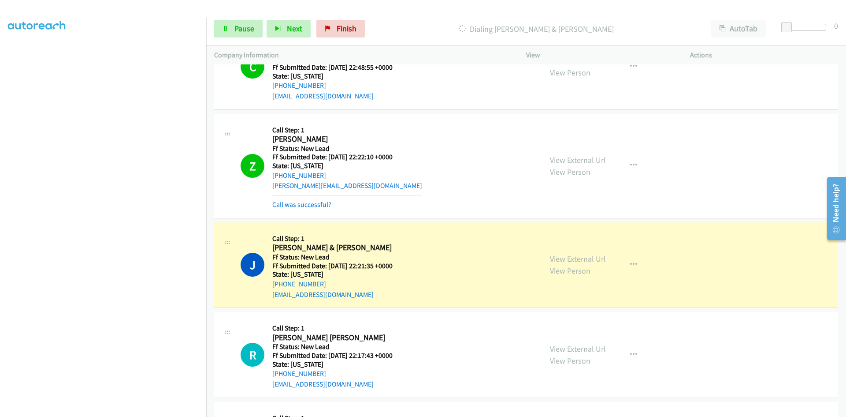
scroll to position [264, 0]
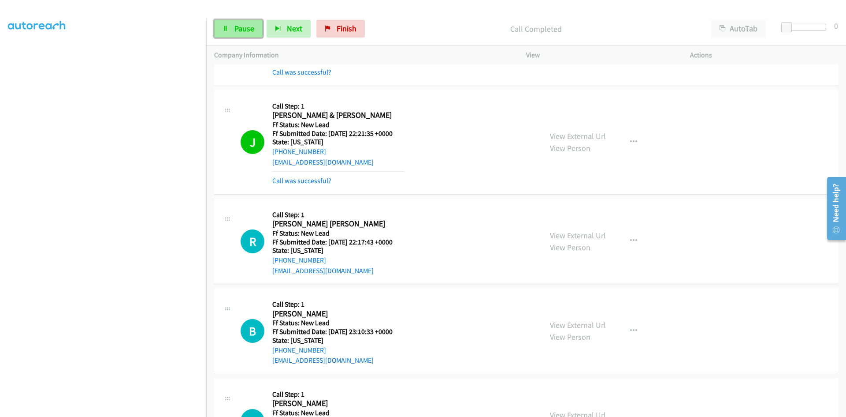
click at [236, 26] on span "Pause" at bounding box center [245, 28] width 20 height 10
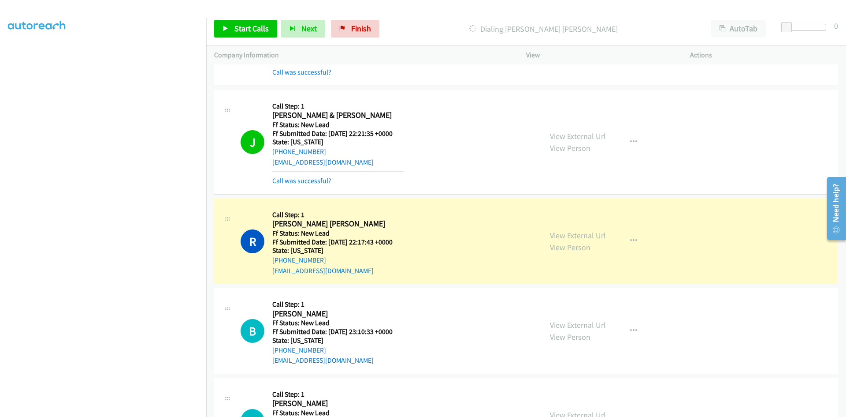
click at [573, 237] on link "View External Url" at bounding box center [578, 235] width 56 height 10
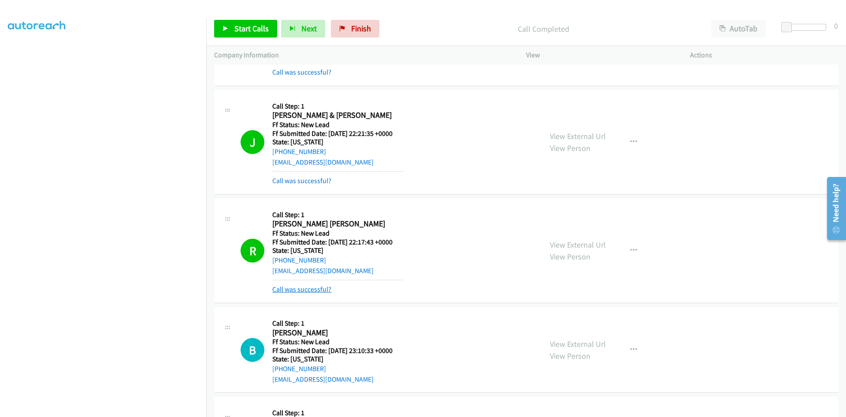
click at [316, 287] on link "Call was successful?" at bounding box center [301, 289] width 59 height 8
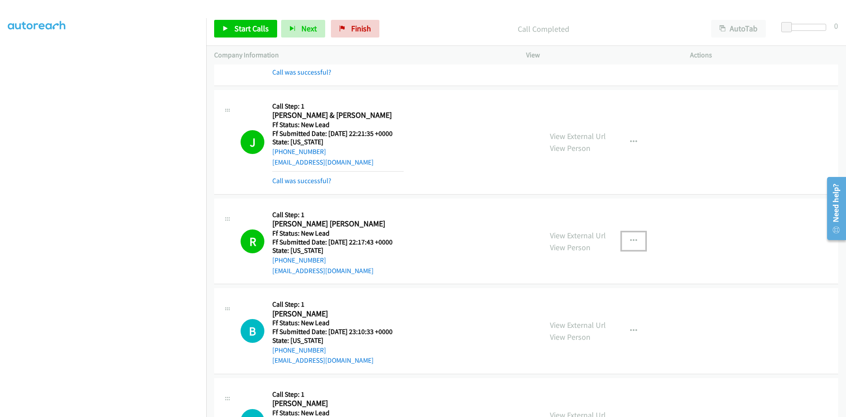
click at [630, 239] on icon "button" at bounding box center [633, 240] width 7 height 7
click at [566, 313] on link "Add to do not call list" at bounding box center [586, 316] width 117 height 18
click at [630, 239] on icon "button" at bounding box center [633, 240] width 7 height 7
click at [558, 317] on link "Add to do not call list" at bounding box center [586, 316] width 117 height 18
click at [631, 238] on icon "button" at bounding box center [633, 240] width 7 height 7
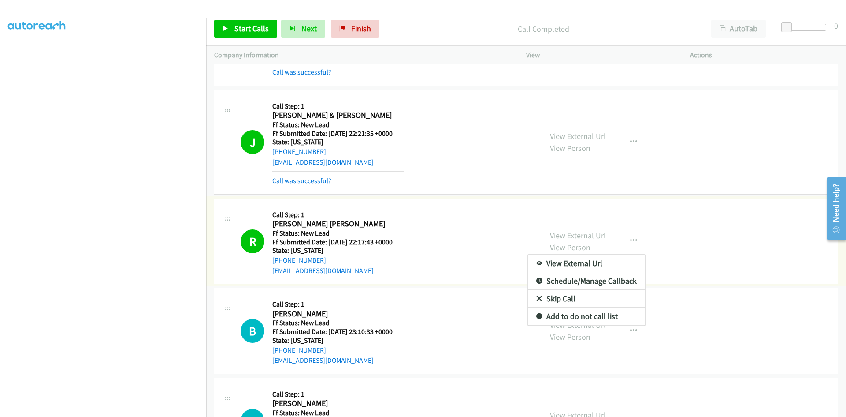
click at [605, 317] on link "Add to do not call list" at bounding box center [586, 316] width 117 height 18
click at [632, 241] on icon "button" at bounding box center [633, 240] width 7 height 7
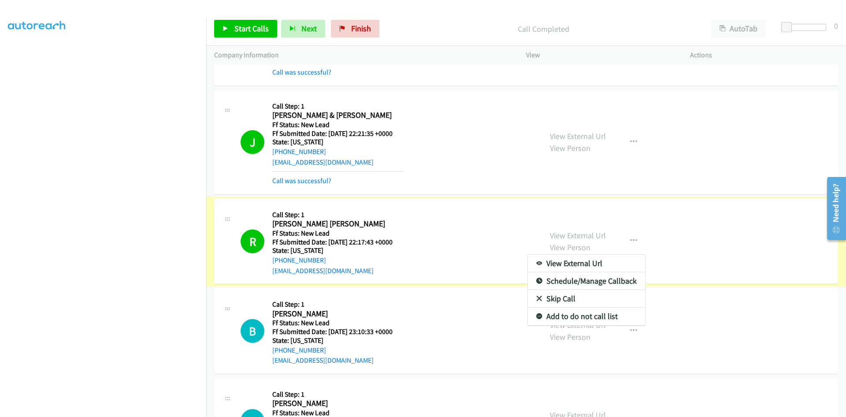
click at [561, 319] on link "Add to do not call list" at bounding box center [586, 316] width 117 height 18
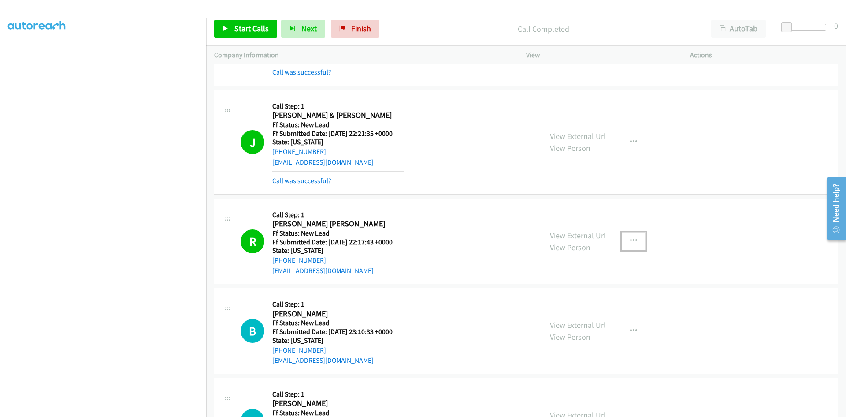
click at [630, 240] on icon "button" at bounding box center [633, 240] width 7 height 7
click at [551, 314] on link "Add to do not call list" at bounding box center [586, 316] width 117 height 18
click at [252, 35] on link "Start Calls" at bounding box center [245, 29] width 63 height 18
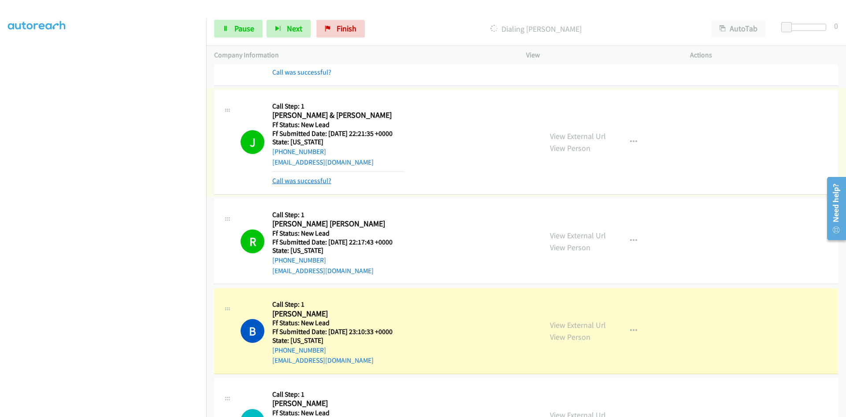
click at [307, 182] on link "Call was successful?" at bounding box center [301, 180] width 59 height 8
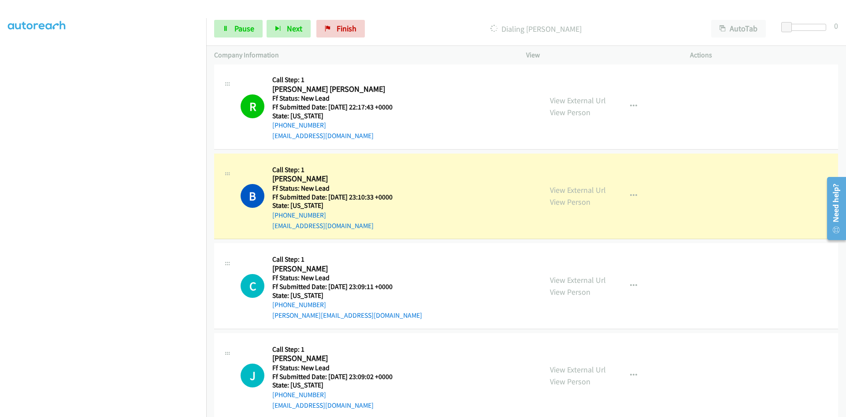
scroll to position [395, 0]
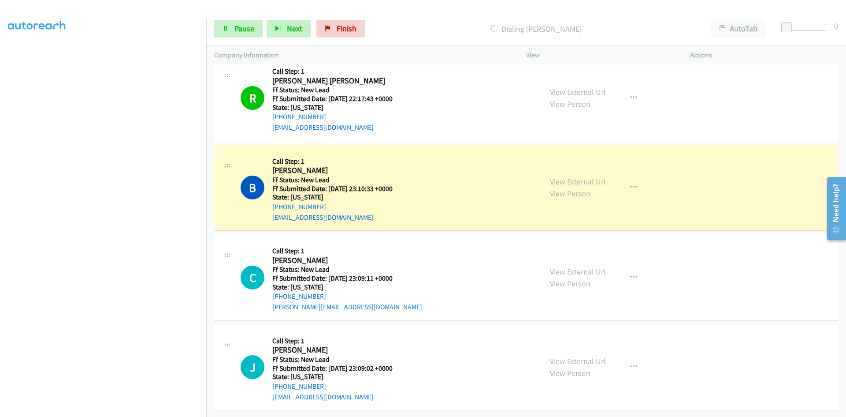
click at [562, 177] on link "View External Url" at bounding box center [578, 181] width 56 height 10
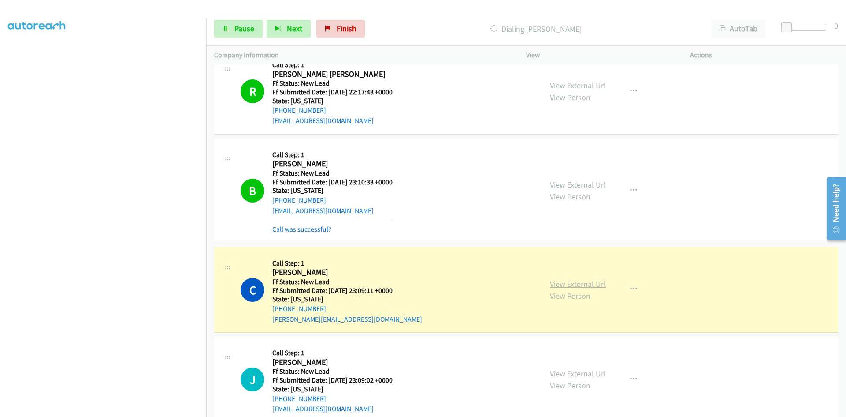
click at [587, 283] on link "View External Url" at bounding box center [578, 284] width 56 height 10
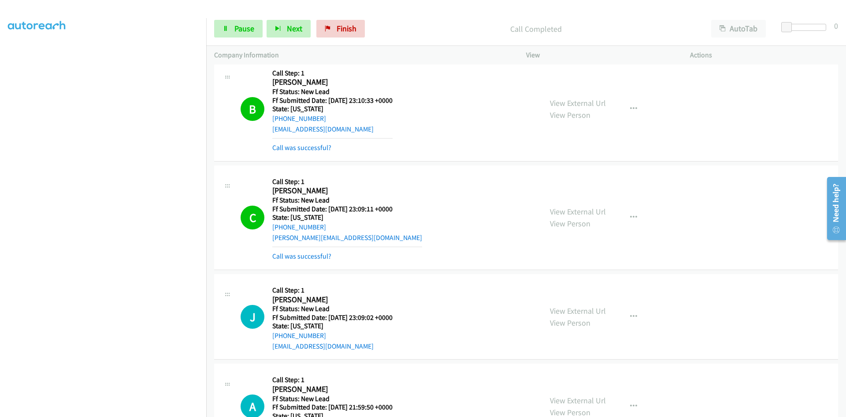
scroll to position [484, 0]
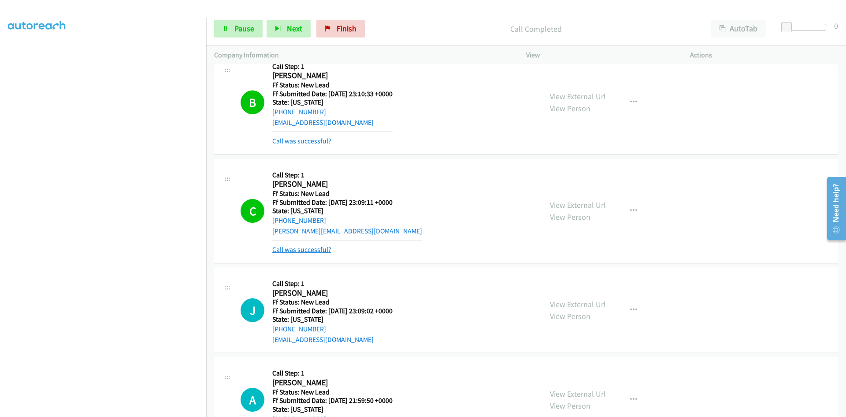
click at [324, 250] on link "Call was successful?" at bounding box center [301, 249] width 59 height 8
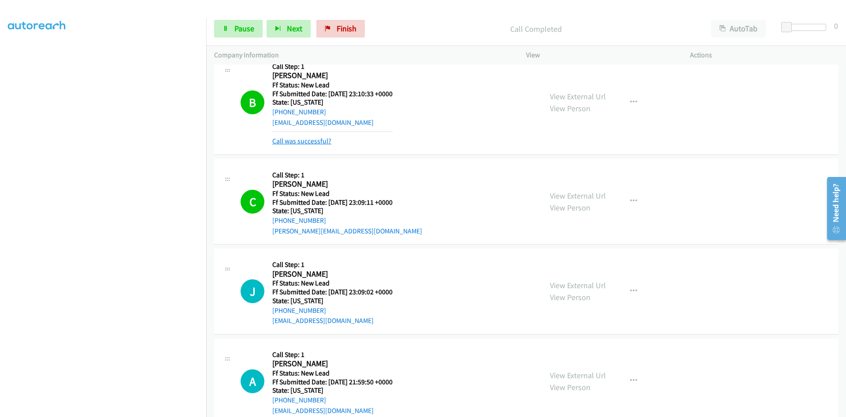
click at [317, 141] on link "Call was successful?" at bounding box center [301, 141] width 59 height 8
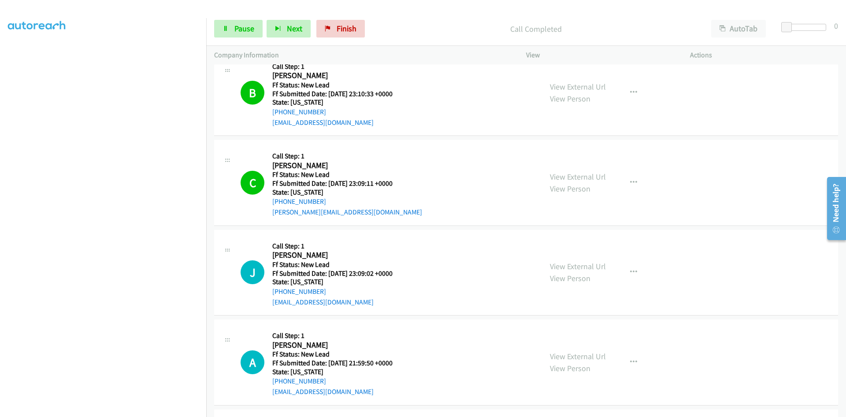
scroll to position [465, 0]
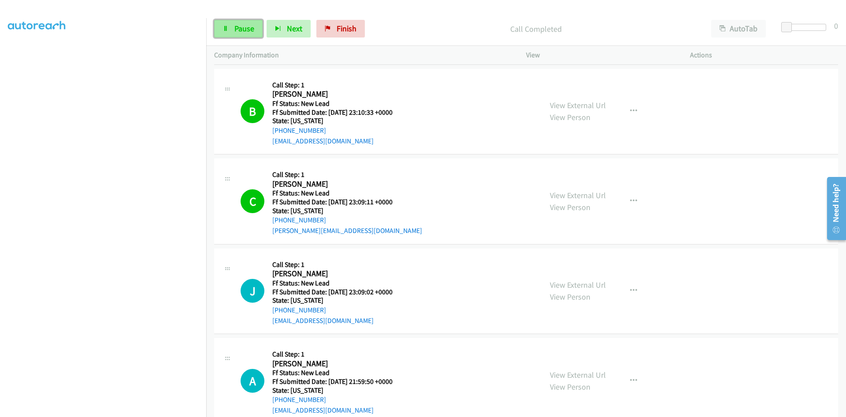
click at [237, 30] on span "Pause" at bounding box center [245, 28] width 20 height 10
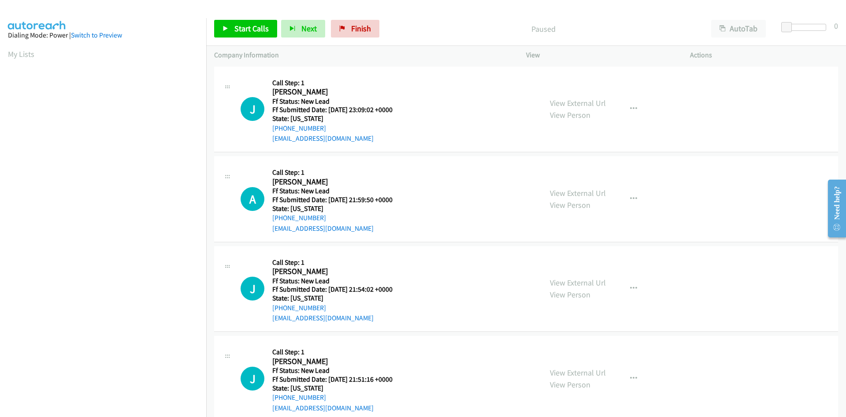
click at [426, 31] on p "Paused" at bounding box center [543, 29] width 304 height 12
click at [239, 29] on span "Start Calls" at bounding box center [252, 28] width 34 height 10
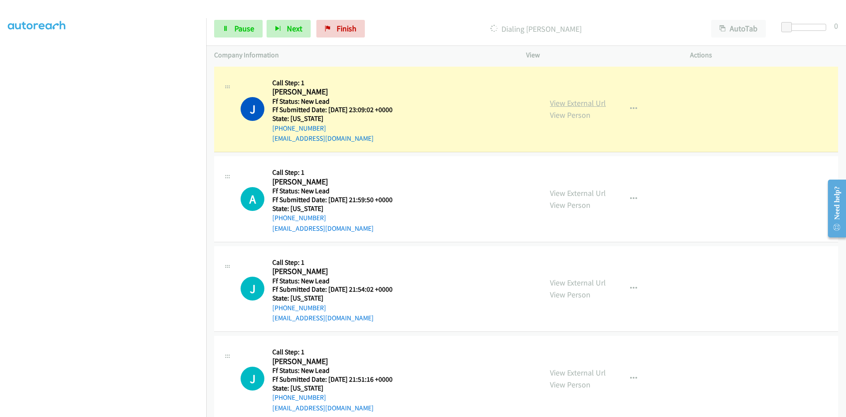
click at [558, 102] on link "View External Url" at bounding box center [578, 103] width 56 height 10
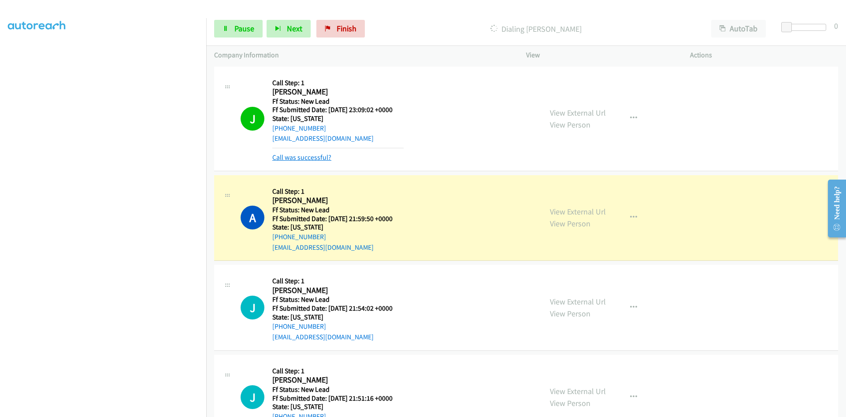
click at [305, 158] on link "Call was successful?" at bounding box center [301, 157] width 59 height 8
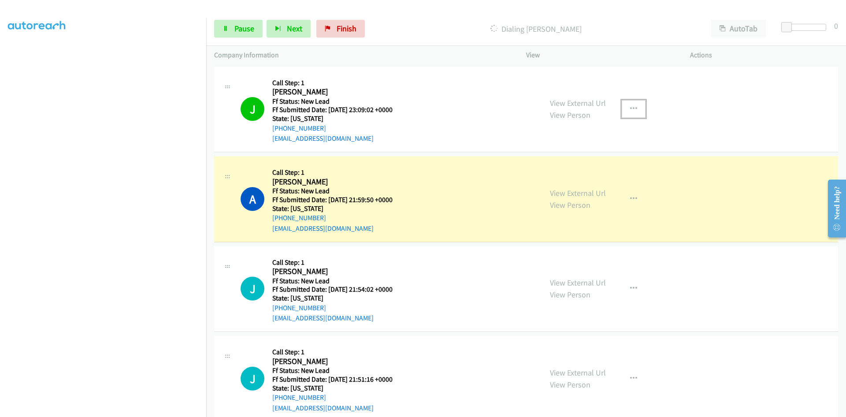
click at [630, 106] on icon "button" at bounding box center [633, 108] width 7 height 7
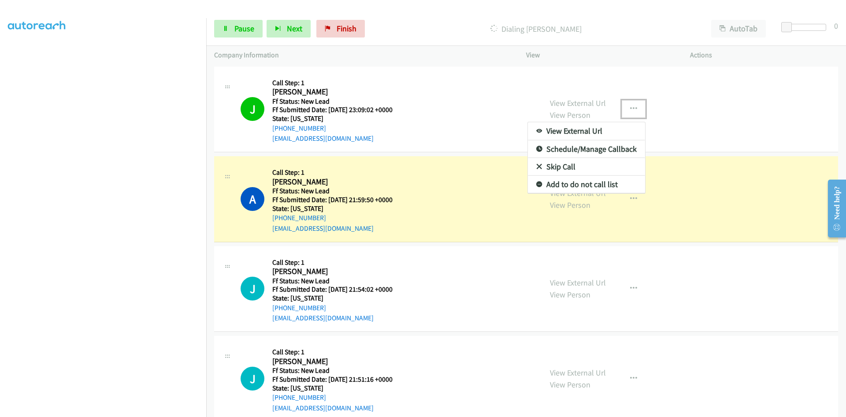
click at [569, 184] on link "Add to do not call list" at bounding box center [586, 184] width 117 height 18
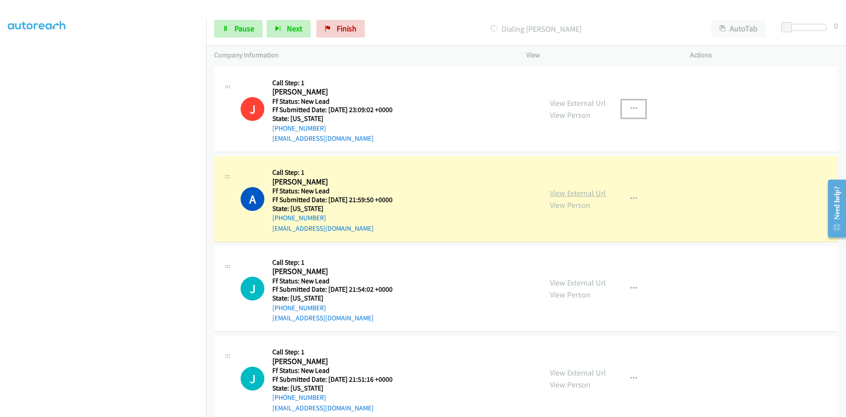
click at [567, 194] on link "View External Url" at bounding box center [578, 193] width 56 height 10
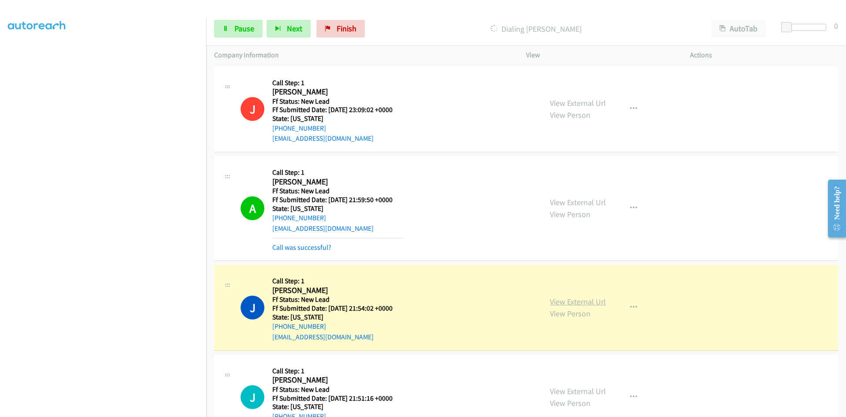
click at [582, 301] on link "View External Url" at bounding box center [578, 301] width 56 height 10
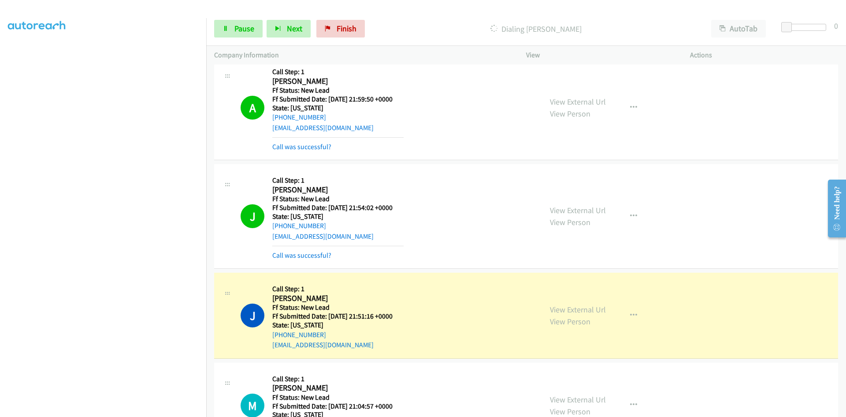
scroll to position [132, 0]
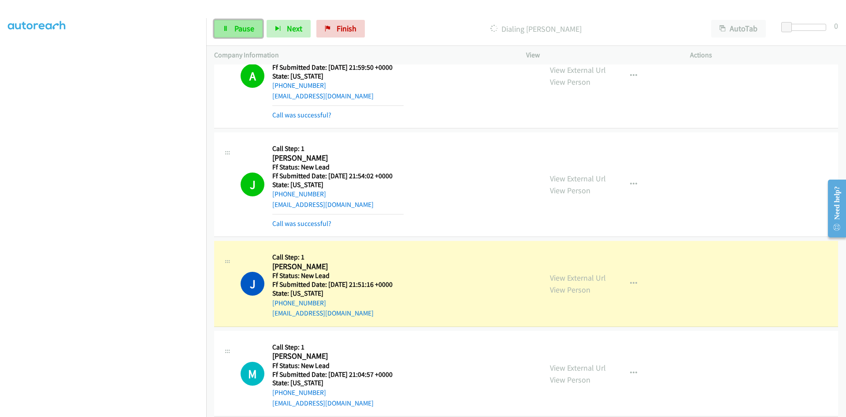
click at [238, 34] on link "Pause" at bounding box center [238, 29] width 48 height 18
click at [590, 276] on link "View External Url" at bounding box center [578, 277] width 56 height 10
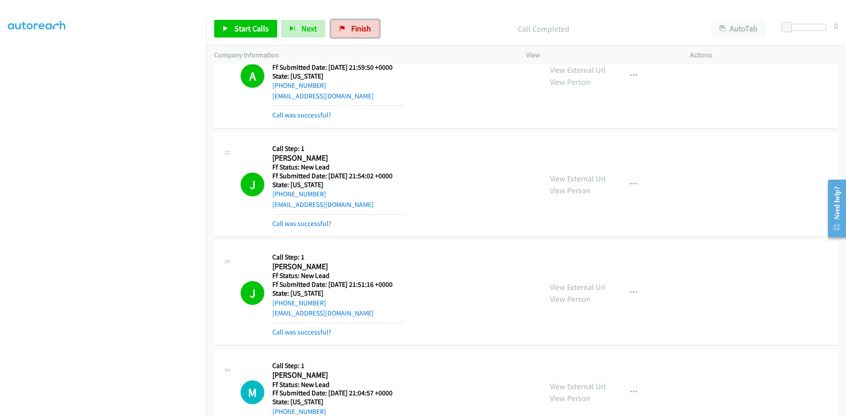
drag, startPoint x: 365, startPoint y: 28, endPoint x: 491, endPoint y: 48, distance: 127.6
click at [365, 28] on span "Finish" at bounding box center [361, 28] width 20 height 10
click at [314, 223] on link "Call was successful?" at bounding box center [301, 223] width 59 height 8
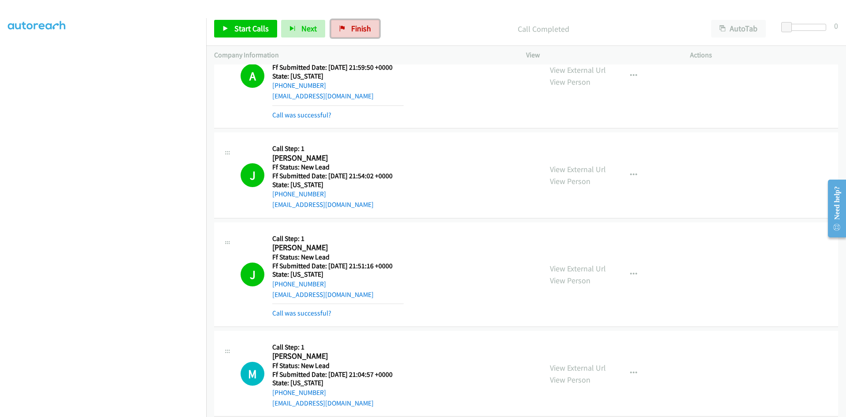
drag, startPoint x: 357, startPoint y: 29, endPoint x: 461, endPoint y: 45, distance: 105.4
click at [358, 28] on span "Finish" at bounding box center [361, 28] width 20 height 10
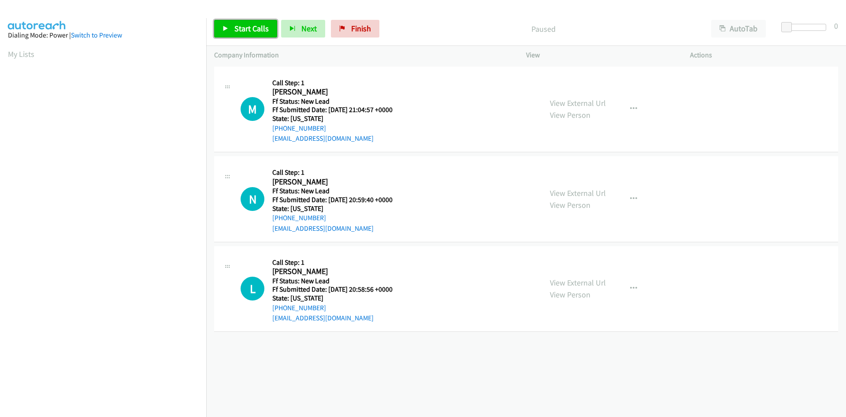
click at [247, 26] on span "Start Calls" at bounding box center [252, 28] width 34 height 10
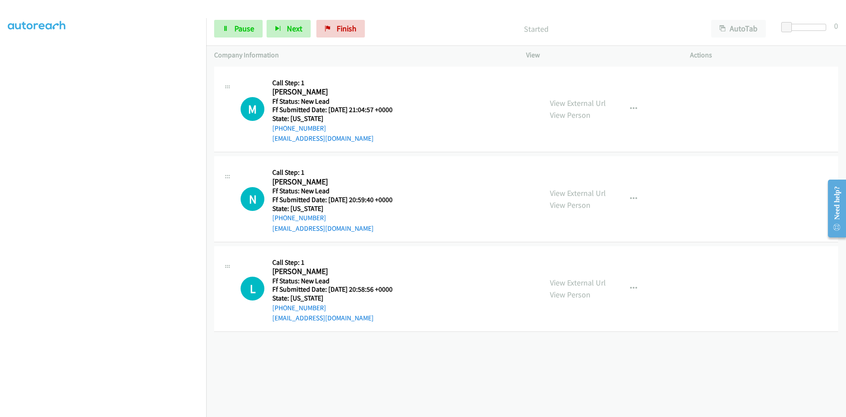
scroll to position [78, 0]
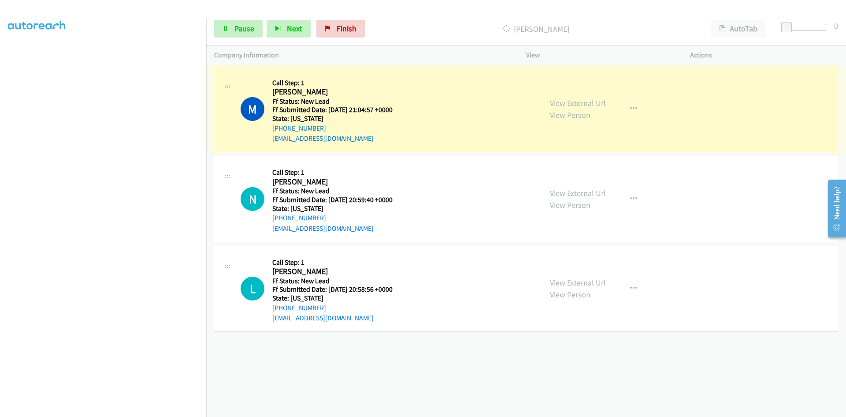
click at [580, 104] on link "View External Url" at bounding box center [578, 103] width 56 height 10
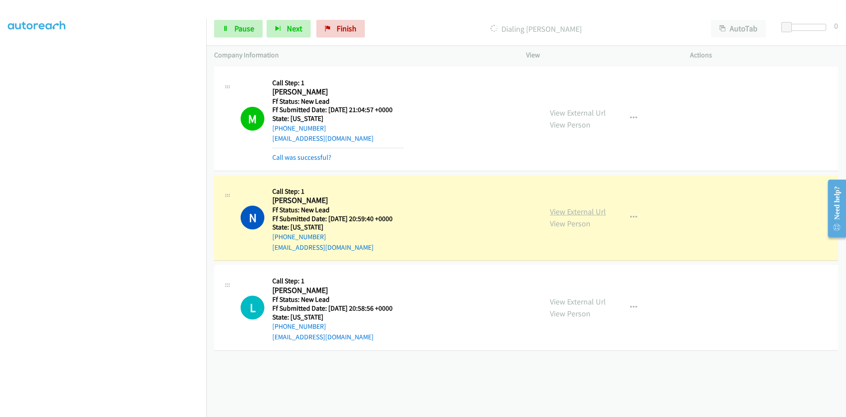
click at [597, 210] on link "View External Url" at bounding box center [578, 211] width 56 height 10
click at [599, 213] on link "View External Url" at bounding box center [578, 211] width 56 height 10
drag, startPoint x: 247, startPoint y: 30, endPoint x: 196, endPoint y: 88, distance: 77.1
click at [247, 30] on span "Pause" at bounding box center [245, 28] width 20 height 10
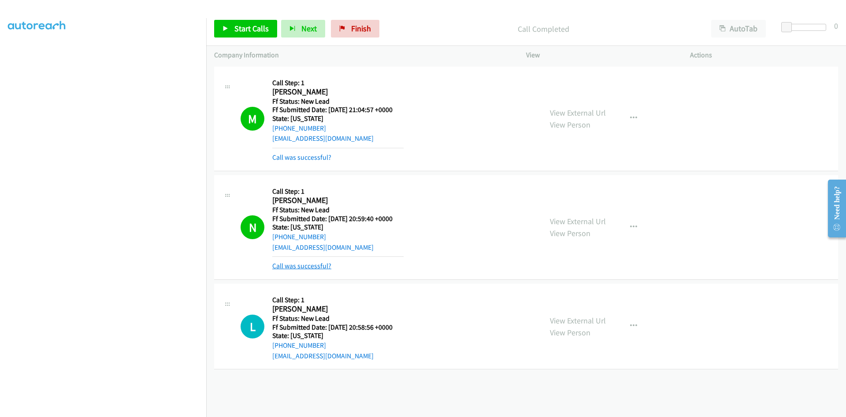
click at [324, 269] on link "Call was successful?" at bounding box center [301, 265] width 59 height 8
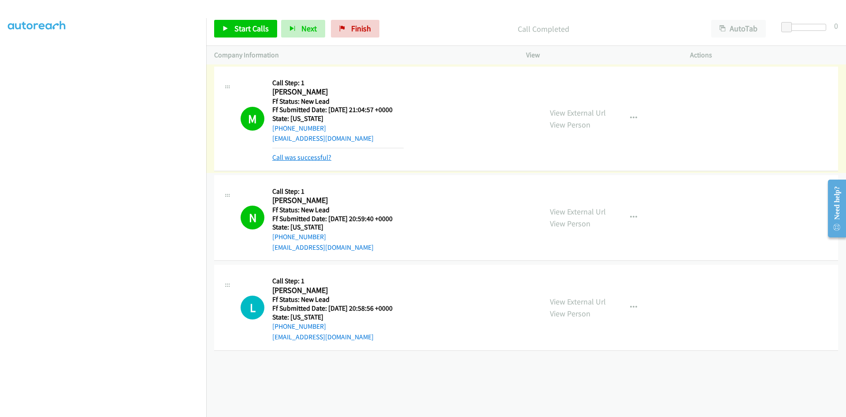
click at [302, 156] on link "Call was successful?" at bounding box center [301, 157] width 59 height 8
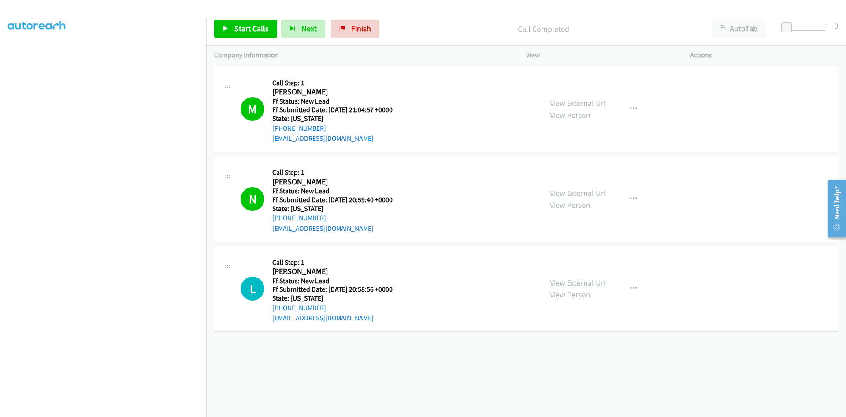
click at [574, 283] on link "View External Url" at bounding box center [578, 282] width 56 height 10
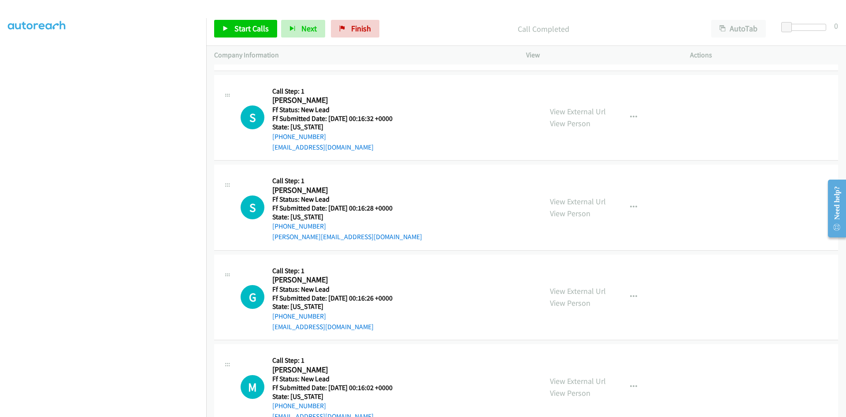
scroll to position [264, 0]
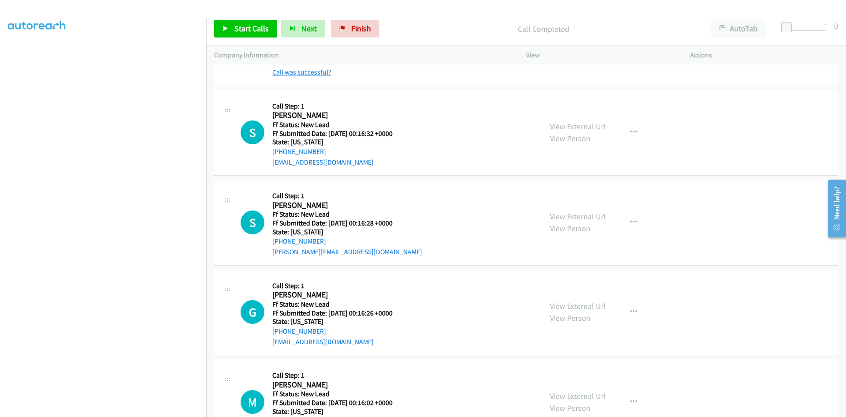
click at [283, 74] on link "Call was successful?" at bounding box center [301, 72] width 59 height 8
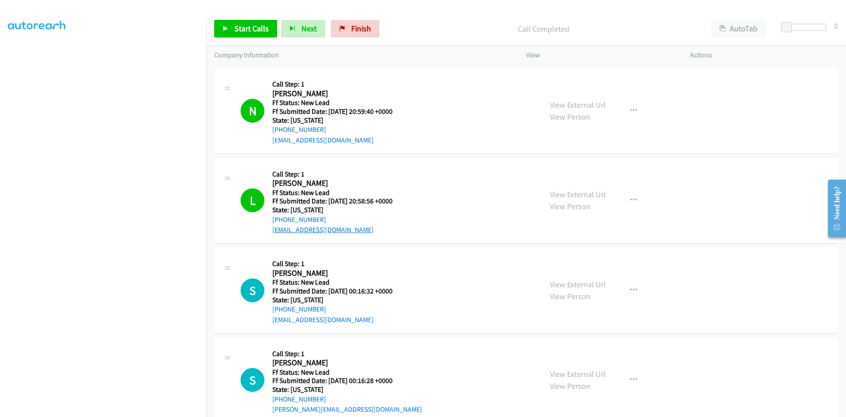
scroll to position [0, 0]
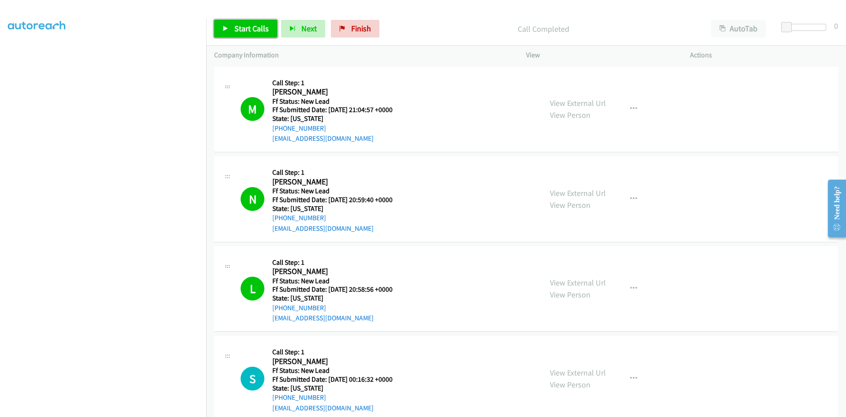
click at [236, 27] on span "Start Calls" at bounding box center [252, 28] width 34 height 10
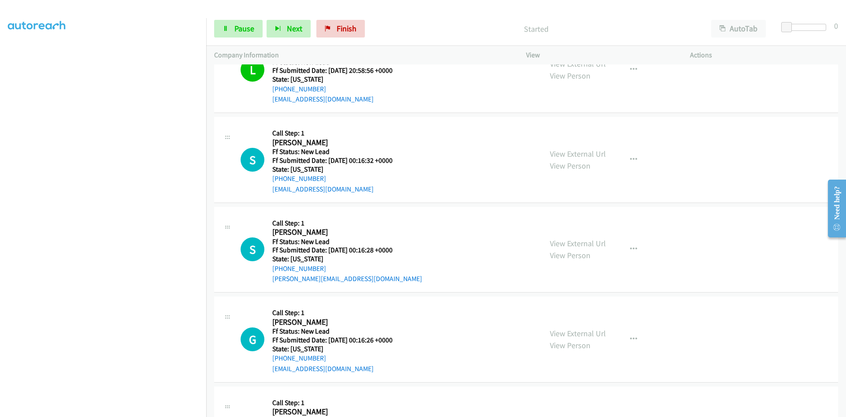
scroll to position [220, 0]
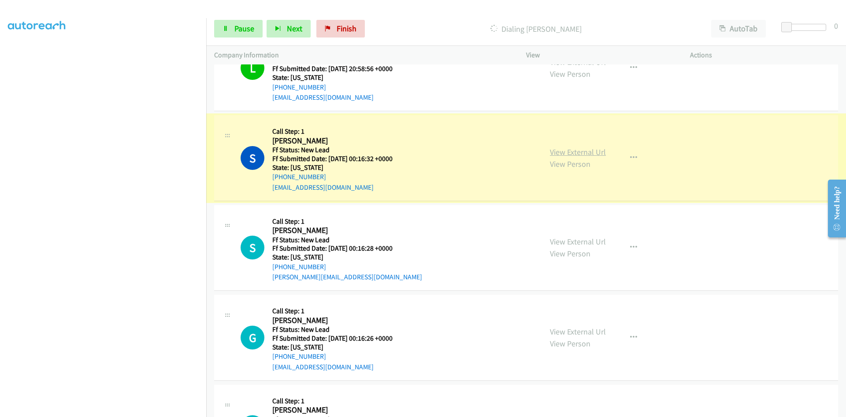
click at [568, 150] on link "View External Url" at bounding box center [578, 152] width 56 height 10
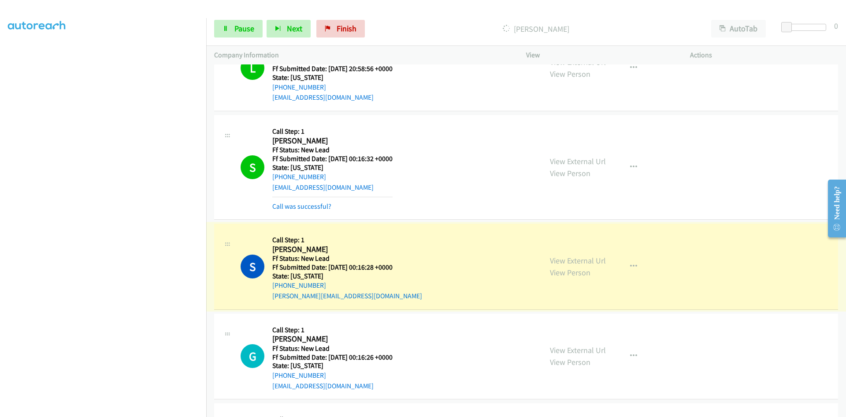
click at [574, 261] on link "View External Url" at bounding box center [578, 260] width 56 height 10
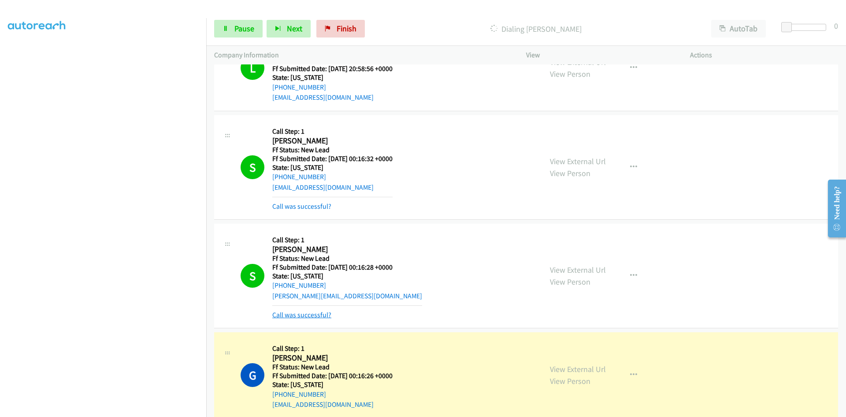
click at [319, 315] on link "Call was successful?" at bounding box center [301, 314] width 59 height 8
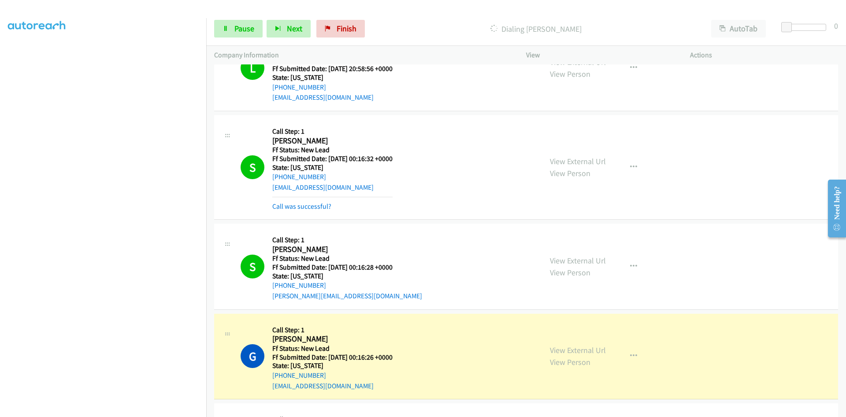
click at [323, 201] on div "Call was successful?" at bounding box center [332, 206] width 120 height 11
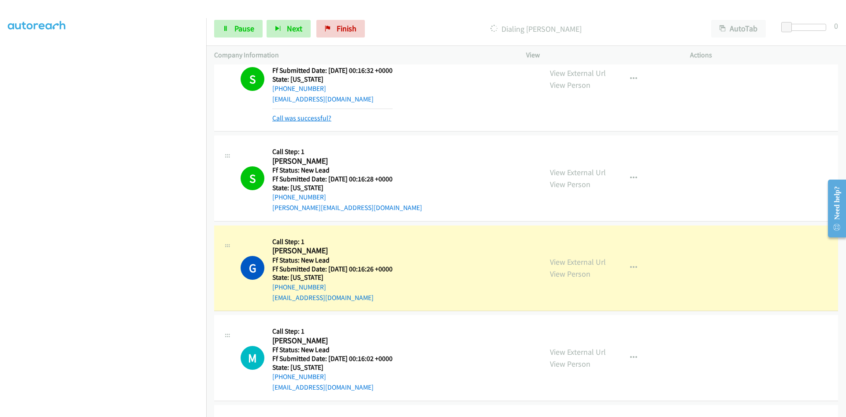
scroll to position [309, 0]
click at [316, 118] on link "Call was successful?" at bounding box center [301, 118] width 59 height 8
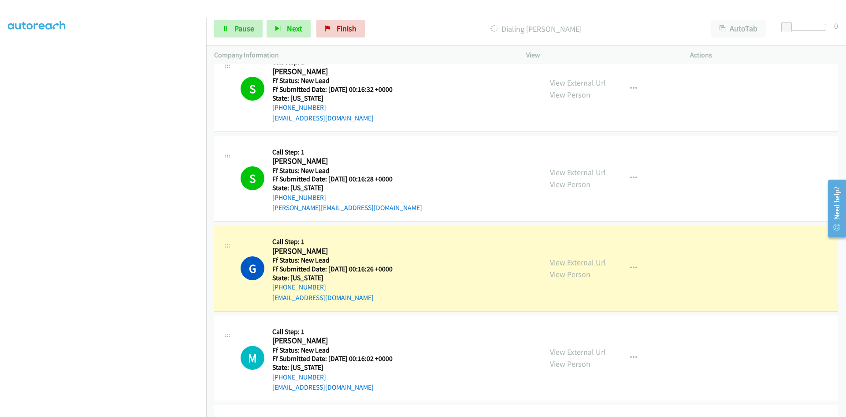
click at [573, 265] on link "View External Url" at bounding box center [578, 262] width 56 height 10
drag, startPoint x: 239, startPoint y: 31, endPoint x: 230, endPoint y: 30, distance: 9.3
click at [239, 31] on span "Pause" at bounding box center [245, 28] width 20 height 10
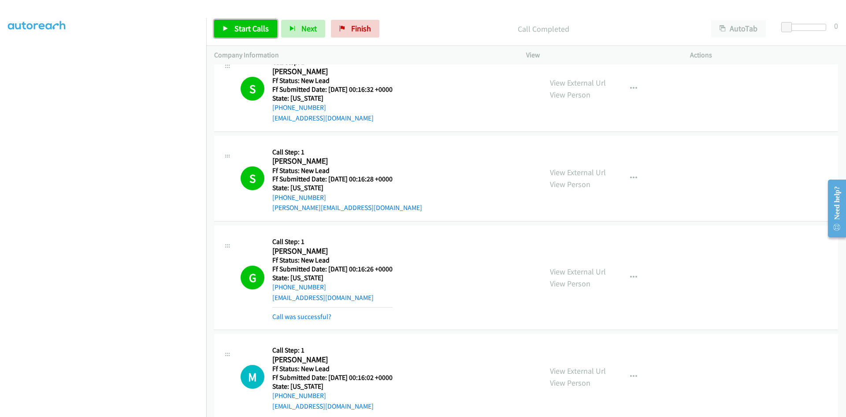
click at [251, 30] on span "Start Calls" at bounding box center [252, 28] width 34 height 10
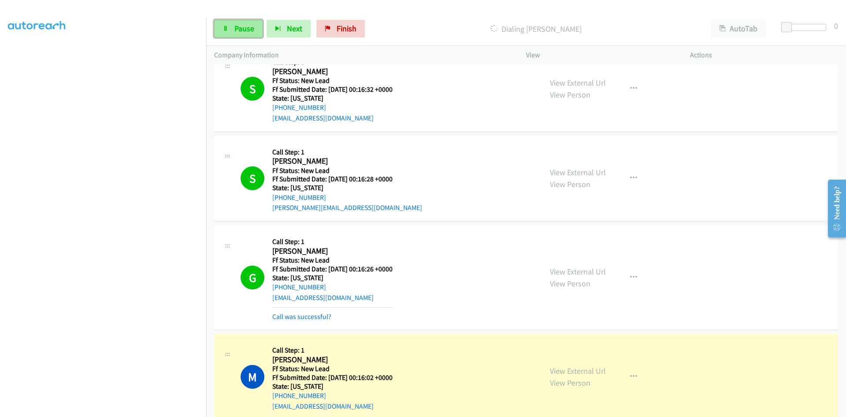
click at [235, 24] on span "Pause" at bounding box center [245, 28] width 20 height 10
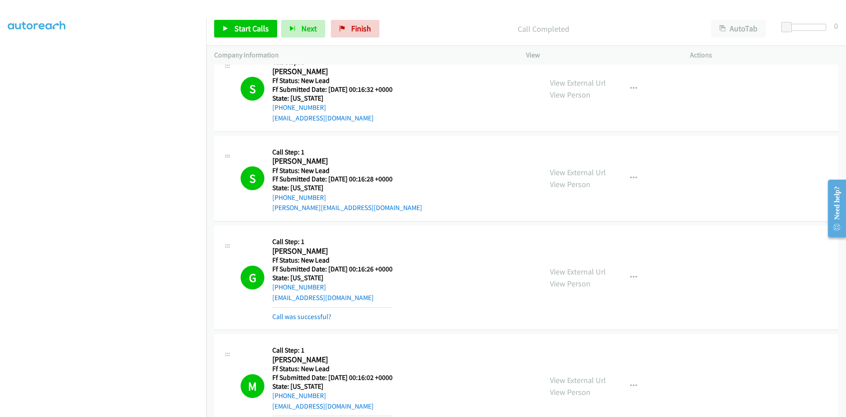
scroll to position [422, 0]
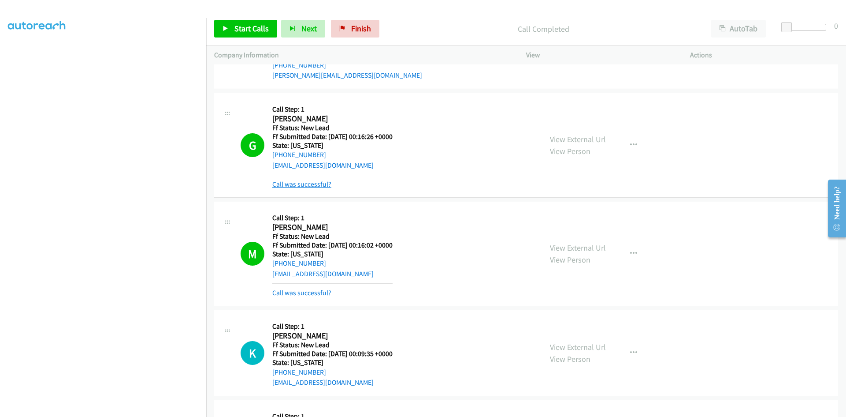
click at [306, 184] on link "Call was successful?" at bounding box center [301, 184] width 59 height 8
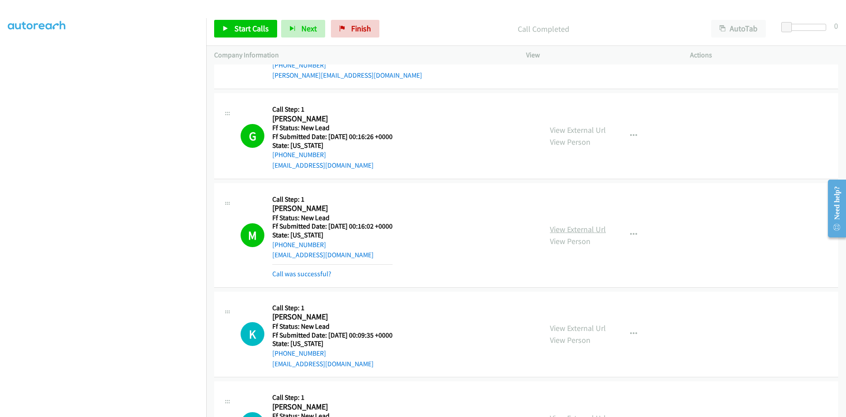
click at [578, 230] on link "View External Url" at bounding box center [578, 229] width 56 height 10
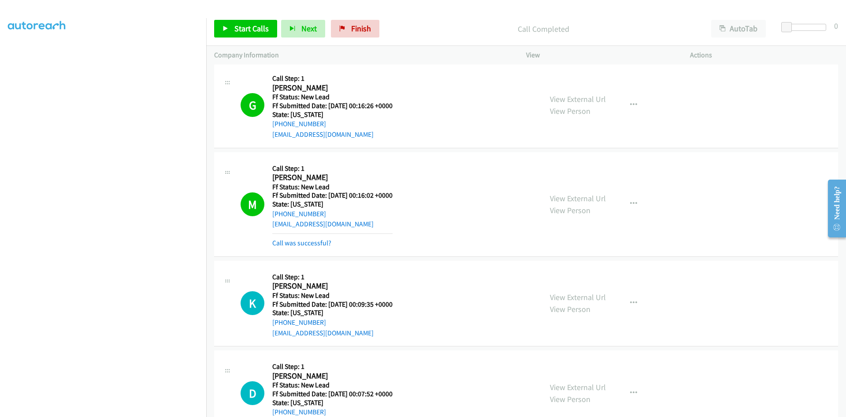
scroll to position [485, 0]
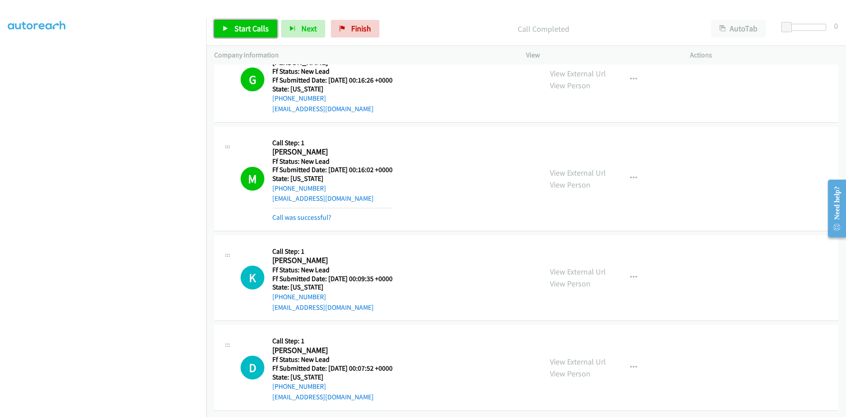
click at [251, 30] on span "Start Calls" at bounding box center [252, 28] width 34 height 10
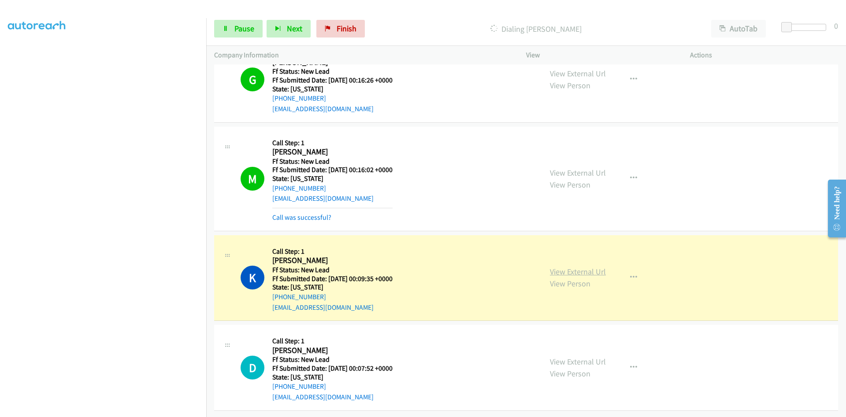
click at [590, 266] on link "View External Url" at bounding box center [578, 271] width 56 height 10
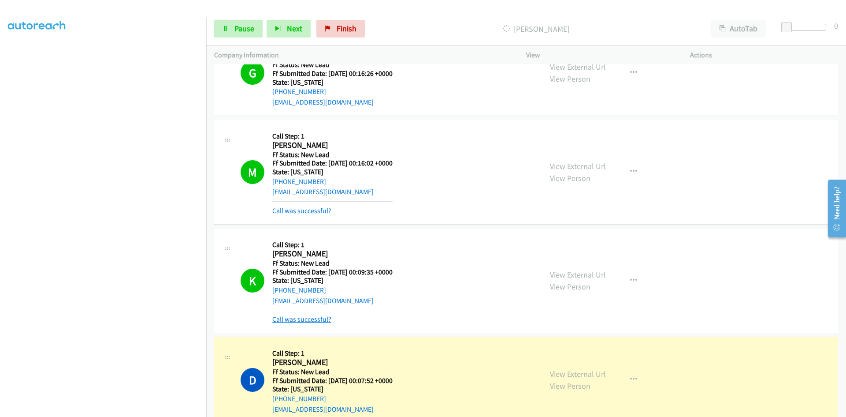
click at [320, 317] on link "Call was successful?" at bounding box center [301, 319] width 59 height 8
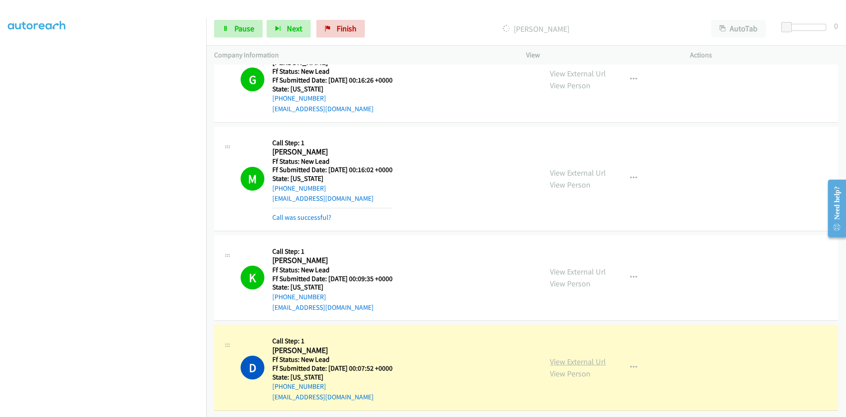
click at [585, 356] on link "View External Url" at bounding box center [578, 361] width 56 height 10
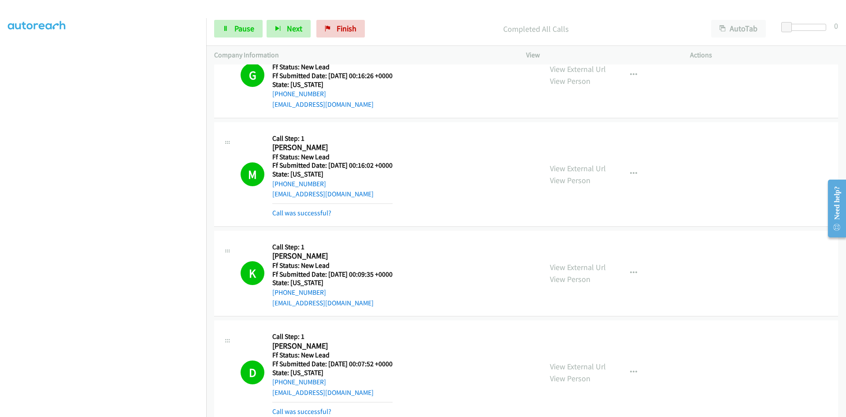
scroll to position [532, 0]
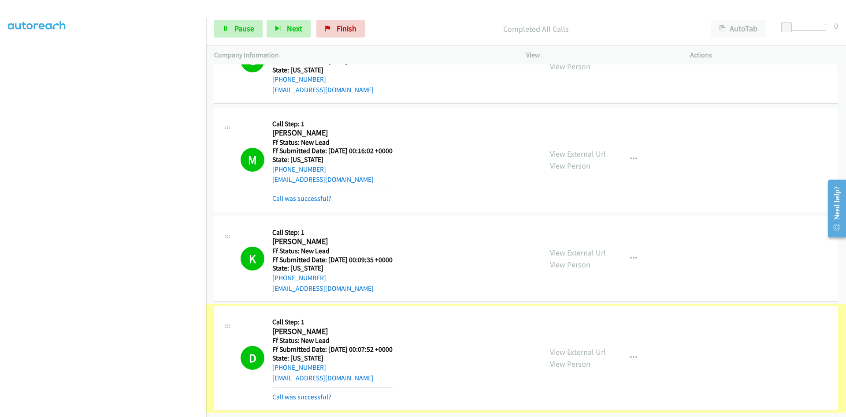
click at [324, 392] on link "Call was successful?" at bounding box center [301, 396] width 59 height 8
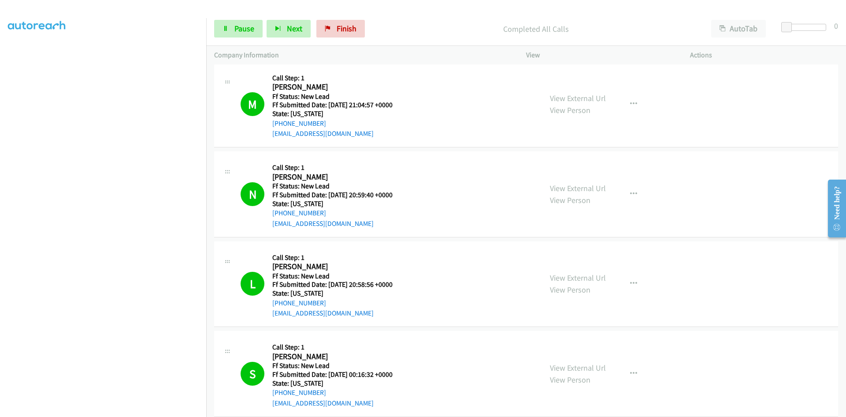
scroll to position [0, 0]
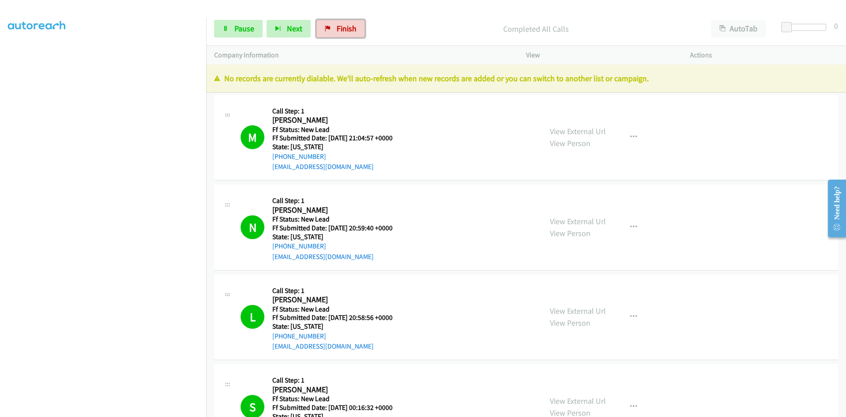
click at [331, 25] on link "Finish" at bounding box center [341, 29] width 48 height 18
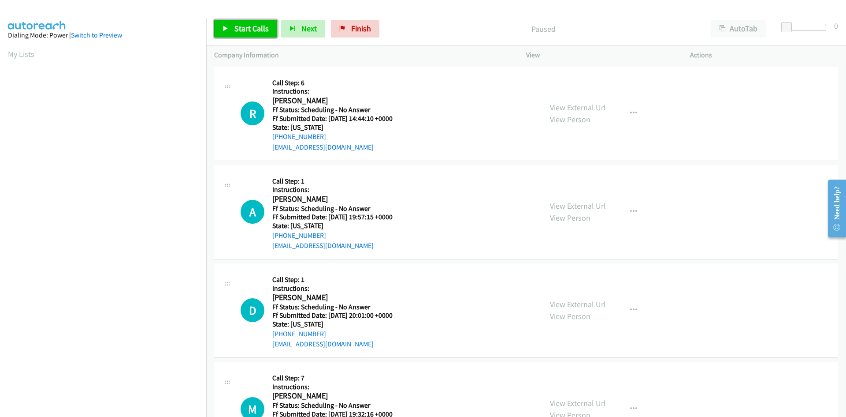
click at [249, 27] on span "Start Calls" at bounding box center [252, 28] width 34 height 10
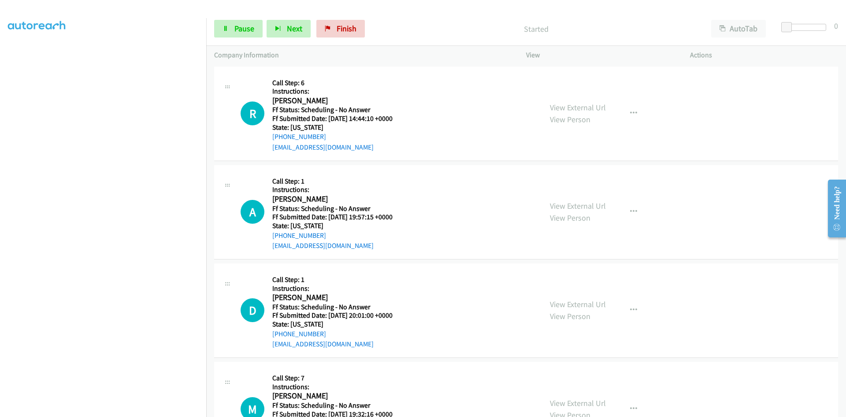
scroll to position [78, 0]
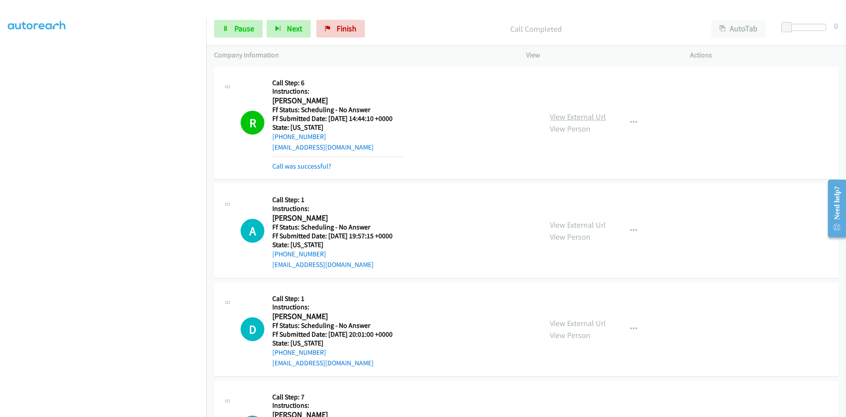
click at [586, 116] on link "View External Url" at bounding box center [578, 117] width 56 height 10
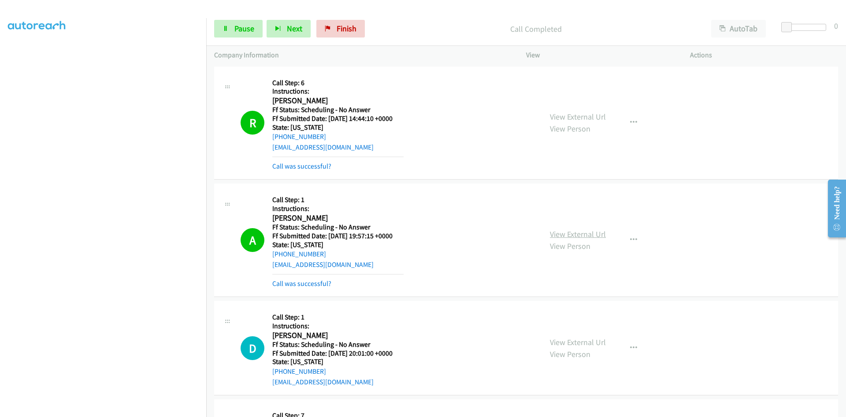
click at [592, 234] on link "View External Url" at bounding box center [578, 234] width 56 height 10
click at [313, 168] on link "Call was successful?" at bounding box center [301, 166] width 59 height 8
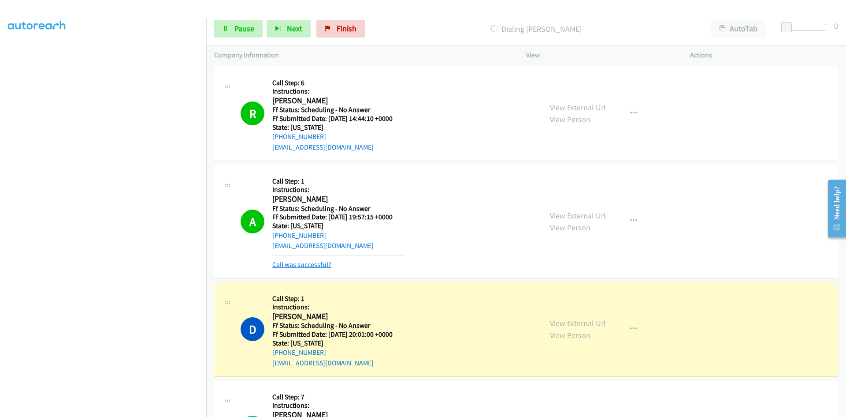
click at [309, 267] on link "Call was successful?" at bounding box center [301, 264] width 59 height 8
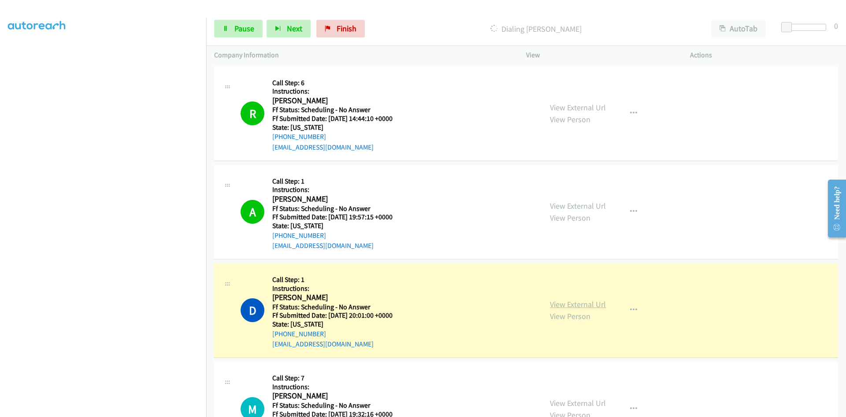
click at [582, 306] on link "View External Url" at bounding box center [578, 304] width 56 height 10
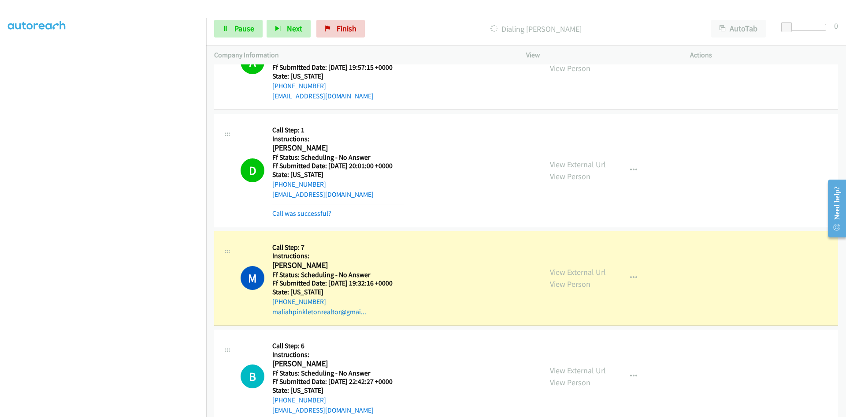
scroll to position [176, 0]
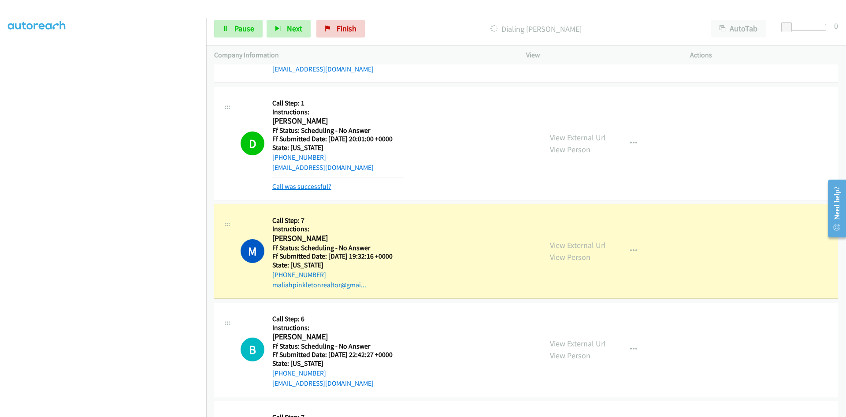
click at [321, 188] on link "Call was successful?" at bounding box center [301, 186] width 59 height 8
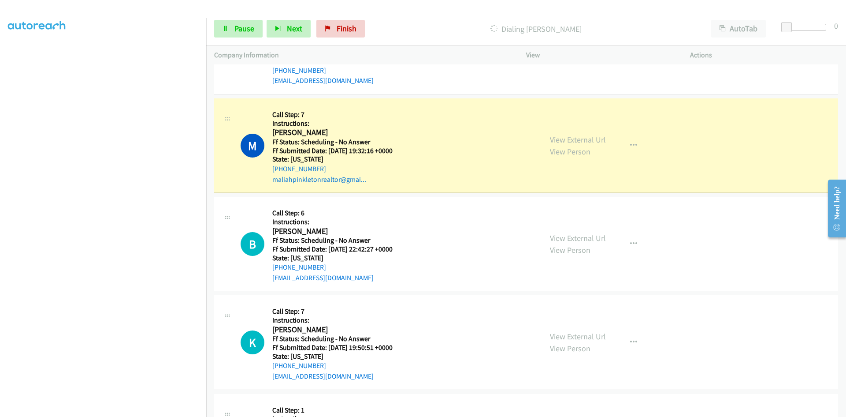
scroll to position [309, 0]
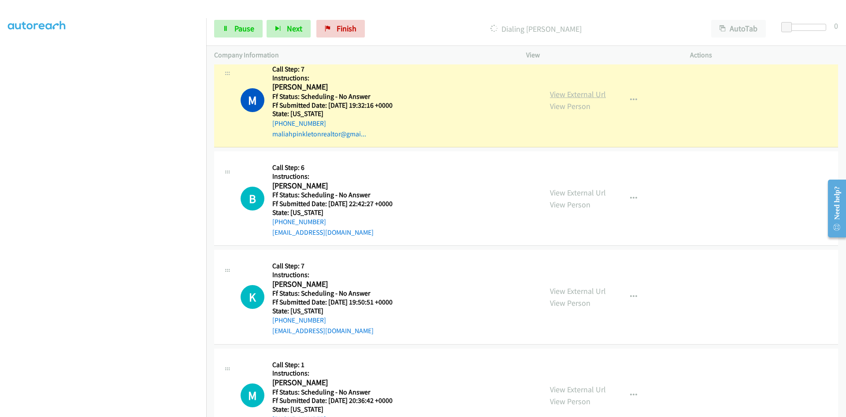
click at [555, 97] on link "View External Url" at bounding box center [578, 94] width 56 height 10
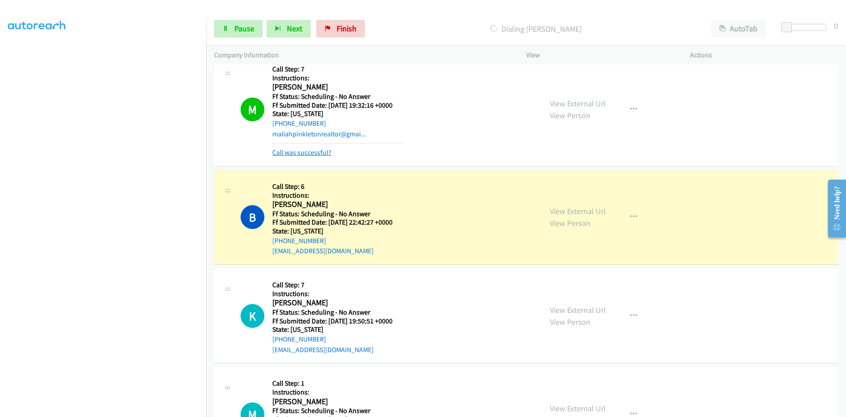
click at [310, 156] on link "Call was successful?" at bounding box center [301, 152] width 59 height 8
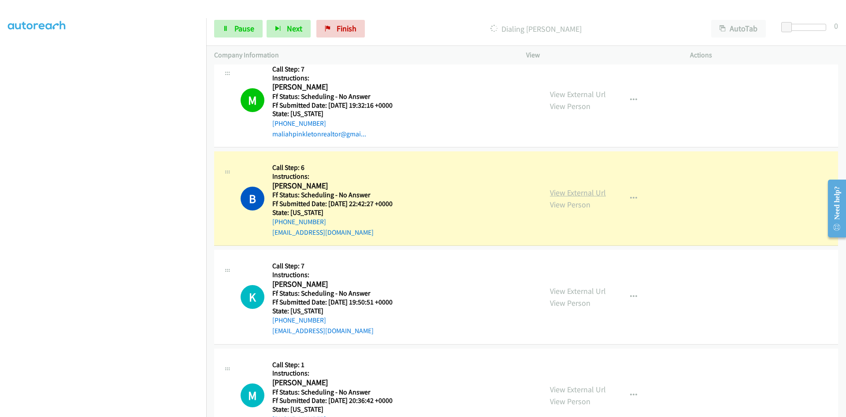
click at [598, 194] on link "View External Url" at bounding box center [578, 192] width 56 height 10
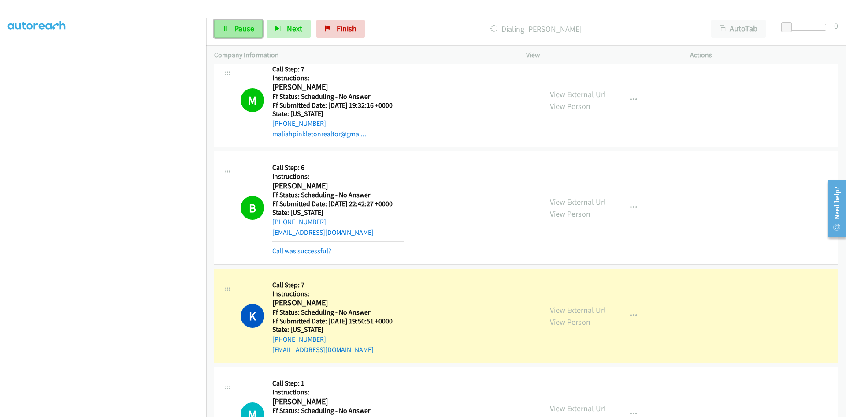
click at [245, 30] on span "Pause" at bounding box center [245, 28] width 20 height 10
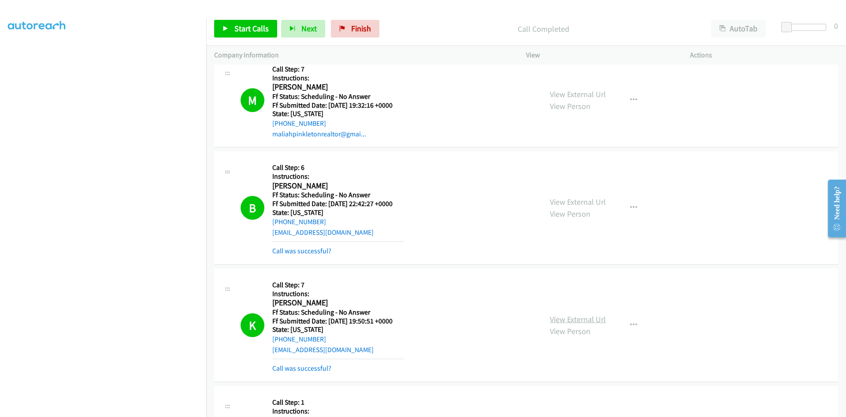
click at [587, 319] on link "View External Url" at bounding box center [578, 319] width 56 height 10
click at [304, 252] on link "Call was successful?" at bounding box center [301, 250] width 59 height 8
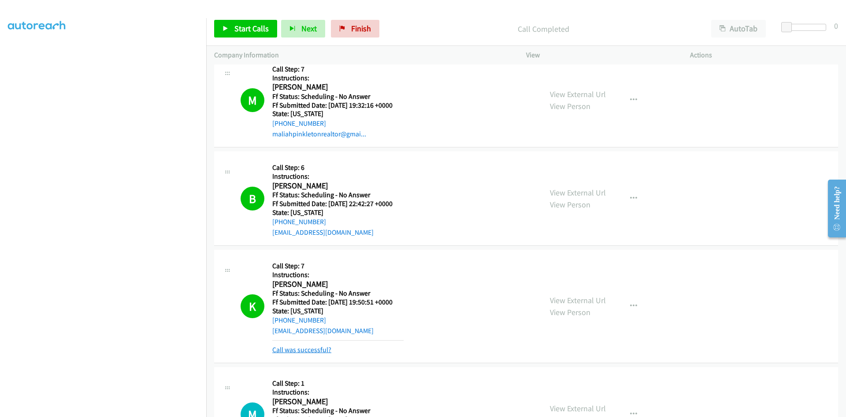
click at [309, 348] on link "Call was successful?" at bounding box center [301, 349] width 59 height 8
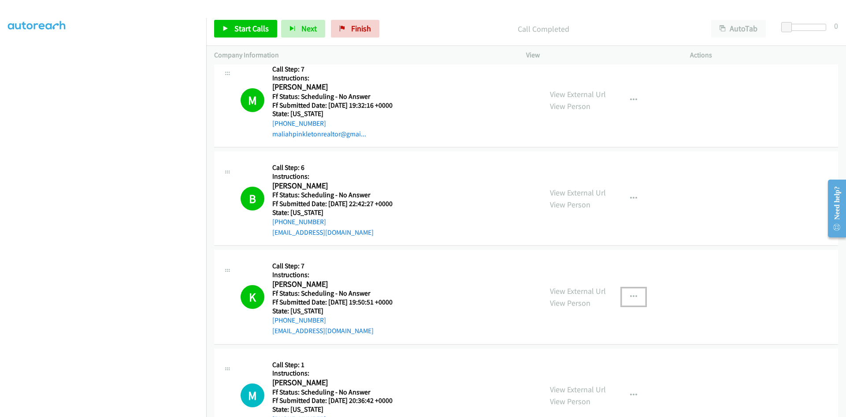
click at [630, 297] on icon "button" at bounding box center [633, 296] width 7 height 7
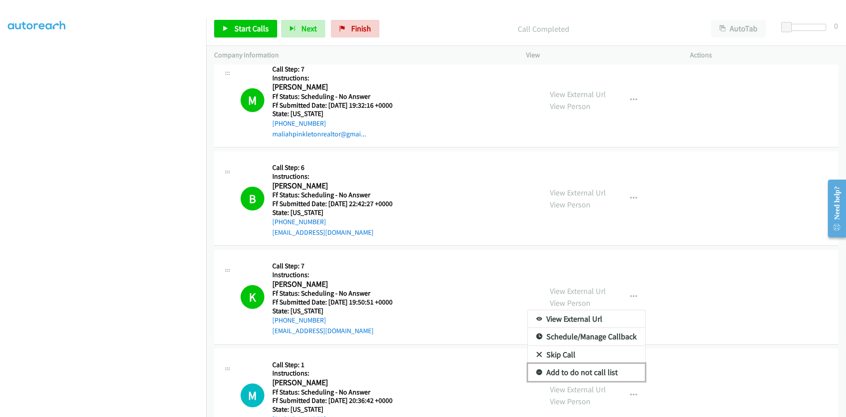
click at [565, 373] on link "Add to do not call list" at bounding box center [586, 372] width 117 height 18
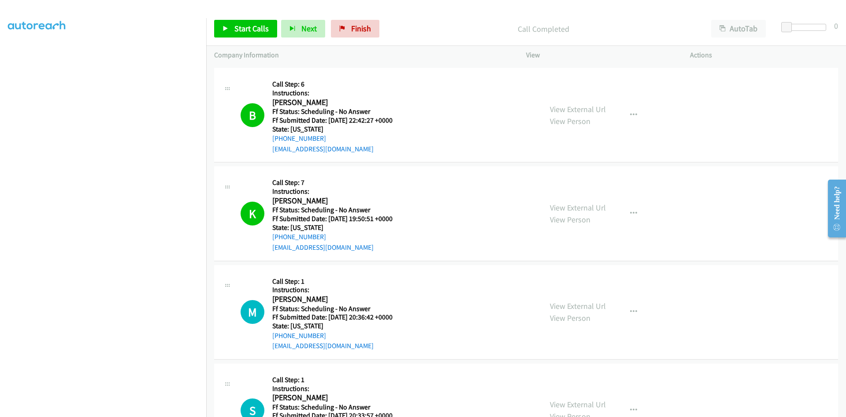
scroll to position [397, 0]
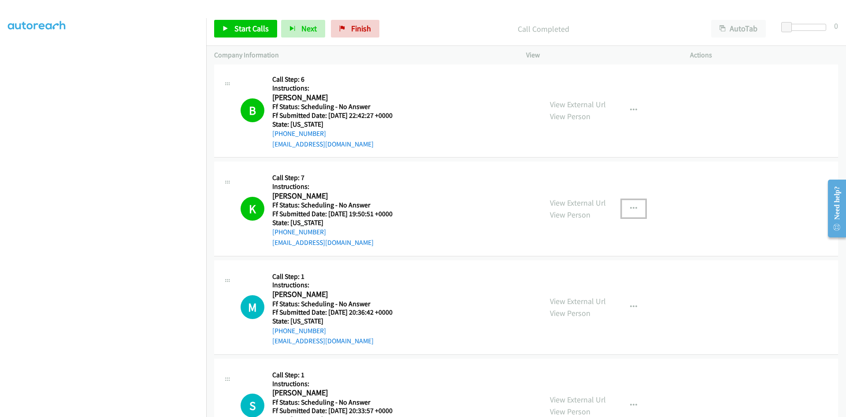
click at [630, 210] on icon "button" at bounding box center [633, 208] width 7 height 7
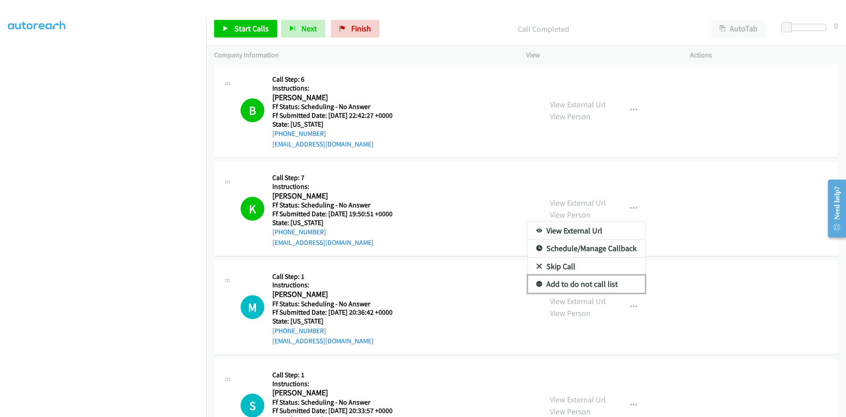
click at [577, 285] on link "Add to do not call list" at bounding box center [586, 284] width 117 height 18
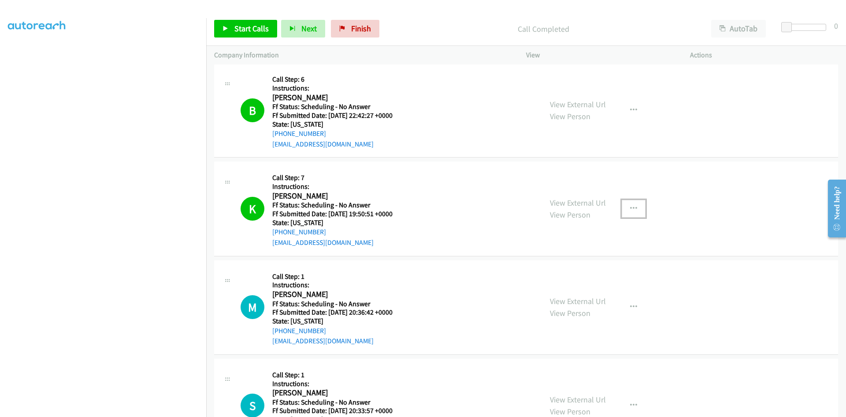
click at [630, 210] on icon "button" at bounding box center [633, 208] width 7 height 7
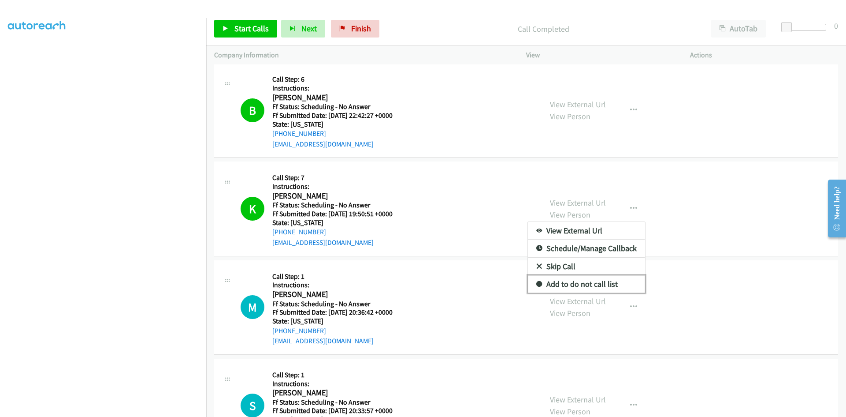
click at [552, 284] on link "Add to do not call list" at bounding box center [586, 284] width 117 height 18
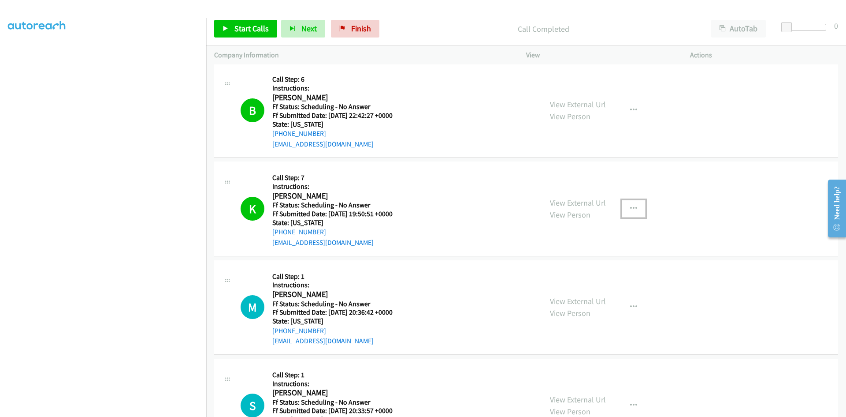
click at [630, 208] on icon "button" at bounding box center [633, 208] width 7 height 7
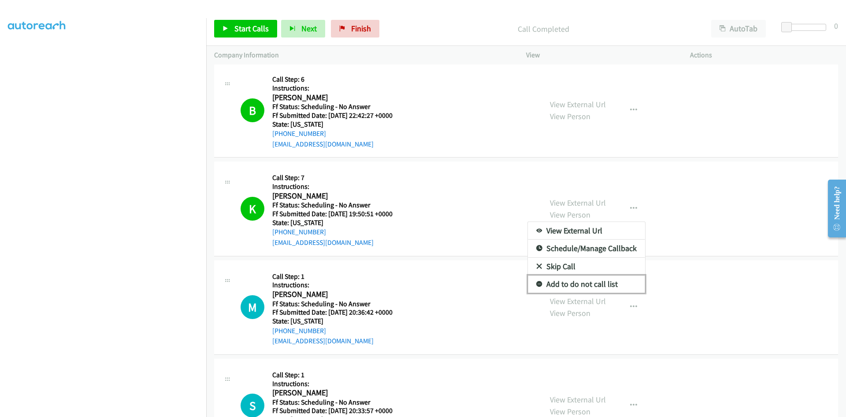
click at [549, 286] on link "Add to do not call list" at bounding box center [586, 284] width 117 height 18
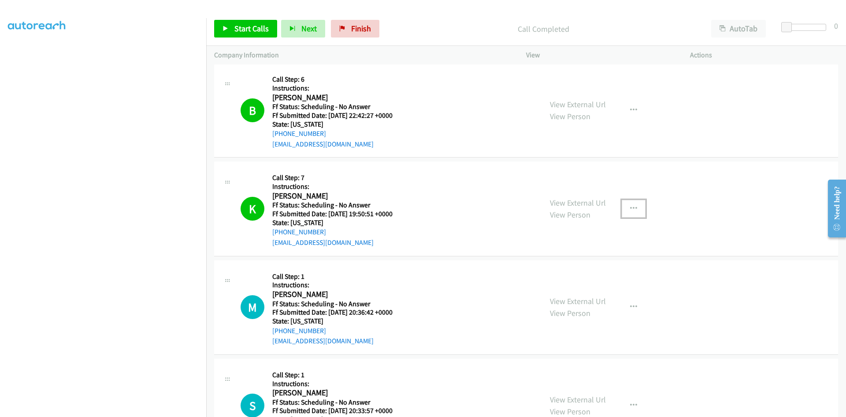
click at [630, 208] on icon "button" at bounding box center [633, 208] width 7 height 7
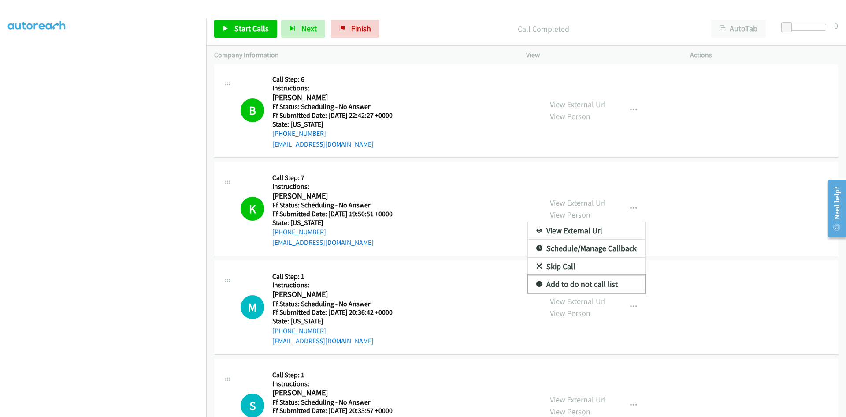
click at [554, 283] on link "Add to do not call list" at bounding box center [586, 284] width 117 height 18
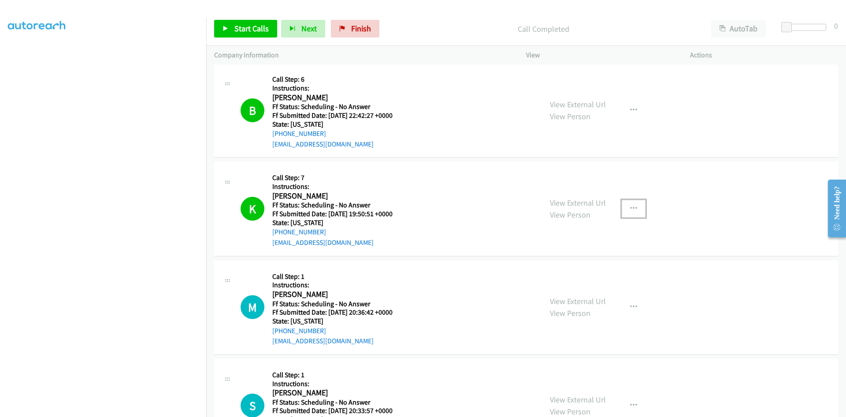
click at [630, 206] on icon "button" at bounding box center [633, 208] width 7 height 7
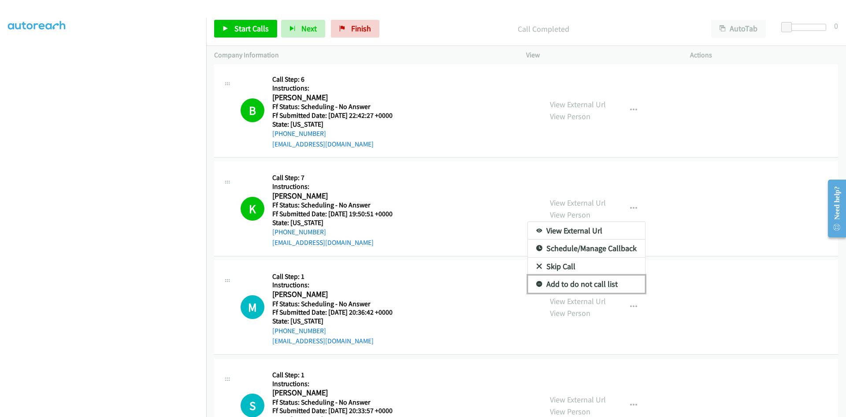
click at [555, 287] on link "Add to do not call list" at bounding box center [586, 284] width 117 height 18
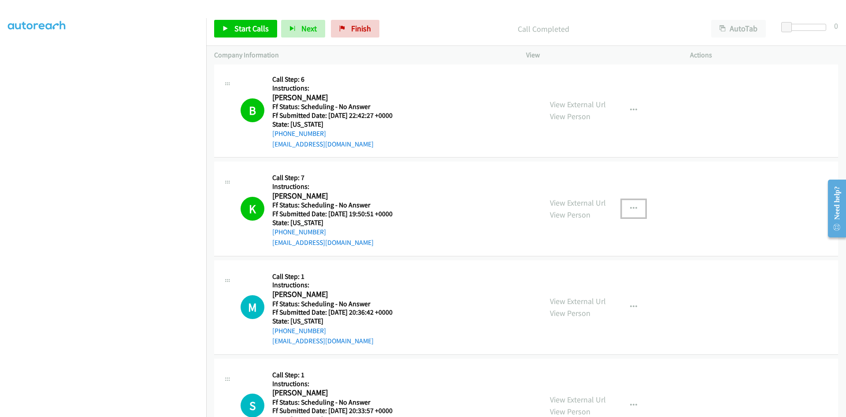
click at [630, 205] on icon "button" at bounding box center [633, 208] width 7 height 7
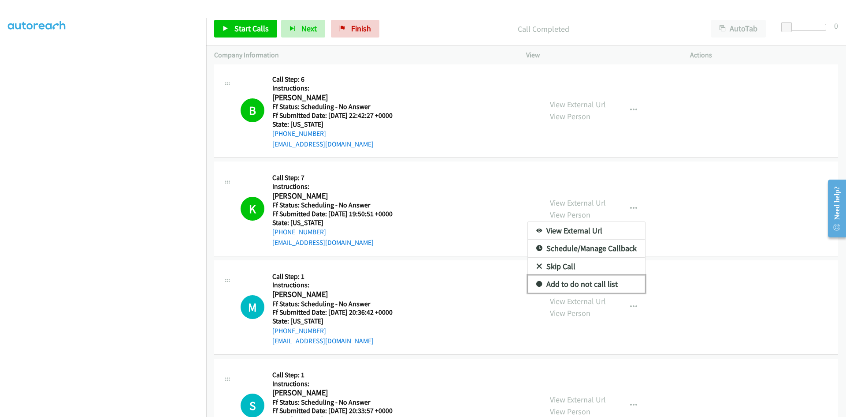
click at [561, 282] on link "Add to do not call list" at bounding box center [586, 284] width 117 height 18
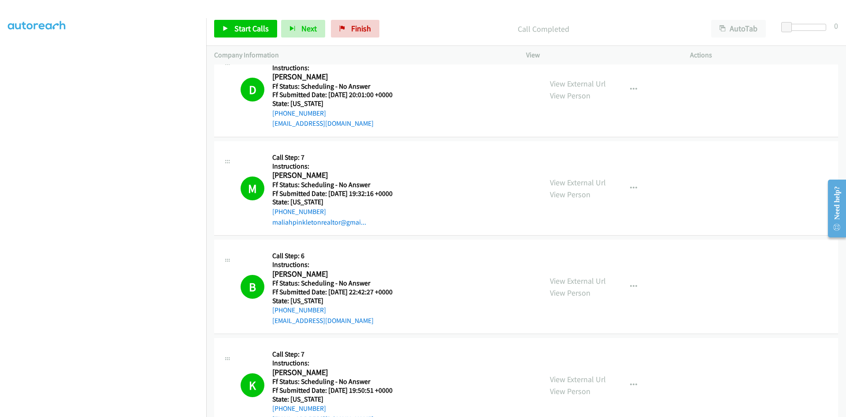
scroll to position [264, 0]
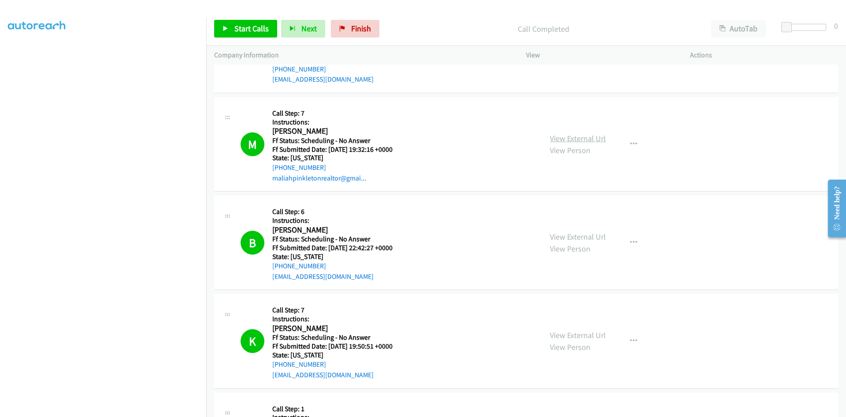
click at [592, 141] on link "View External Url" at bounding box center [578, 138] width 56 height 10
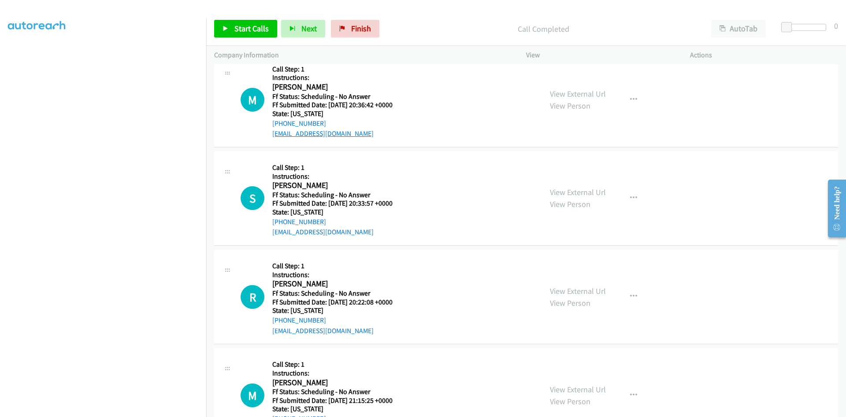
scroll to position [617, 0]
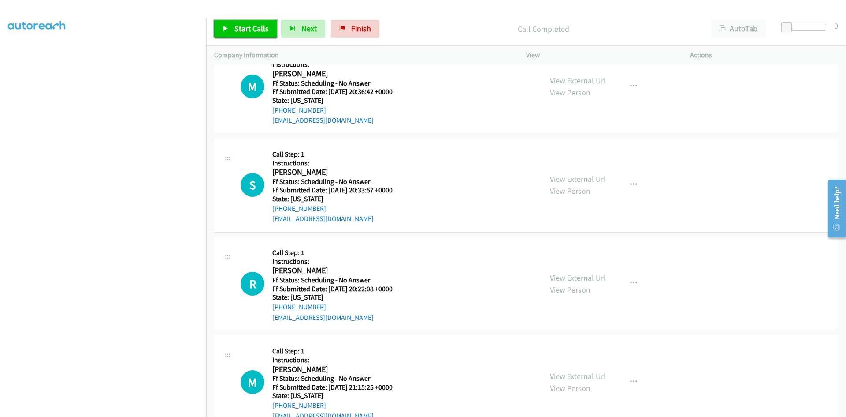
click at [245, 23] on span "Start Calls" at bounding box center [252, 28] width 34 height 10
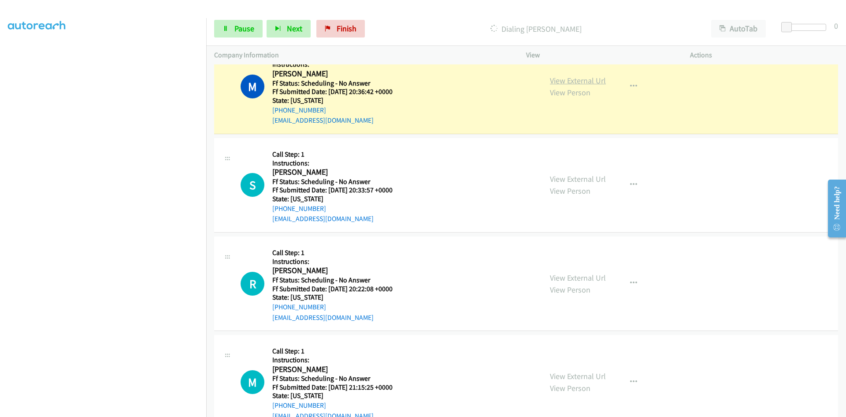
click at [574, 85] on link "View External Url" at bounding box center [578, 80] width 56 height 10
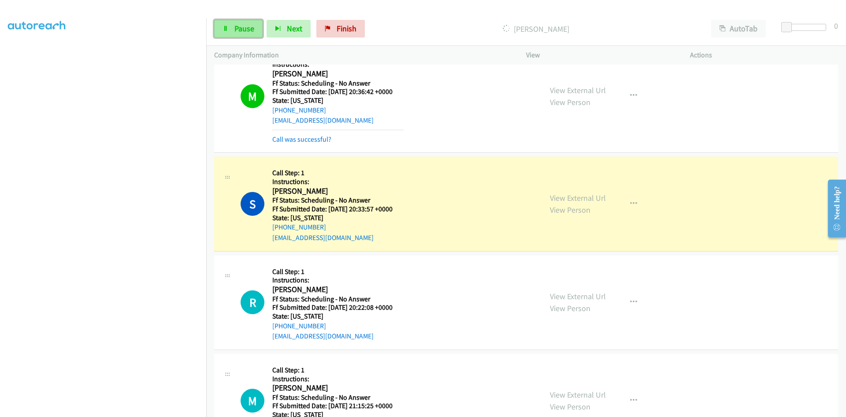
click at [231, 26] on link "Pause" at bounding box center [238, 29] width 48 height 18
click at [227, 23] on link "Start Calls" at bounding box center [245, 29] width 63 height 18
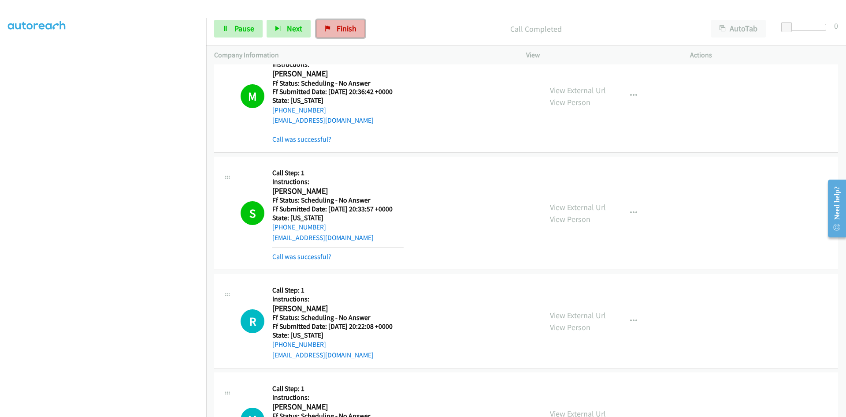
click at [345, 27] on span "Finish" at bounding box center [347, 28] width 20 height 10
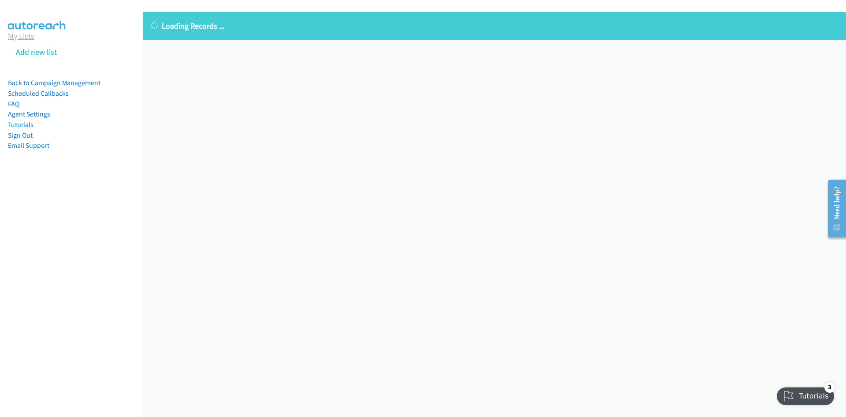
click at [19, 40] on link "My Lists" at bounding box center [21, 36] width 26 height 10
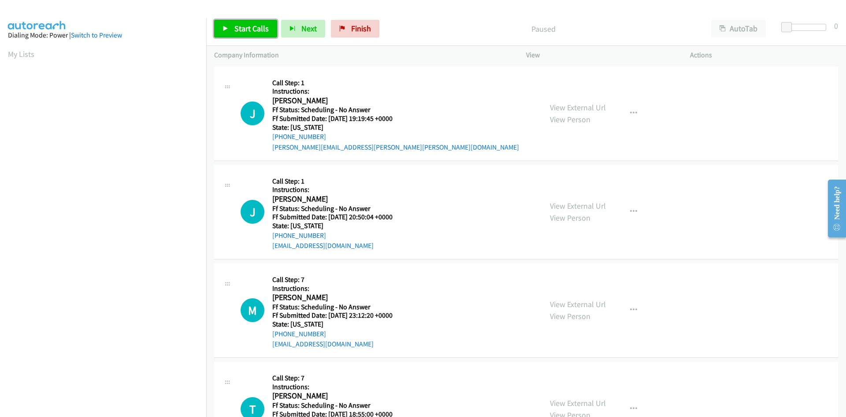
click at [243, 31] on span "Start Calls" at bounding box center [252, 28] width 34 height 10
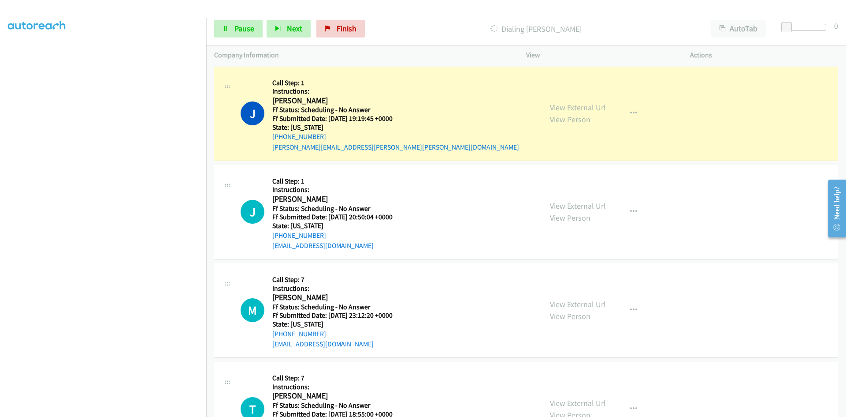
click at [570, 105] on link "View External Url" at bounding box center [578, 107] width 56 height 10
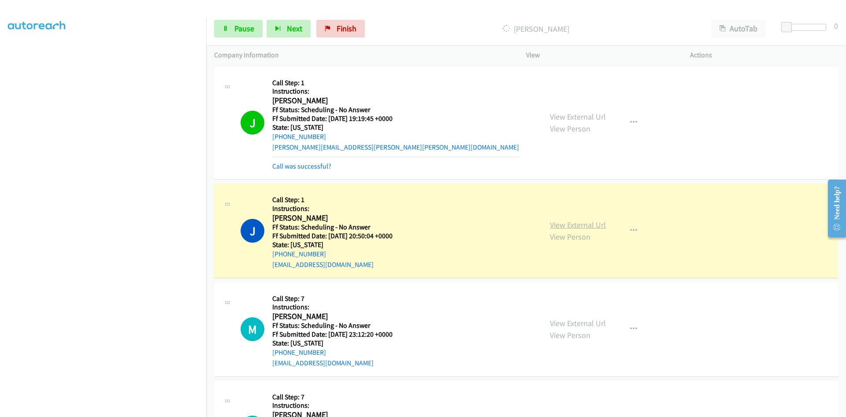
click at [588, 225] on link "View External Url" at bounding box center [578, 225] width 56 height 10
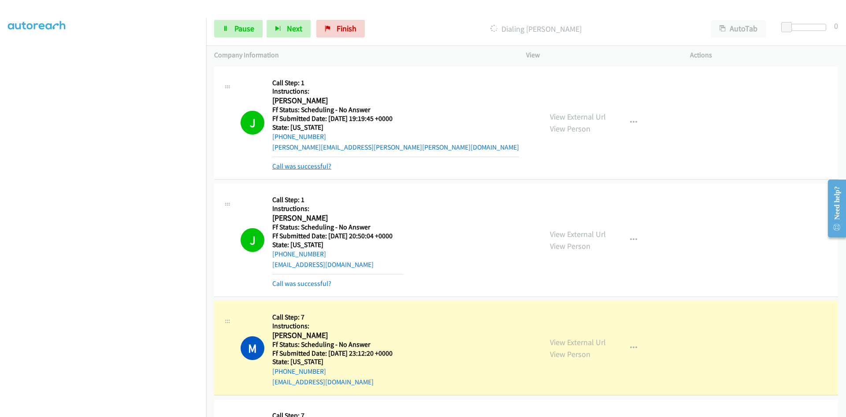
click at [307, 163] on link "Call was successful?" at bounding box center [301, 166] width 59 height 8
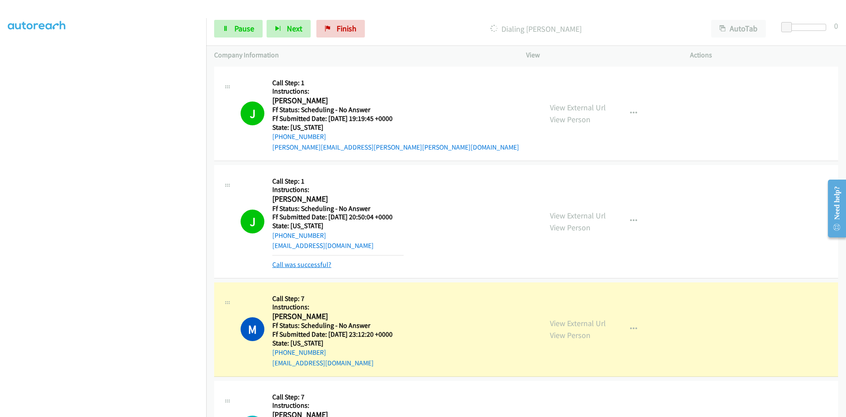
click at [299, 261] on link "Call was successful?" at bounding box center [301, 264] width 59 height 8
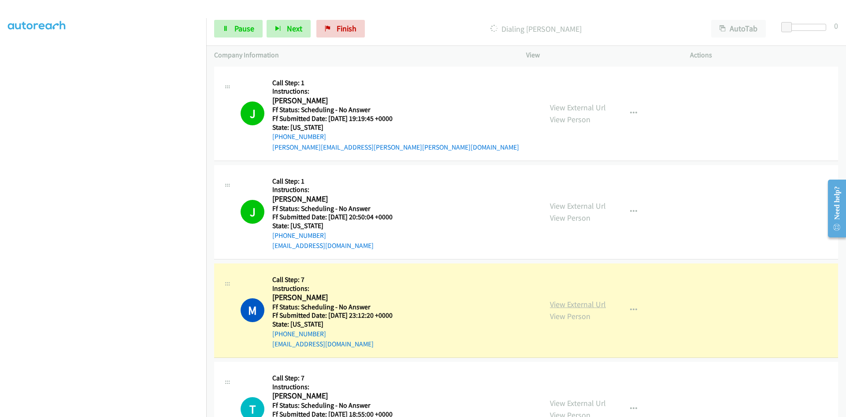
click at [591, 307] on link "View External Url" at bounding box center [578, 304] width 56 height 10
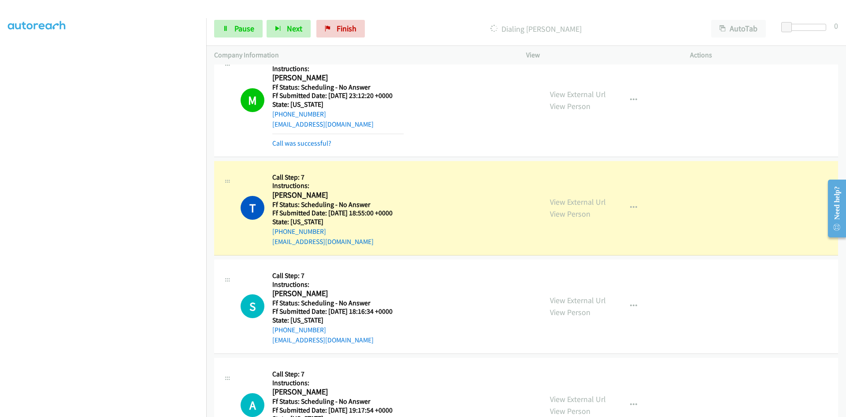
scroll to position [220, 0]
click at [330, 145] on div "Call was successful?" at bounding box center [337, 142] width 131 height 11
click at [319, 143] on link "Call was successful?" at bounding box center [301, 142] width 59 height 8
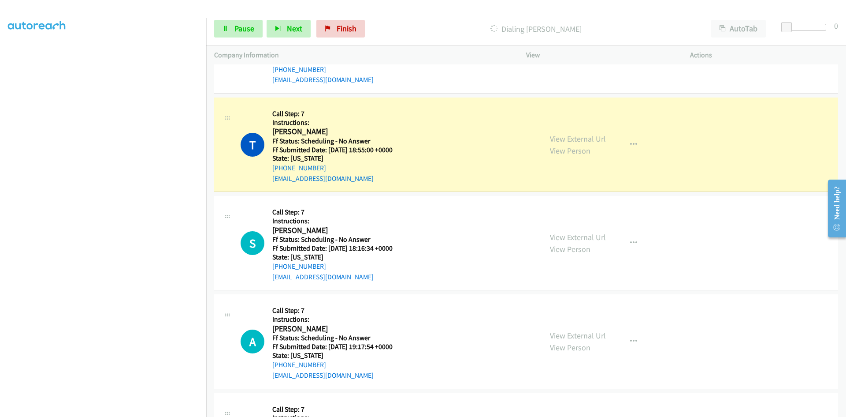
scroll to position [264, 0]
click at [587, 141] on link "View External Url" at bounding box center [578, 138] width 56 height 10
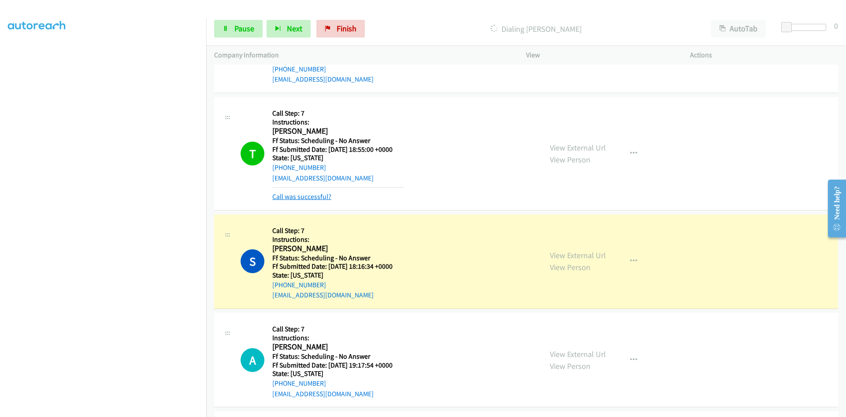
click at [324, 194] on link "Call was successful?" at bounding box center [301, 196] width 59 height 8
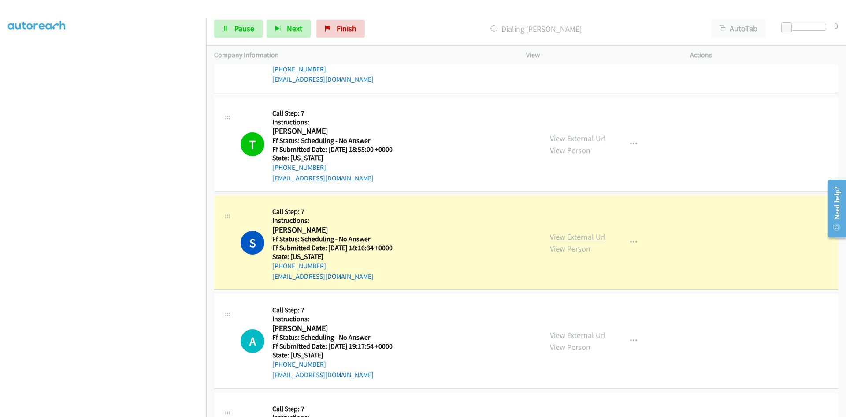
click at [587, 240] on link "View External Url" at bounding box center [578, 236] width 56 height 10
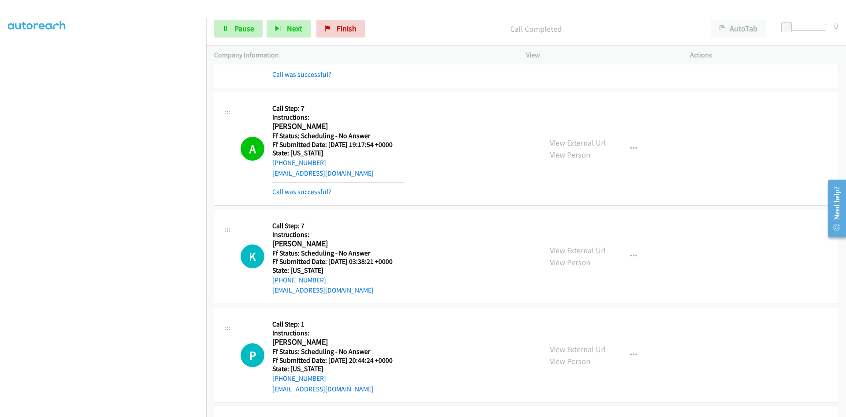
scroll to position [441, 0]
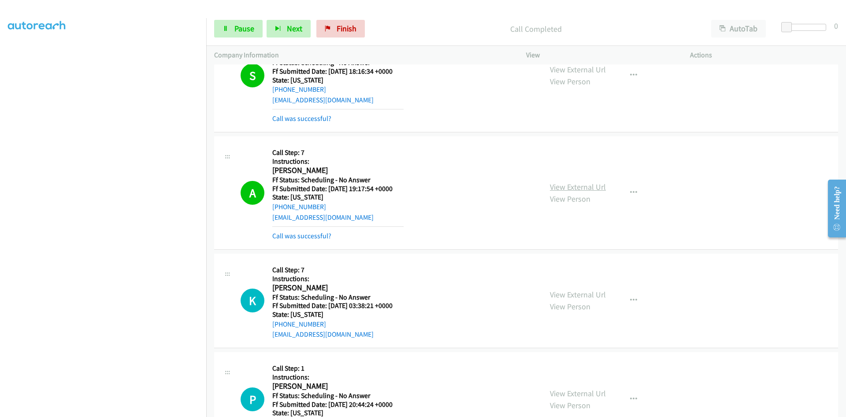
click at [597, 185] on link "View External Url" at bounding box center [578, 187] width 56 height 10
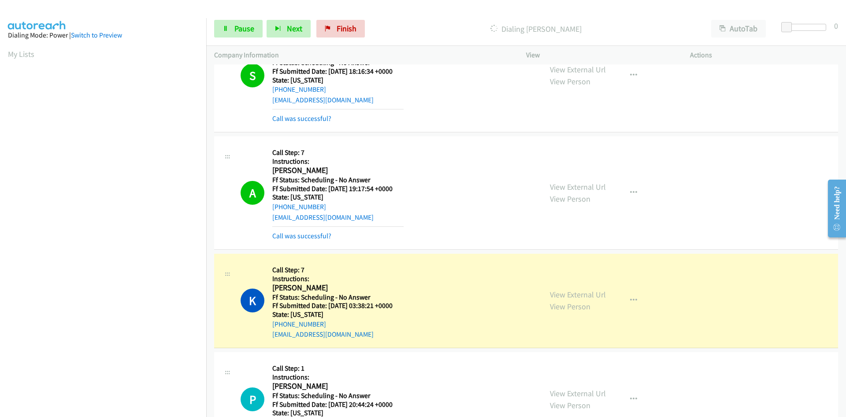
scroll to position [78, 0]
click at [562, 294] on link "View External Url" at bounding box center [578, 294] width 56 height 10
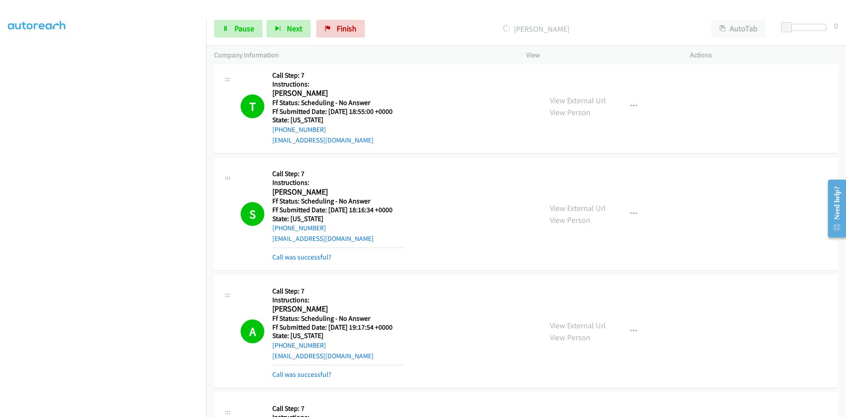
scroll to position [353, 0]
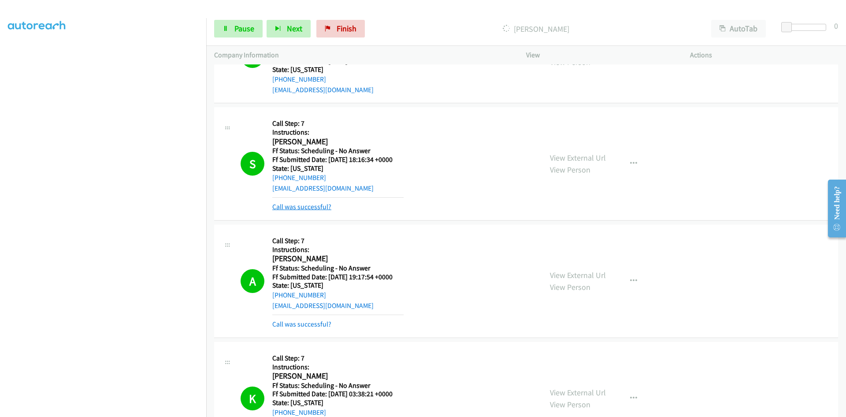
click at [322, 209] on link "Call was successful?" at bounding box center [301, 206] width 59 height 8
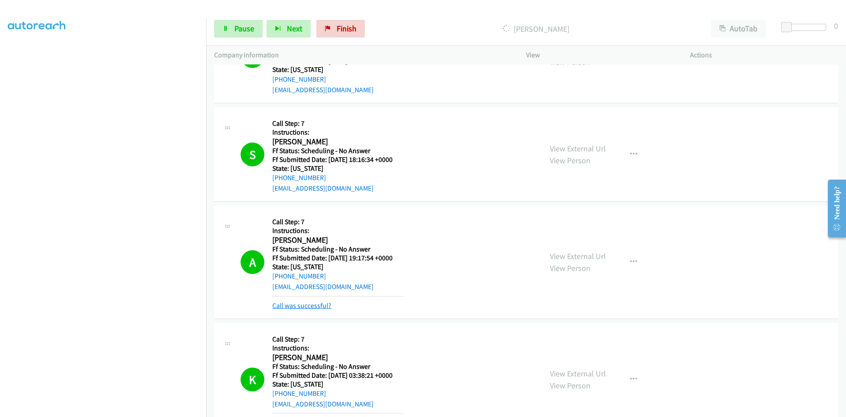
click at [302, 301] on link "Call was successful?" at bounding box center [301, 305] width 59 height 8
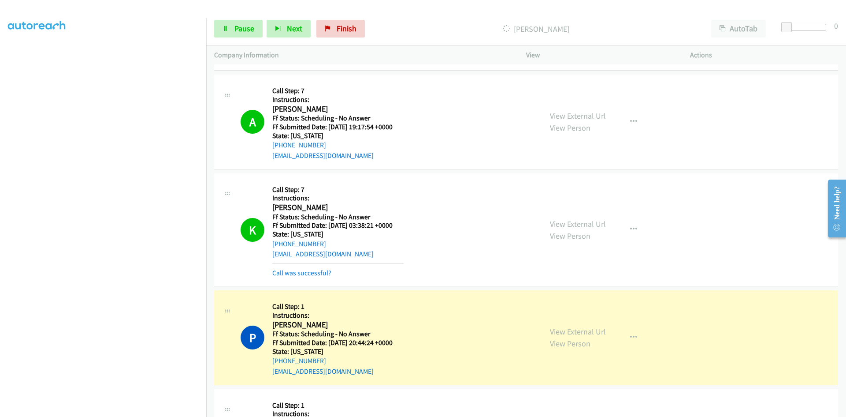
scroll to position [485, 0]
click at [304, 271] on link "Call was successful?" at bounding box center [301, 271] width 59 height 8
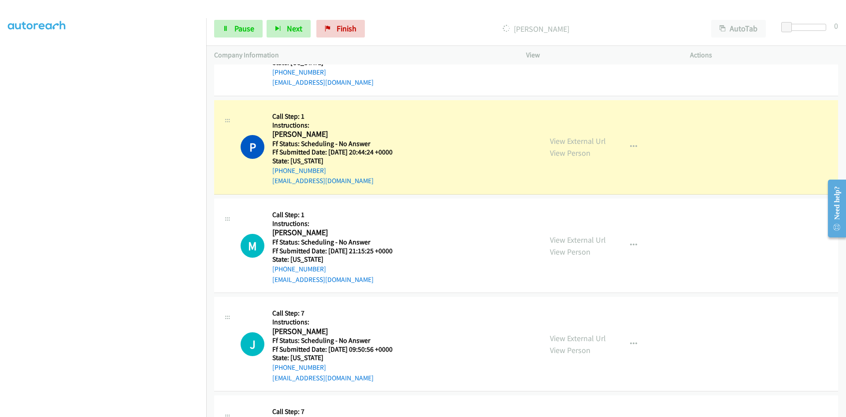
scroll to position [661, 0]
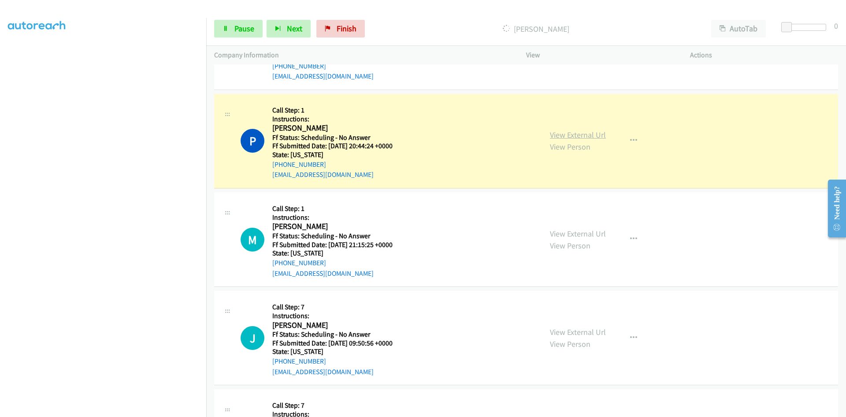
click at [581, 136] on link "View External Url" at bounding box center [578, 135] width 56 height 10
click at [563, 135] on link "View External Url" at bounding box center [578, 135] width 56 height 10
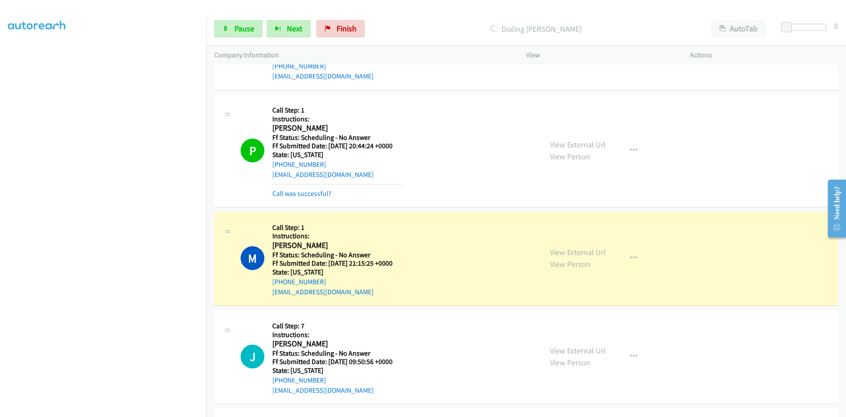
scroll to position [78, 0]
click at [581, 253] on link "View External Url" at bounding box center [578, 252] width 56 height 10
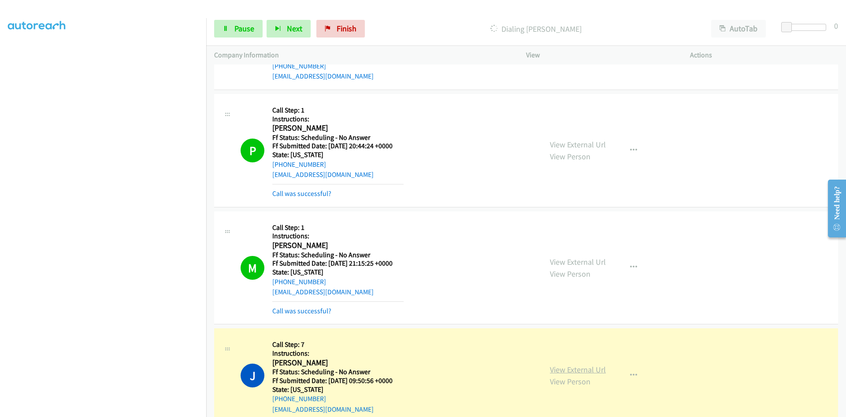
click at [592, 371] on link "View External Url" at bounding box center [578, 369] width 56 height 10
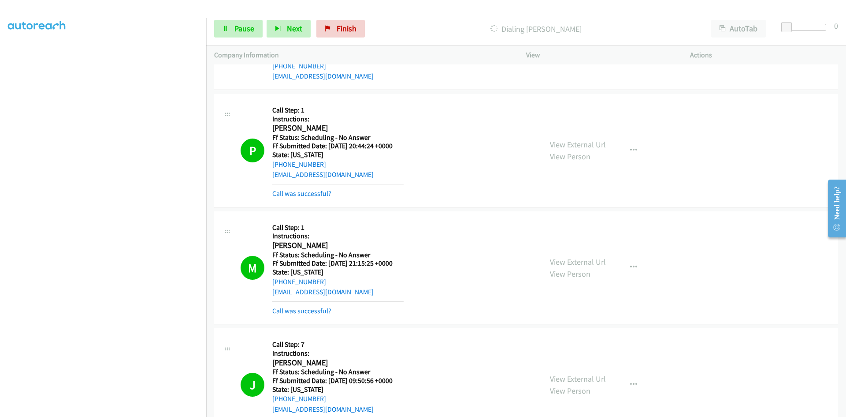
click at [310, 307] on link "Call was successful?" at bounding box center [301, 310] width 59 height 8
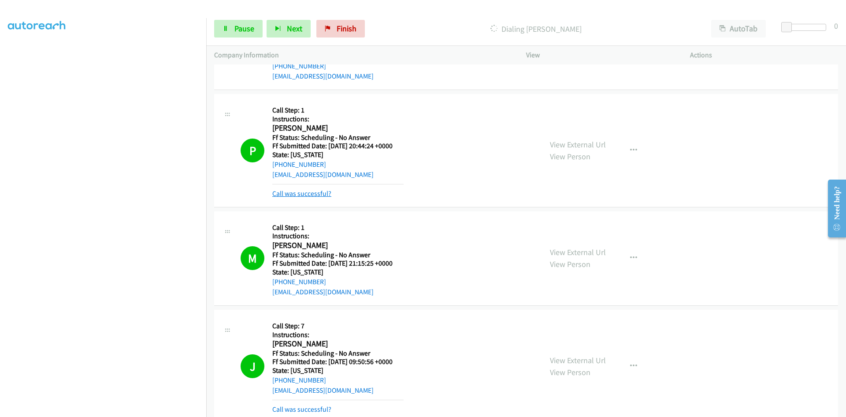
click at [324, 196] on link "Call was successful?" at bounding box center [301, 193] width 59 height 8
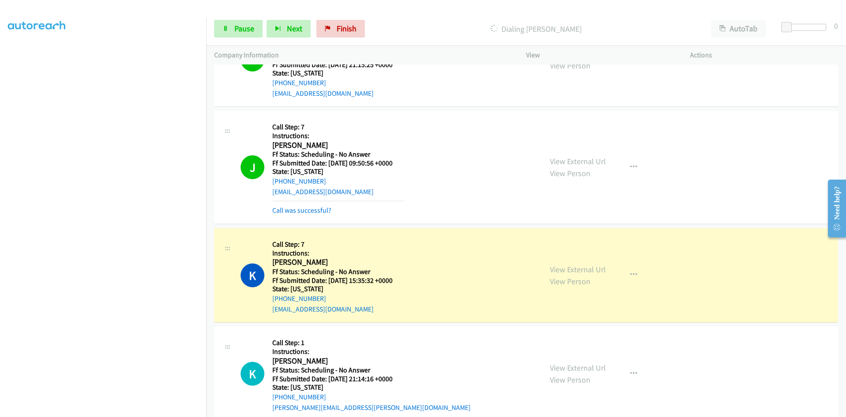
scroll to position [882, 0]
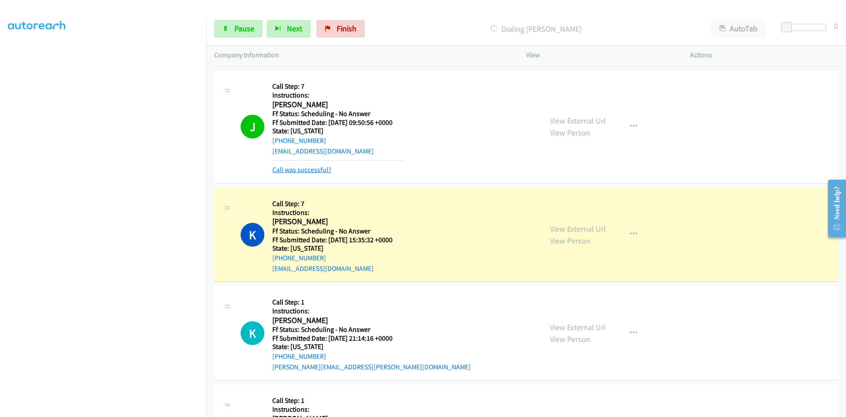
click at [325, 171] on link "Call was successful?" at bounding box center [301, 169] width 59 height 8
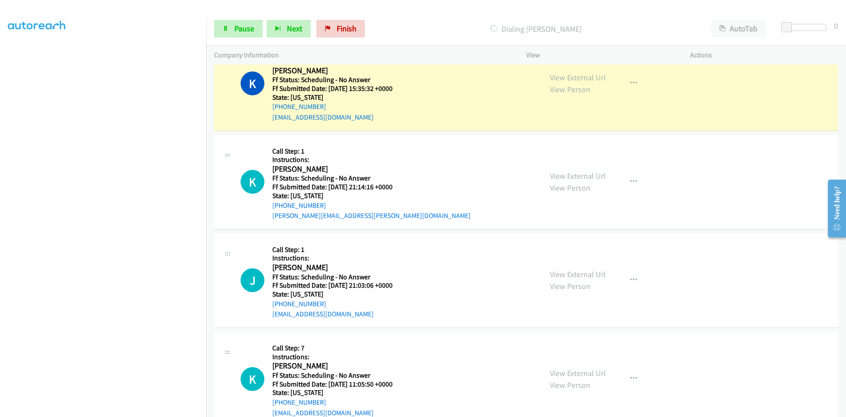
scroll to position [78, 0]
click at [633, 82] on icon "button" at bounding box center [633, 83] width 7 height 7
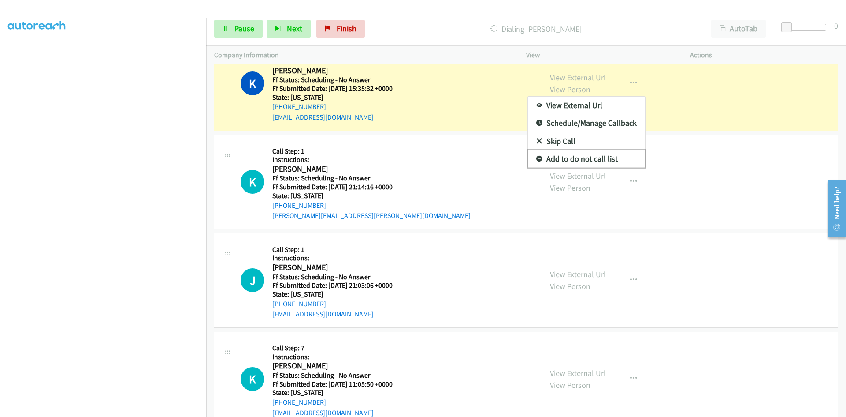
click at [588, 159] on link "Add to do not call list" at bounding box center [586, 159] width 117 height 18
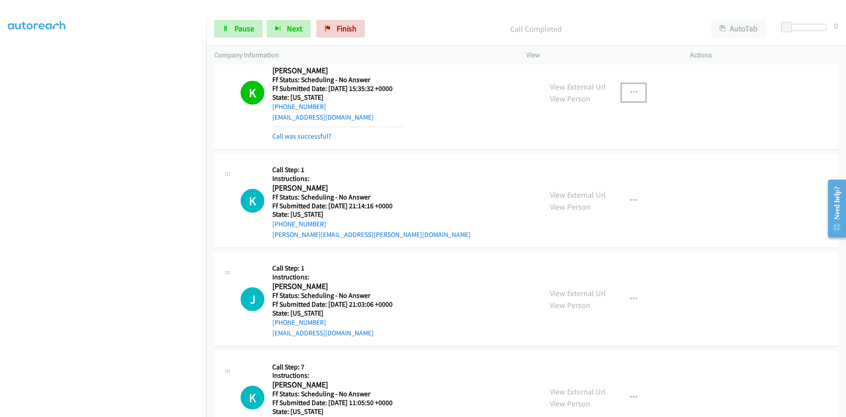
click at [630, 93] on icon "button" at bounding box center [633, 92] width 7 height 7
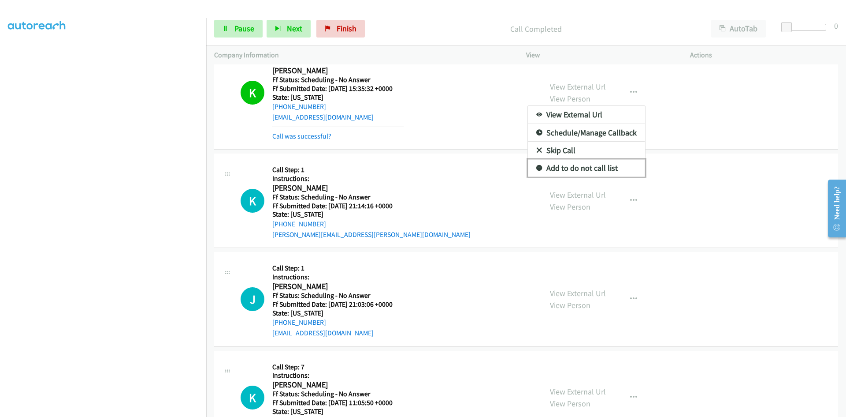
click at [600, 165] on link "Add to do not call list" at bounding box center [586, 168] width 117 height 18
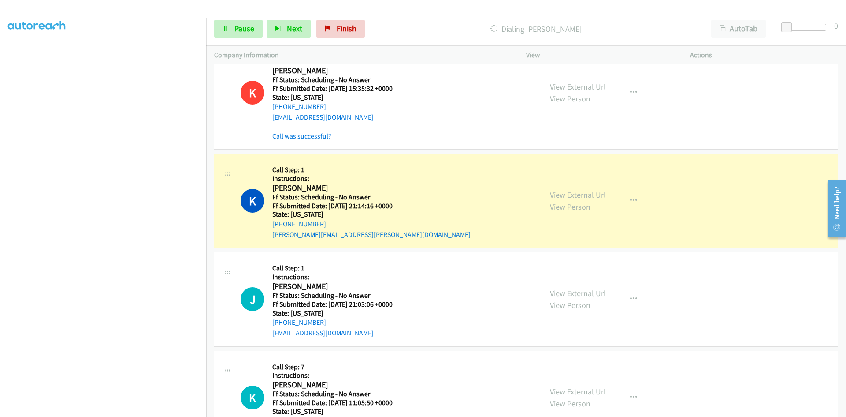
click at [591, 84] on link "View External Url" at bounding box center [578, 87] width 56 height 10
click at [562, 189] on div "View External Url View Person" at bounding box center [578, 201] width 56 height 24
click at [563, 193] on link "View External Url" at bounding box center [578, 195] width 56 height 10
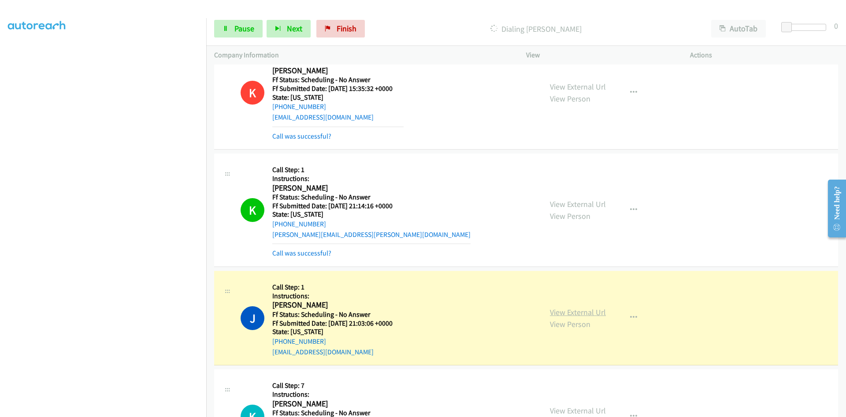
click at [561, 311] on link "View External Url" at bounding box center [578, 312] width 56 height 10
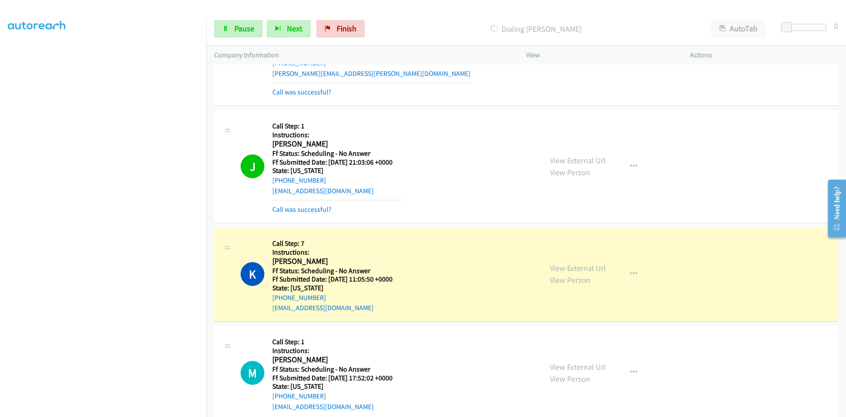
scroll to position [1190, 0]
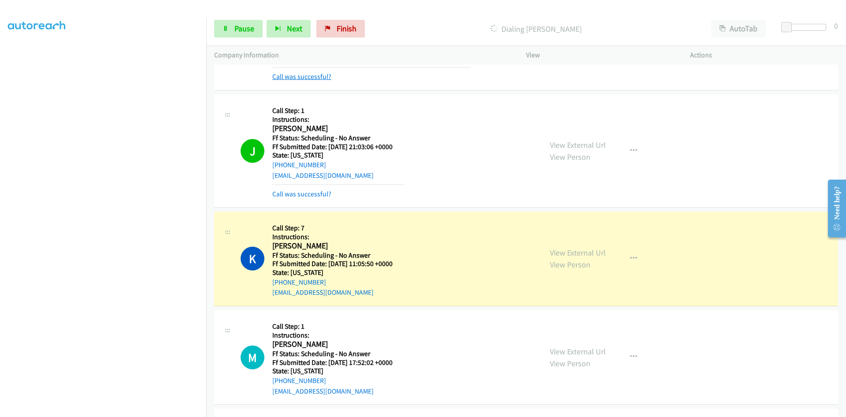
click at [299, 78] on link "Call was successful?" at bounding box center [301, 76] width 59 height 8
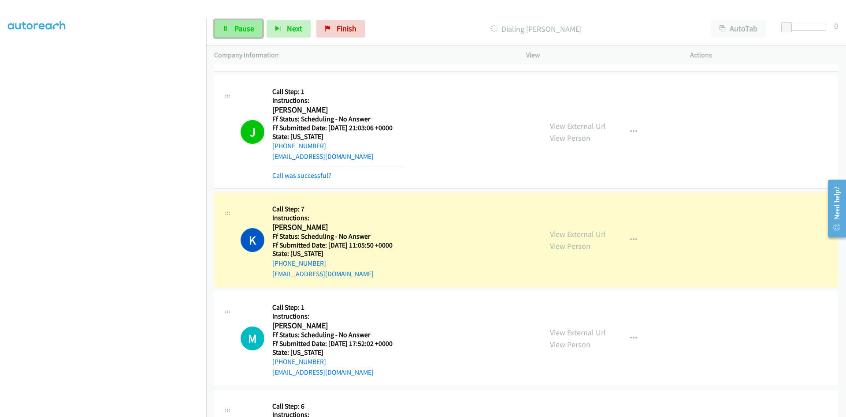
click at [232, 31] on link "Pause" at bounding box center [238, 29] width 48 height 18
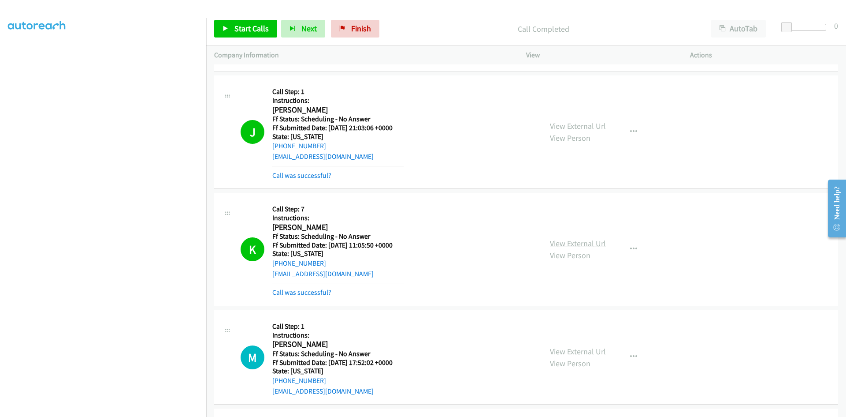
click at [595, 245] on link "View External Url" at bounding box center [578, 243] width 56 height 10
click at [631, 248] on icon "button" at bounding box center [633, 249] width 7 height 7
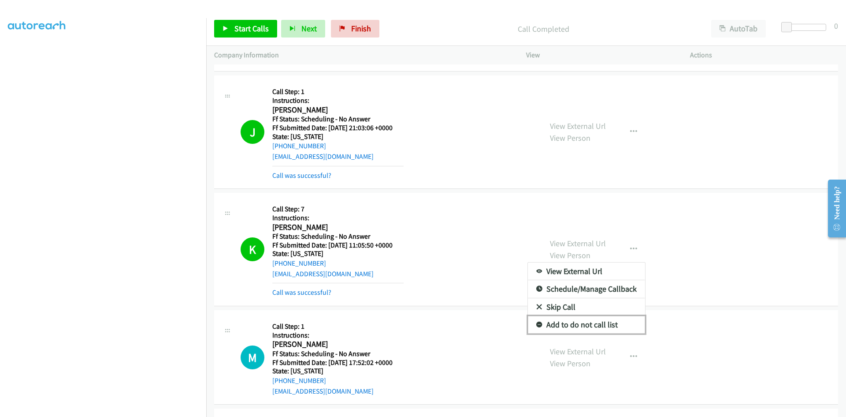
click at [578, 324] on link "Add to do not call list" at bounding box center [586, 325] width 117 height 18
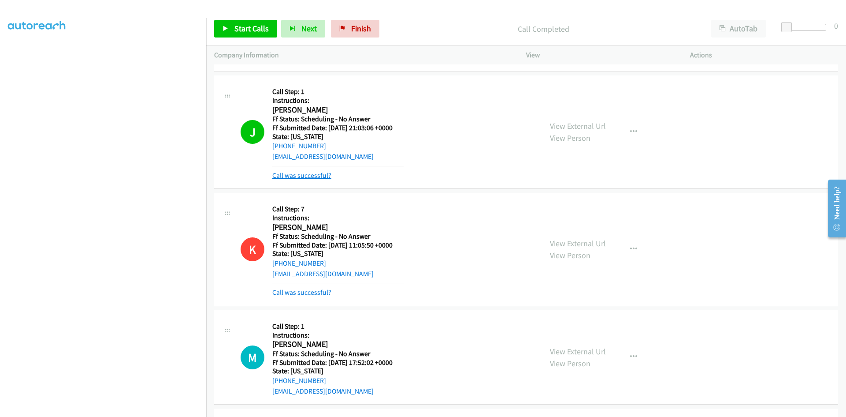
click at [313, 176] on link "Call was successful?" at bounding box center [301, 175] width 59 height 8
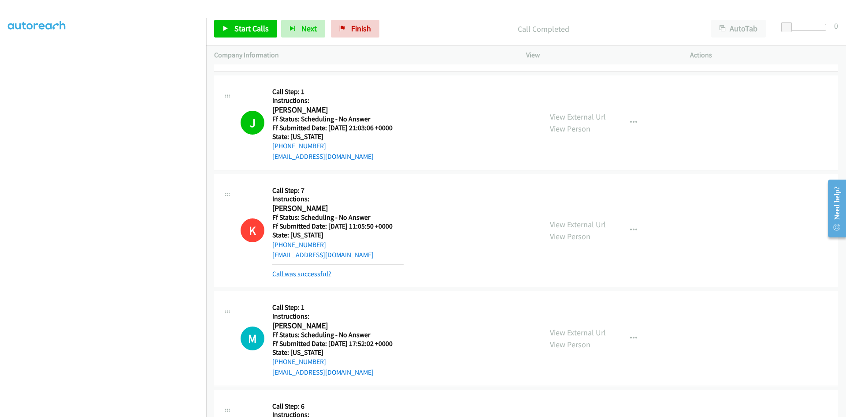
click at [309, 274] on link "Call was successful?" at bounding box center [301, 273] width 59 height 8
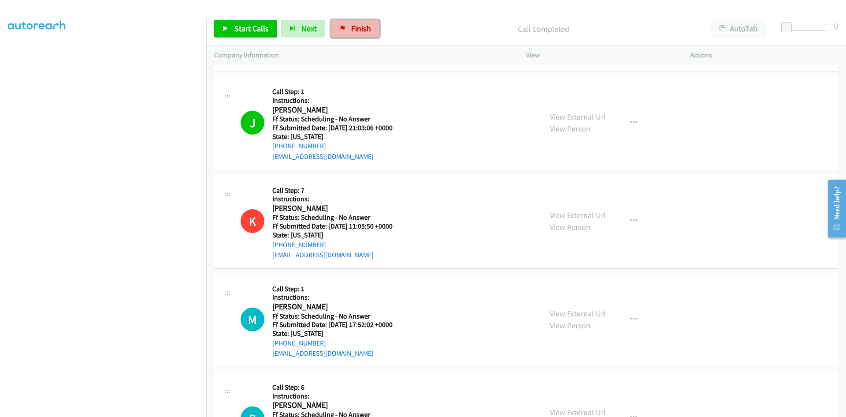
click at [362, 34] on link "Finish" at bounding box center [355, 29] width 48 height 18
